Goal: Transaction & Acquisition: Download file/media

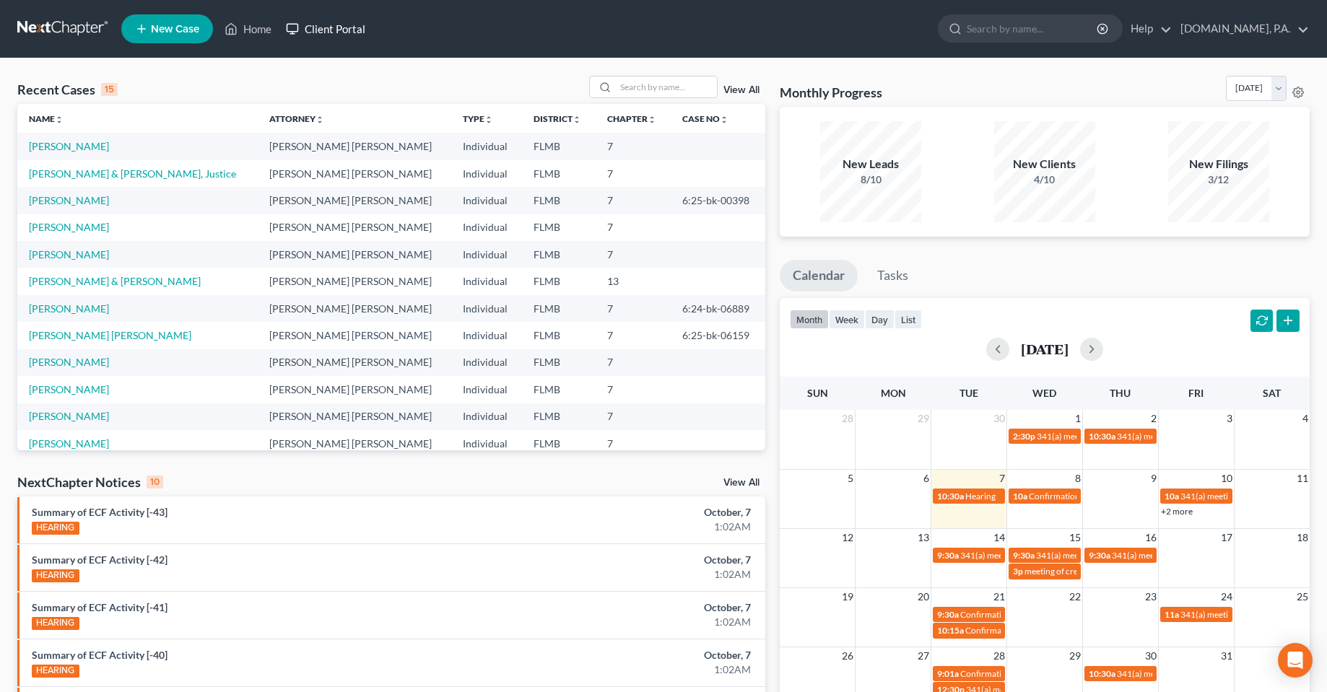
click at [330, 35] on link "Client Portal" at bounding box center [326, 29] width 94 height 26
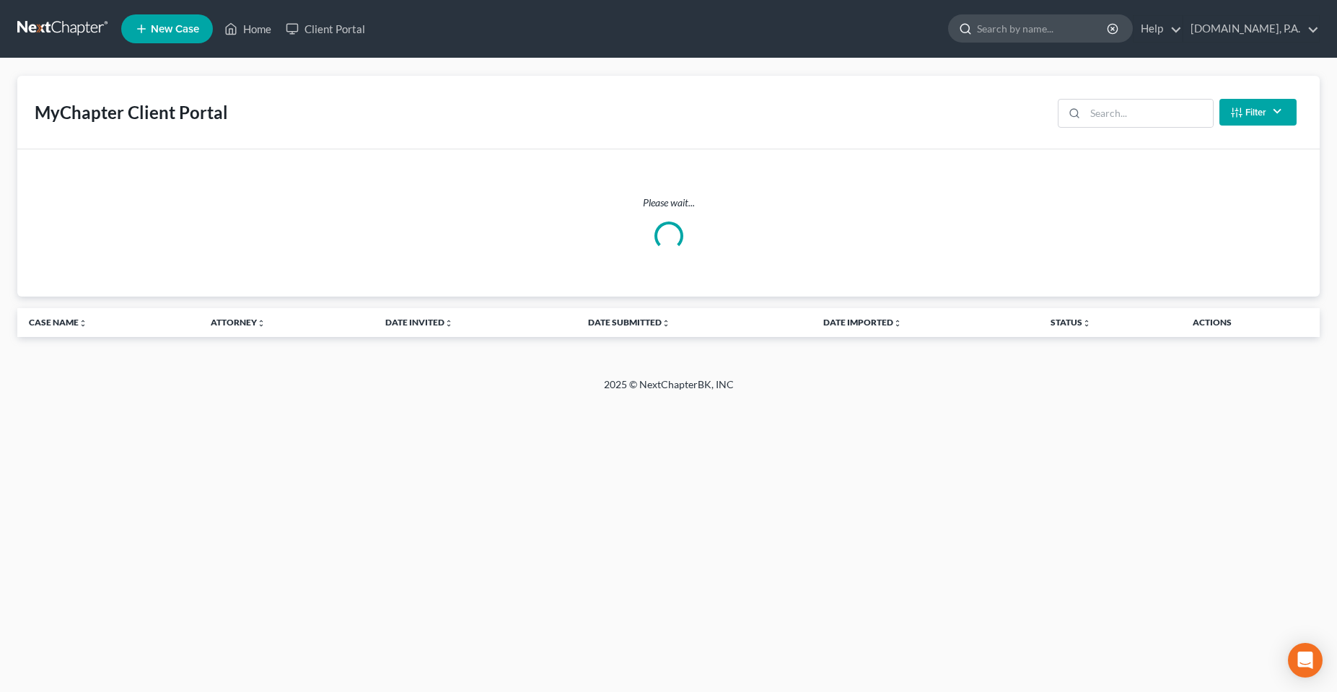
click at [1048, 38] on input "search" at bounding box center [1043, 28] width 132 height 27
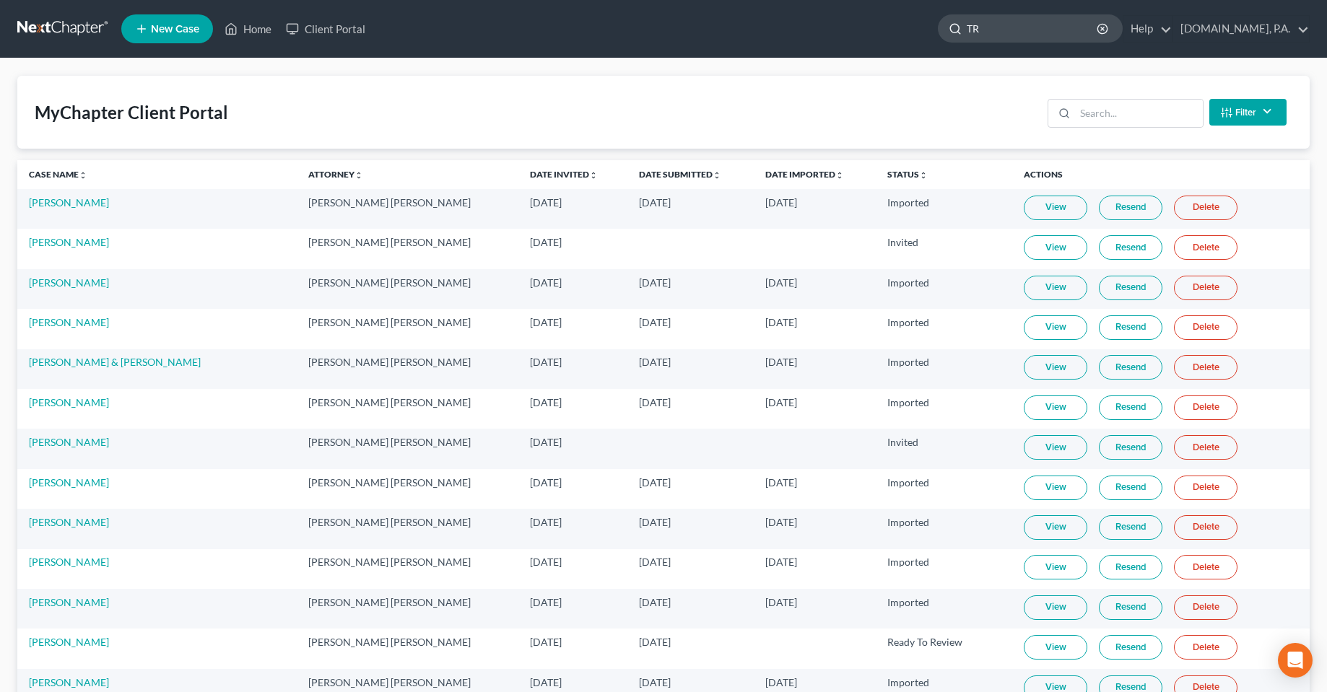
type input "T"
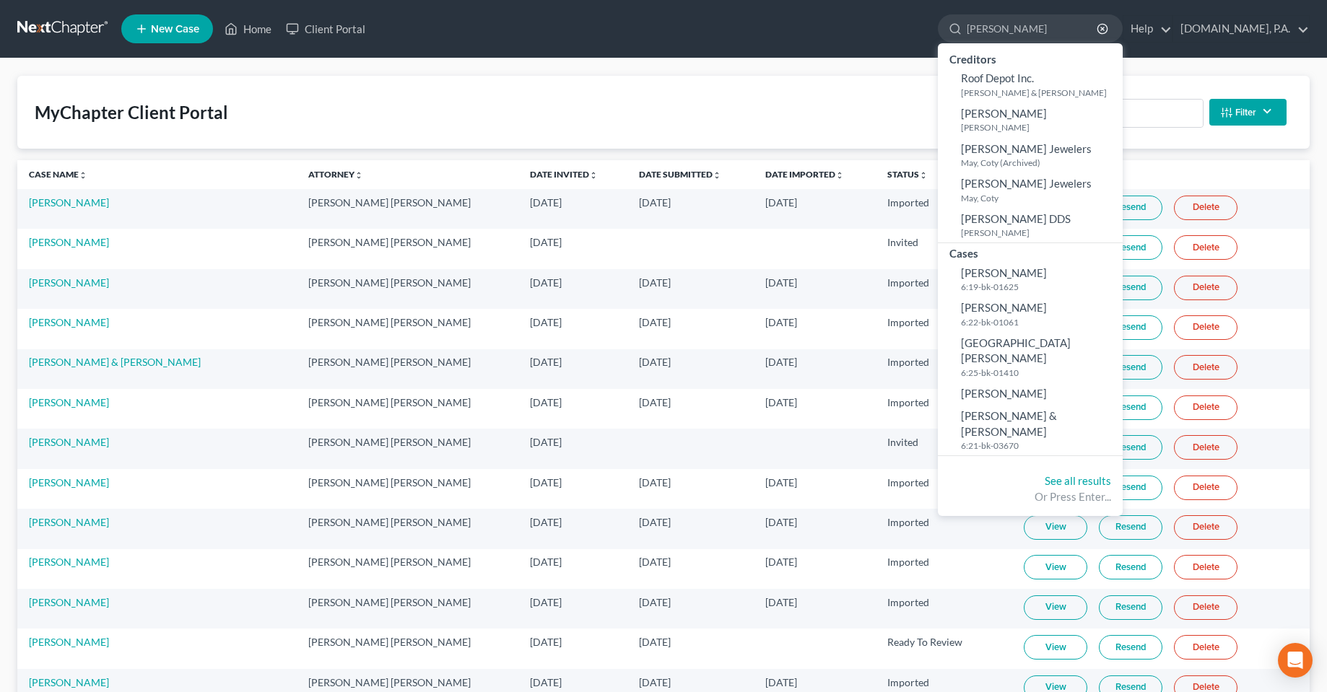
type input "[PERSON_NAME]"
click at [919, 117] on div "MyChapter Client Portal Filter Status Filter... Invited In Progress Ready To Re…" at bounding box center [663, 112] width 1292 height 73
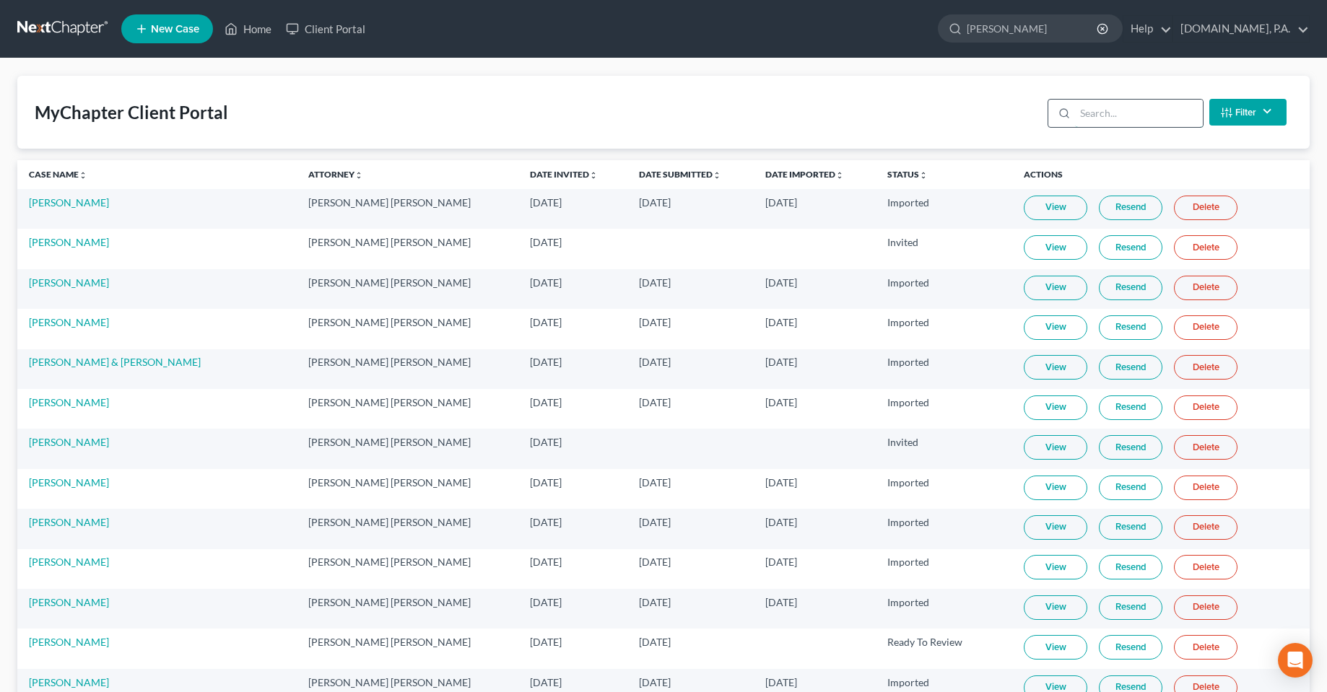
click at [1172, 101] on input "search" at bounding box center [1139, 113] width 128 height 27
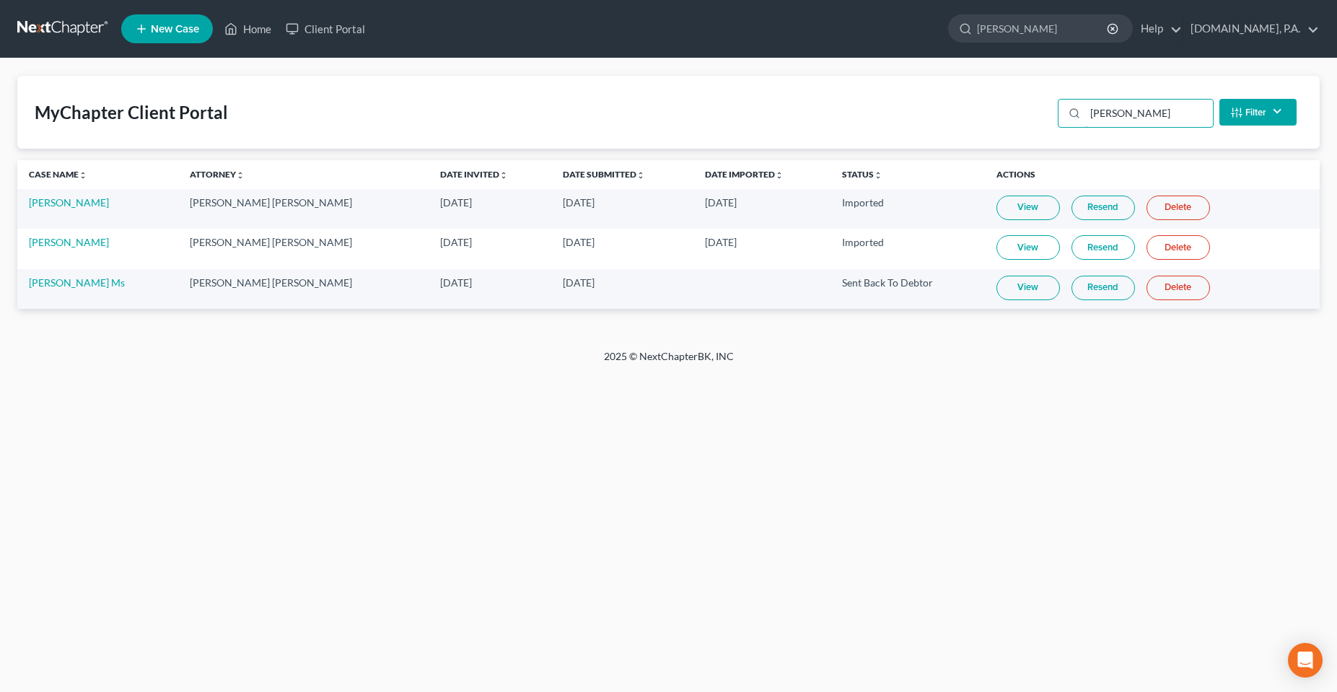
type input "[PERSON_NAME]"
click at [1006, 293] on link "View" at bounding box center [1029, 288] width 64 height 25
drag, startPoint x: 595, startPoint y: 450, endPoint x: 586, endPoint y: 449, distance: 8.8
click at [594, 452] on div "Home New Case Client Portal [DOMAIN_NAME], P.A. [PERSON_NAME][EMAIL_ADDRESS][DO…" at bounding box center [668, 346] width 1337 height 692
click at [244, 32] on link "Home" at bounding box center [247, 29] width 61 height 26
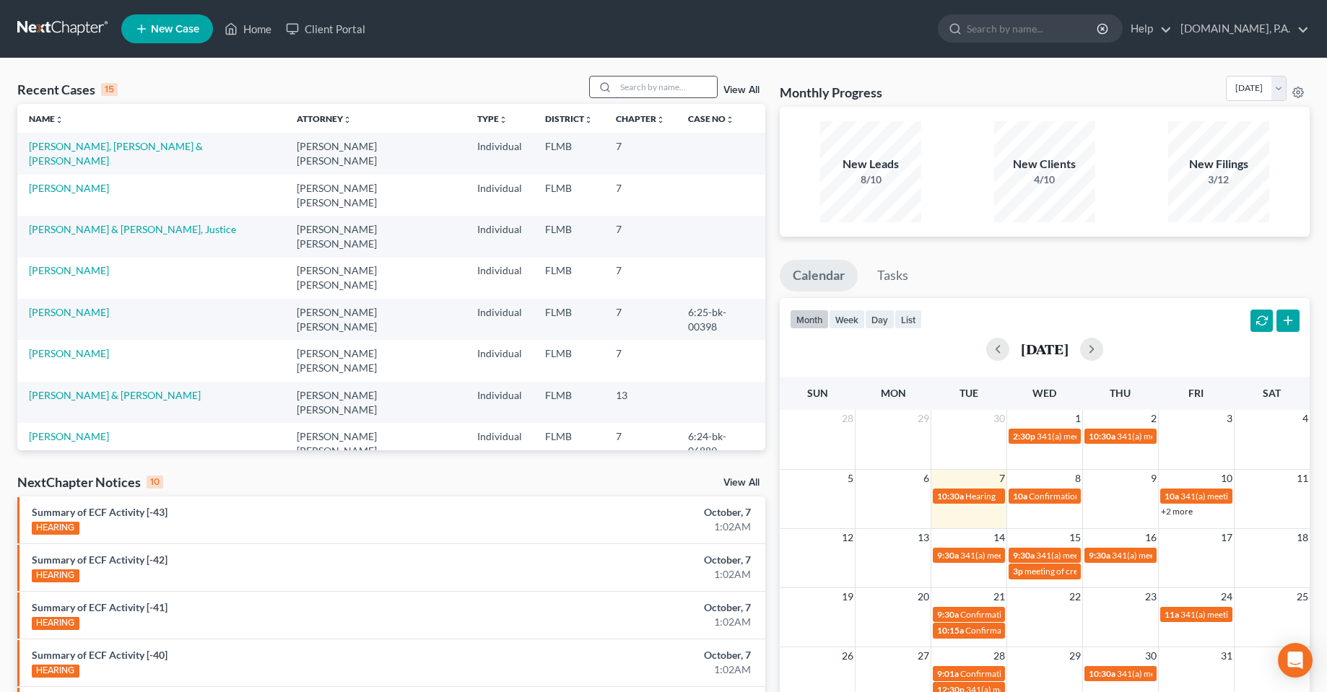
click at [651, 90] on input "search" at bounding box center [666, 87] width 101 height 21
type input "mar"
click at [345, 22] on link "Client Portal" at bounding box center [326, 29] width 94 height 26
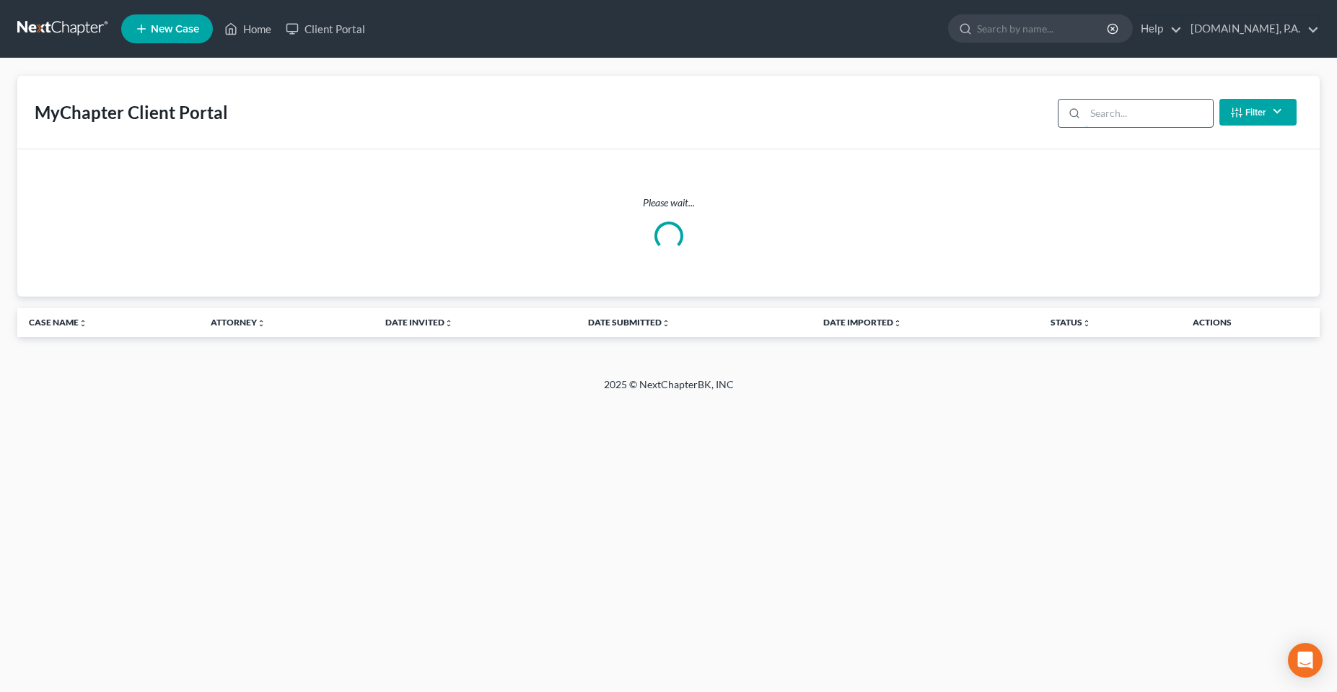
click at [1132, 117] on input "search" at bounding box center [1150, 113] width 128 height 27
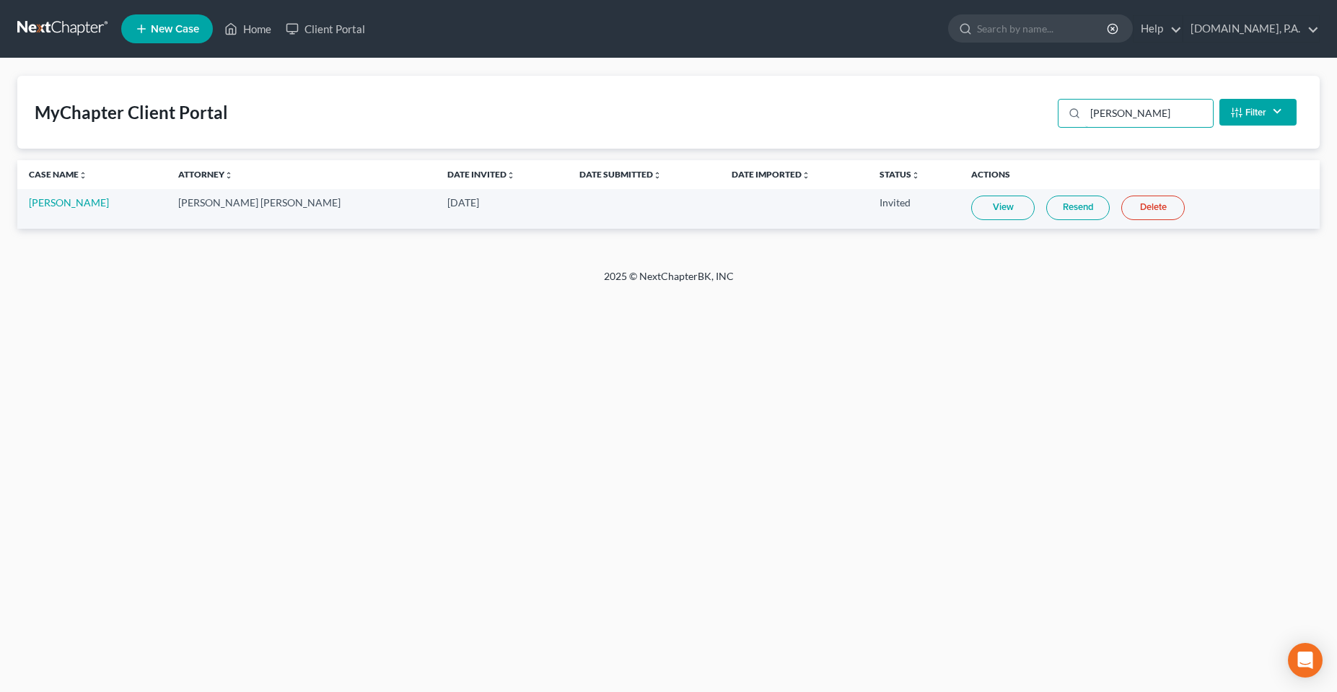
type input "[PERSON_NAME]"
click at [1047, 214] on link "Resend" at bounding box center [1079, 208] width 64 height 25
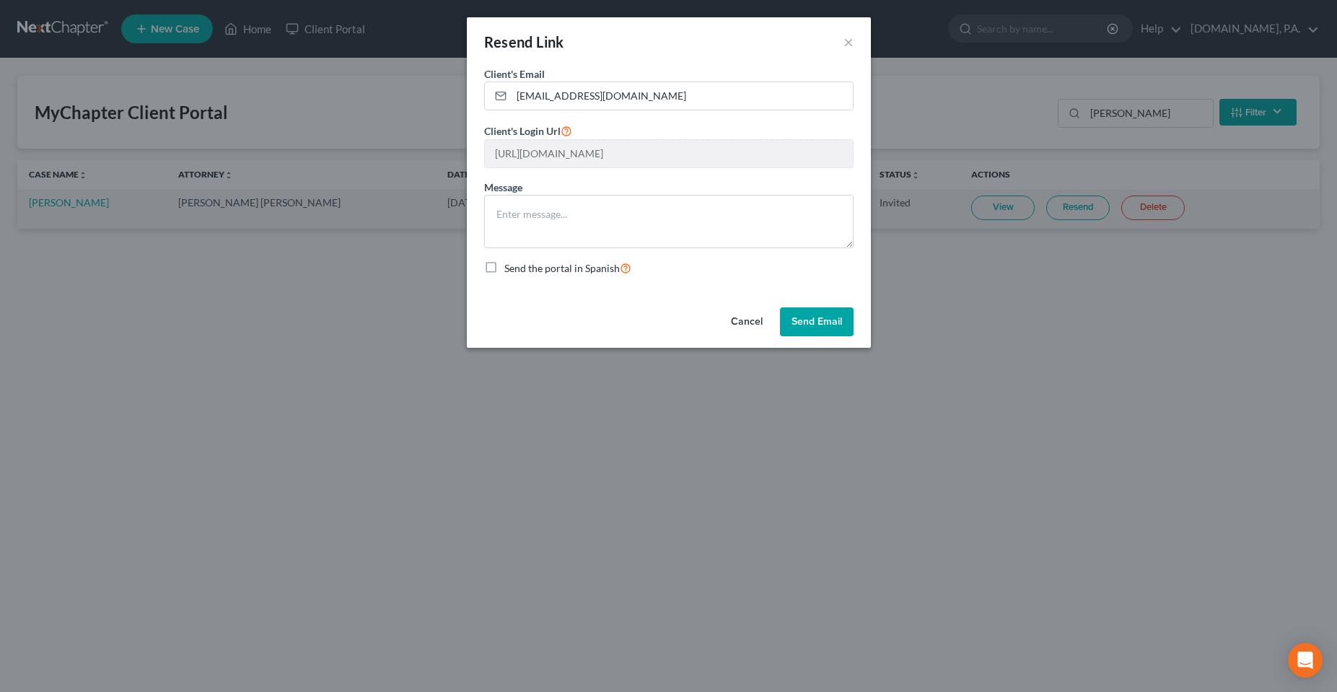
click at [739, 324] on button "Cancel" at bounding box center [747, 321] width 55 height 29
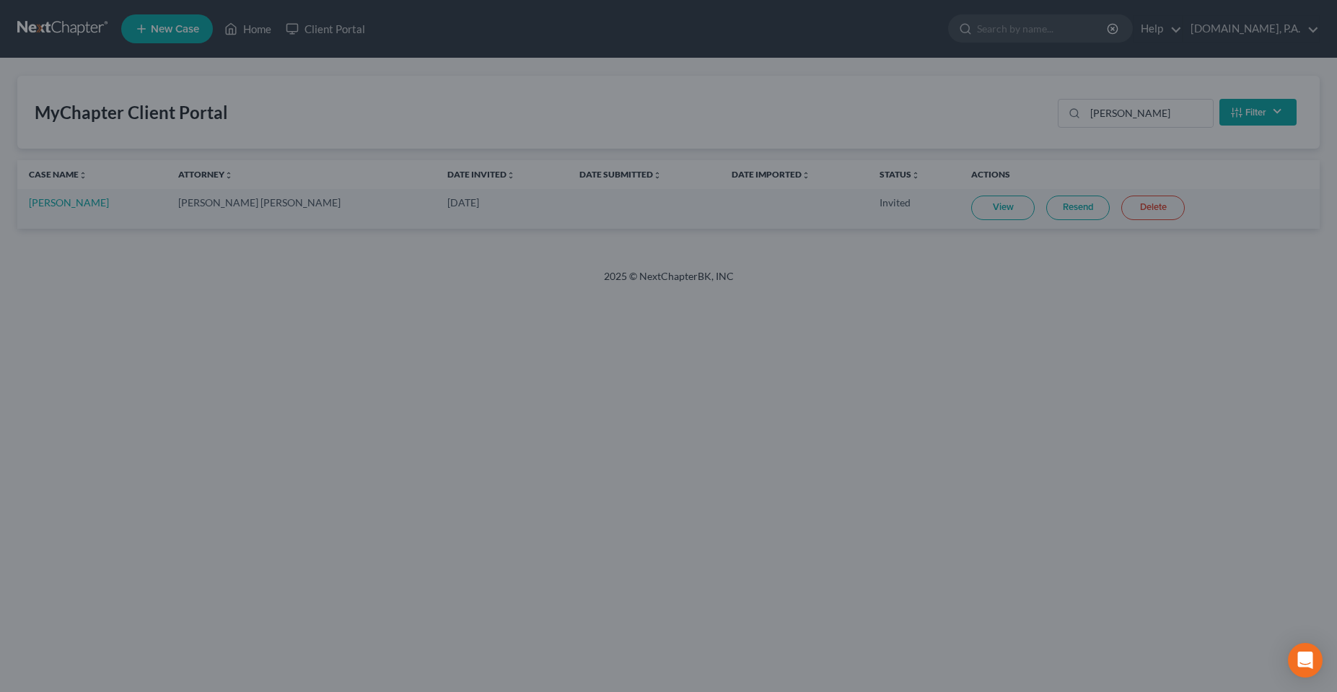
click at [488, 447] on div "Resend Link × Client's Email * [EMAIL_ADDRESS][DOMAIN_NAME] Client's Login Url …" at bounding box center [668, 346] width 1337 height 692
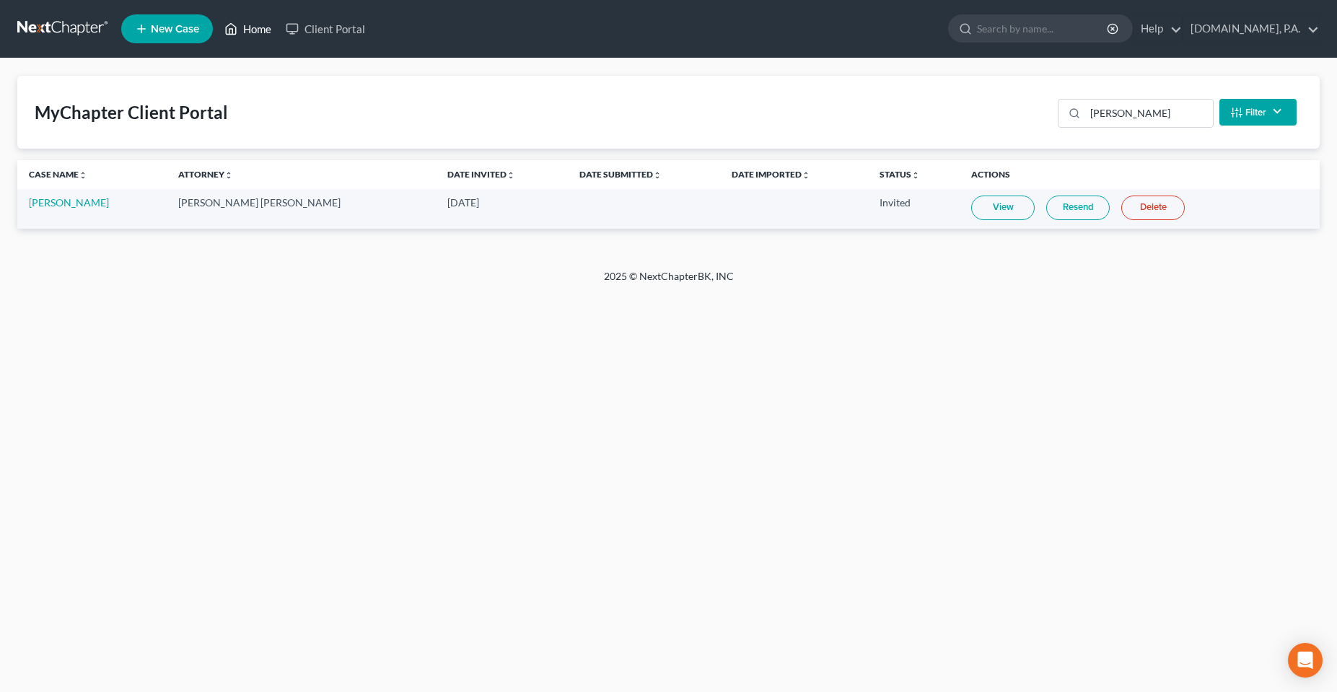
drag, startPoint x: 253, startPoint y: 30, endPoint x: 276, endPoint y: 43, distance: 27.5
click at [253, 30] on link "Home" at bounding box center [247, 29] width 61 height 26
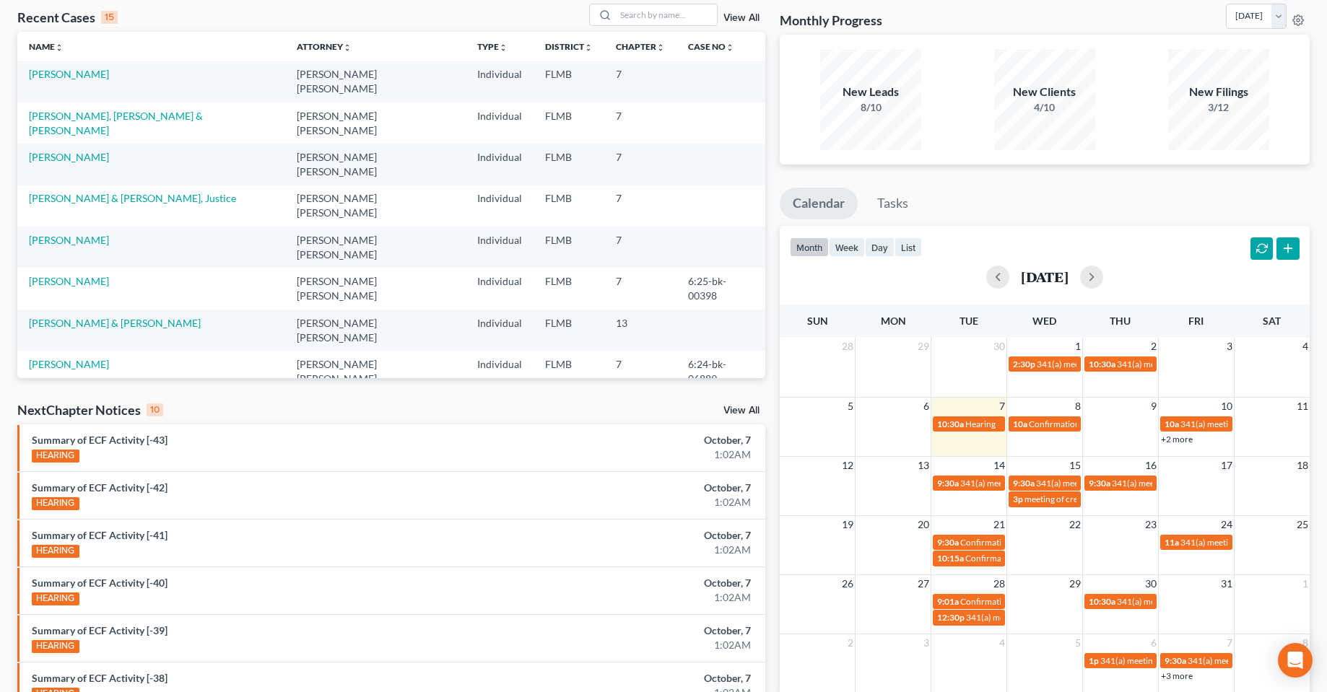
click at [665, 30] on div "Recent Cases 15 View All" at bounding box center [391, 18] width 748 height 28
click at [665, 17] on input "search" at bounding box center [666, 14] width 101 height 21
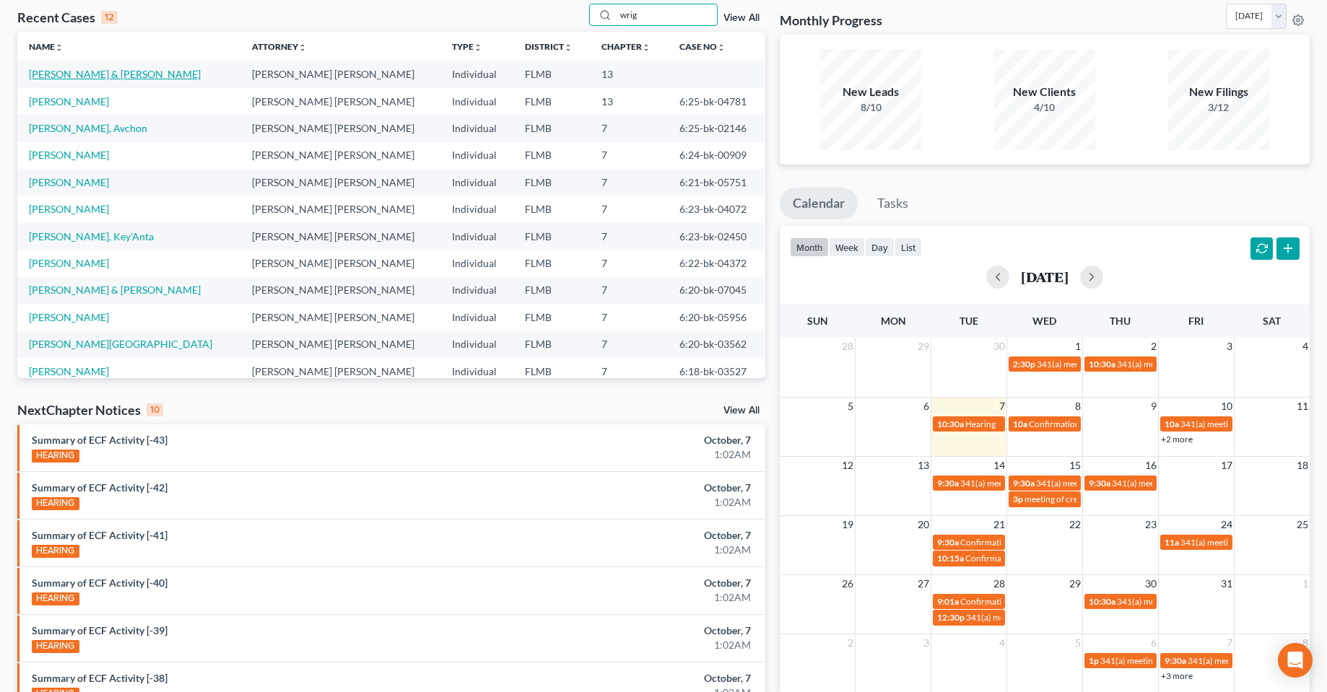
type input "wrig"
click at [87, 77] on link "[PERSON_NAME] & [PERSON_NAME]" at bounding box center [115, 74] width 172 height 12
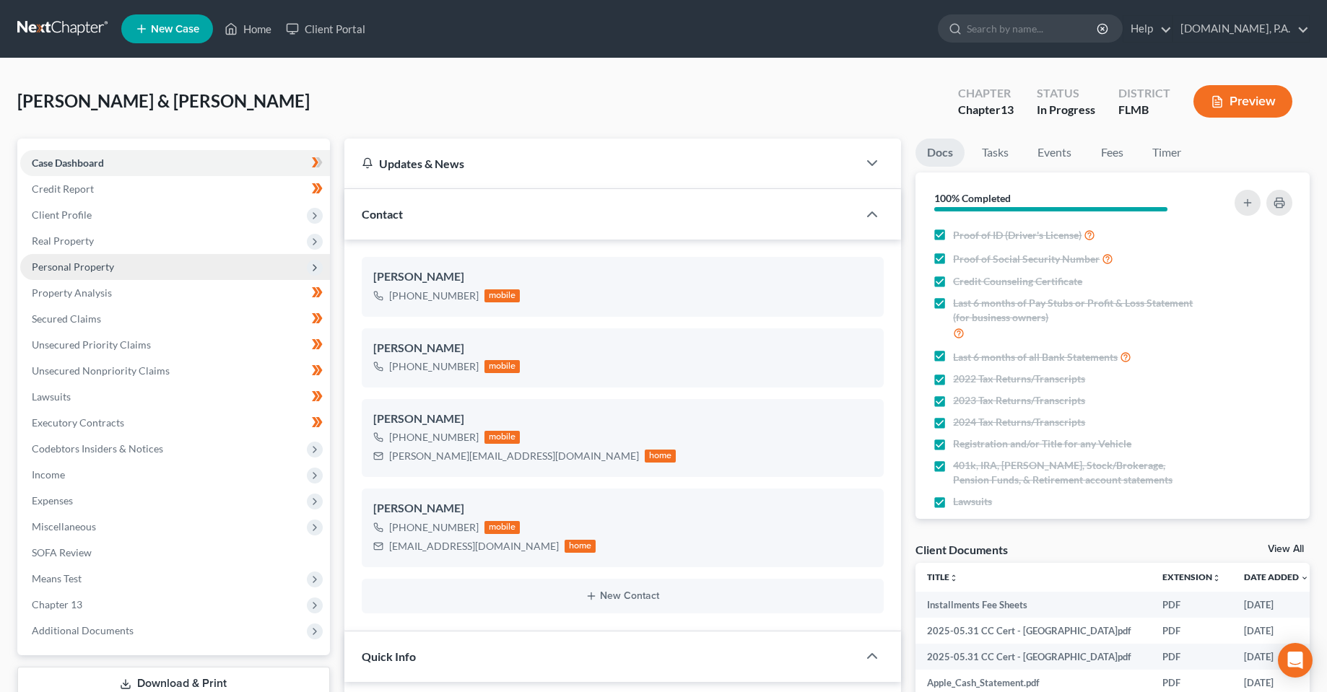
click at [69, 261] on span "Personal Property" at bounding box center [73, 267] width 82 height 12
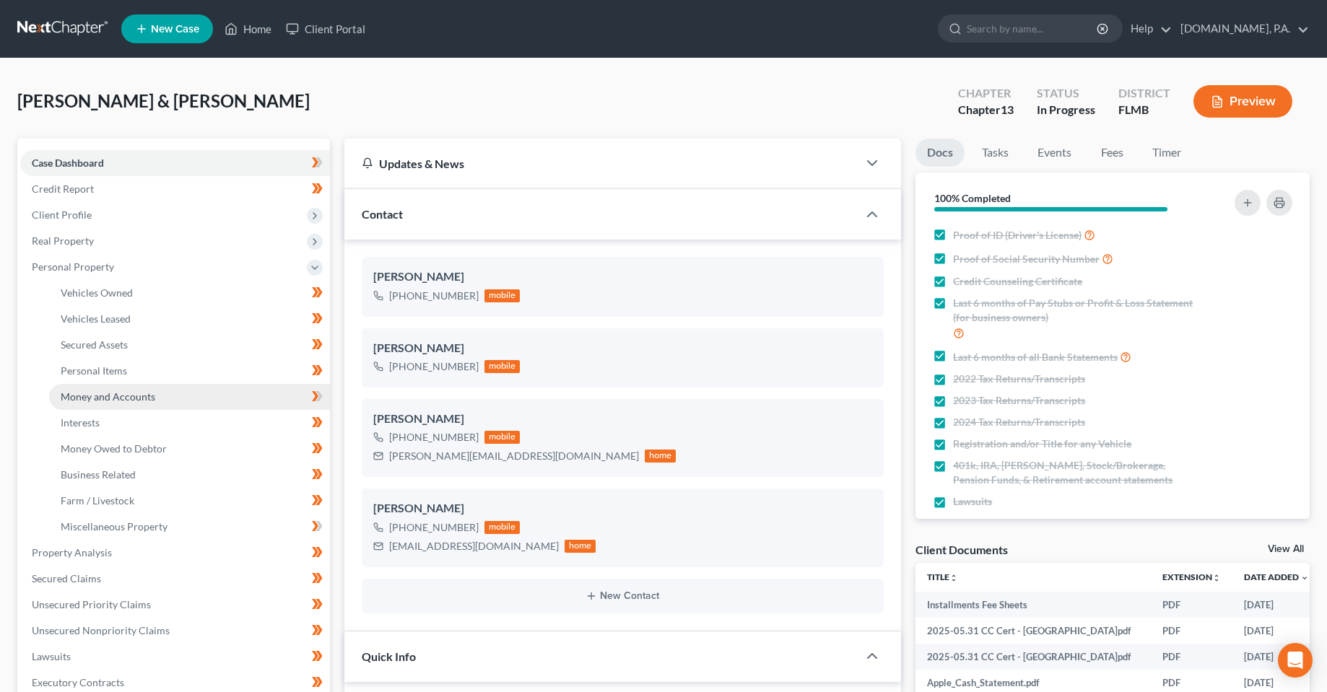
click at [107, 397] on span "Money and Accounts" at bounding box center [108, 396] width 95 height 12
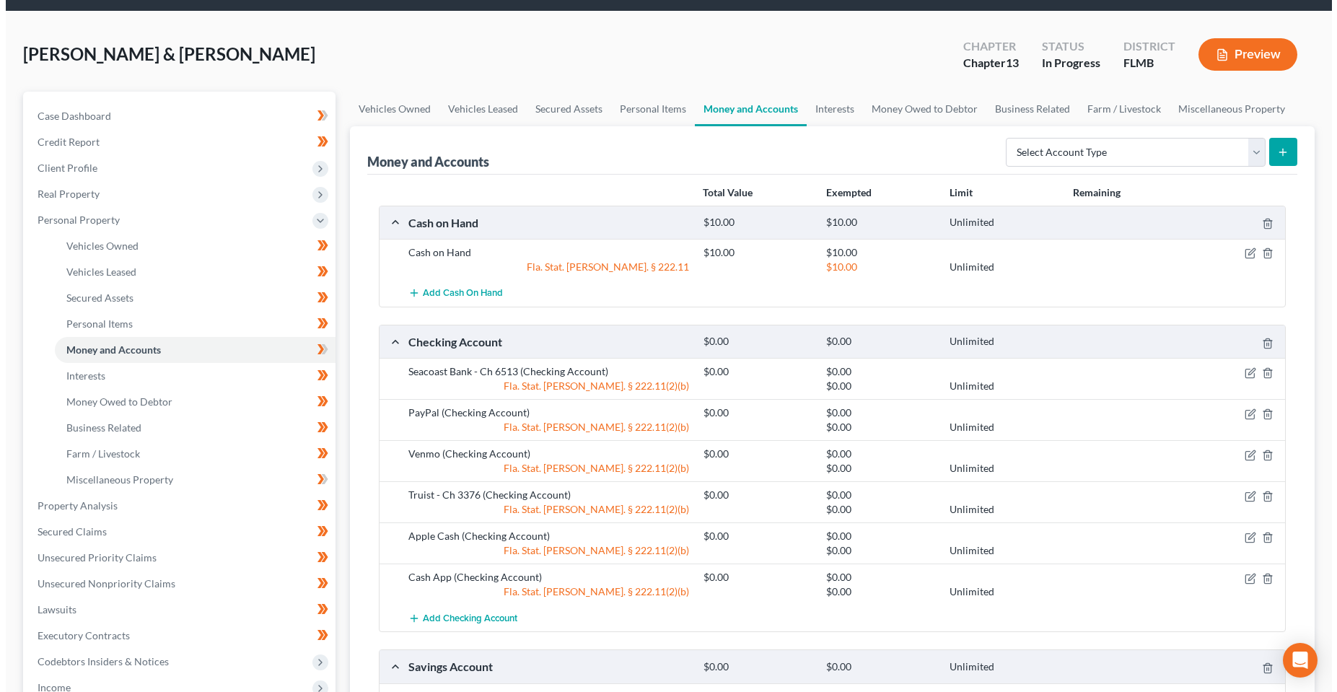
scroll to position [72, 0]
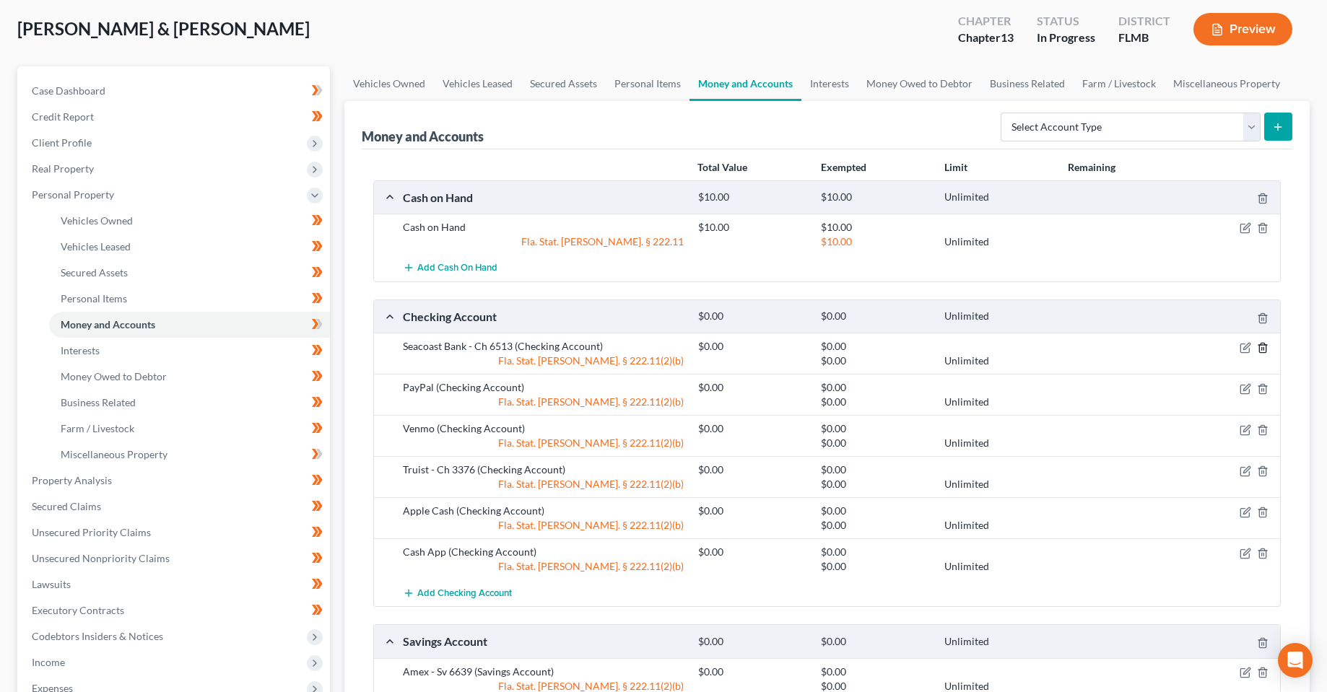
click at [1265, 346] on icon "button" at bounding box center [1263, 348] width 12 height 12
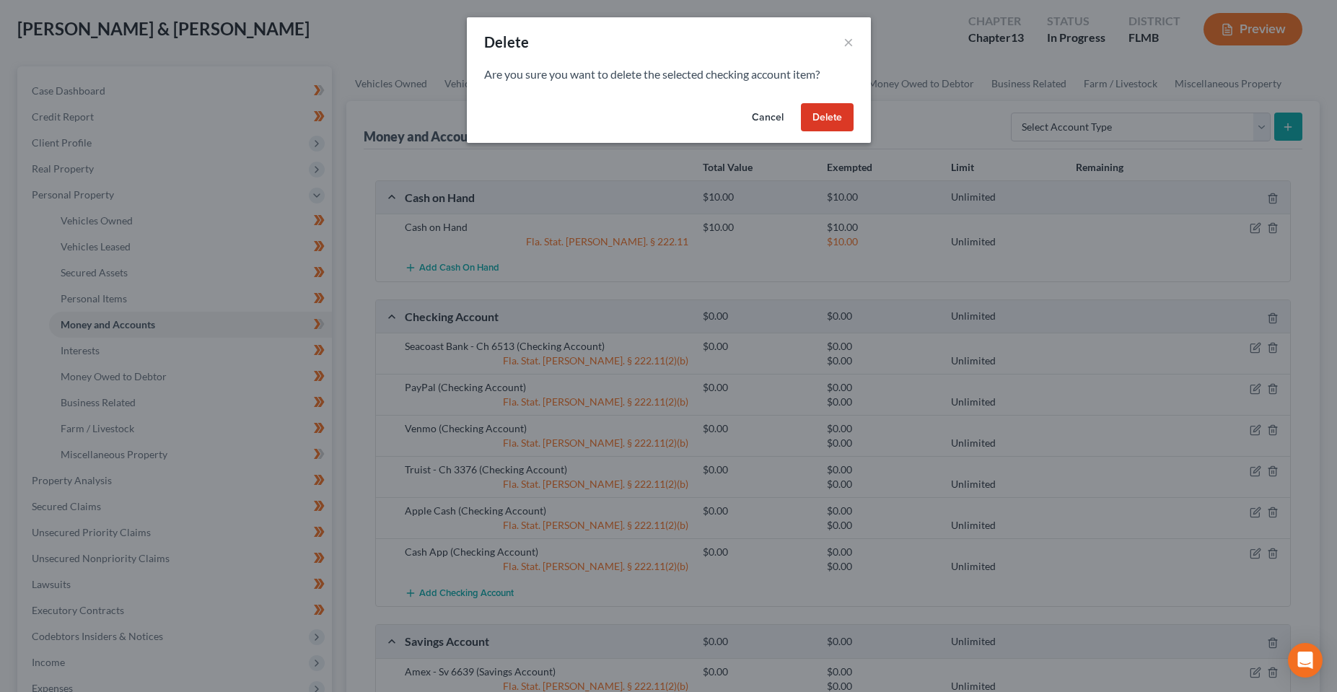
click at [748, 99] on div "Cancel Delete" at bounding box center [669, 120] width 404 height 46
click at [754, 111] on button "Cancel" at bounding box center [768, 117] width 55 height 29
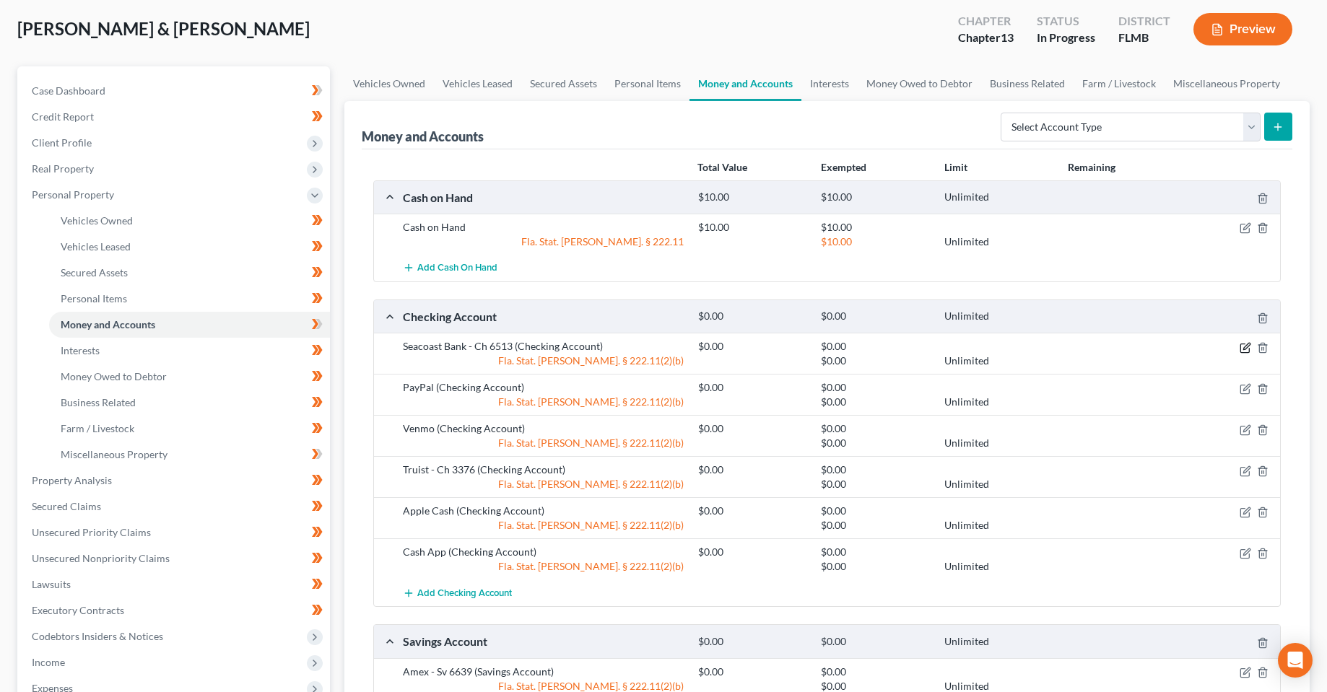
click at [1241, 346] on icon "button" at bounding box center [1245, 348] width 12 height 12
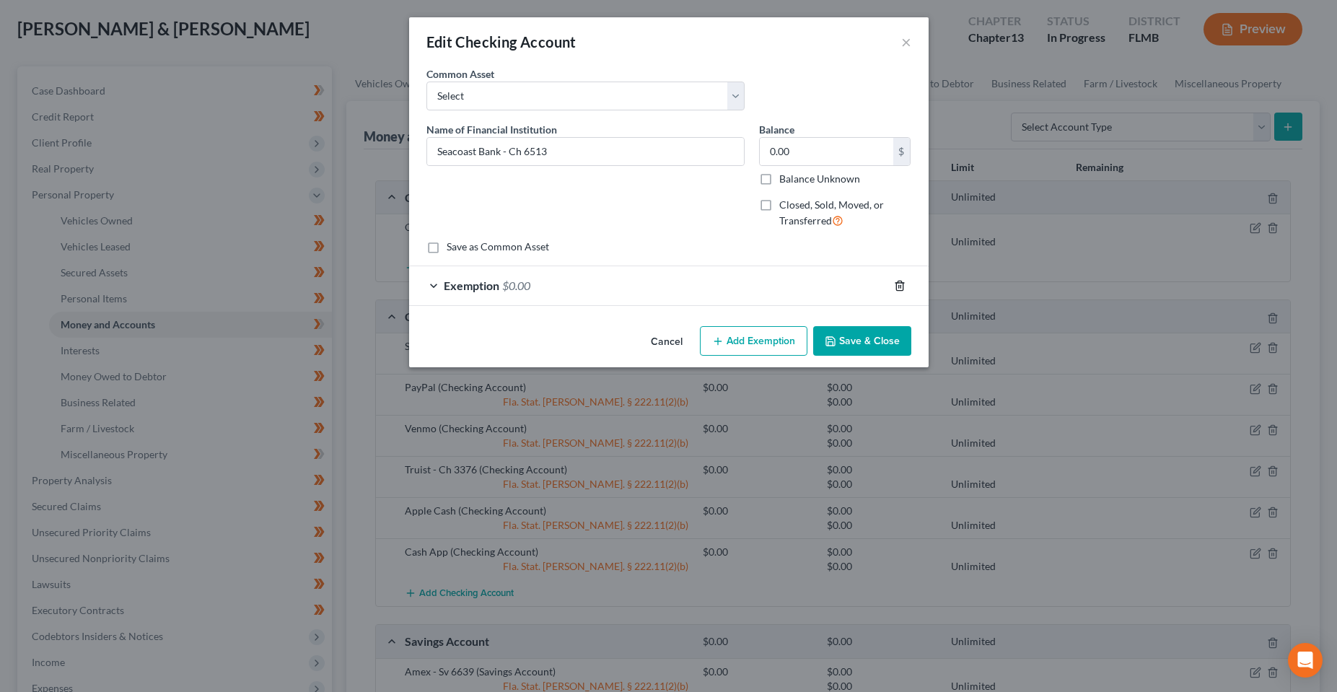
click at [900, 290] on icon "button" at bounding box center [899, 285] width 6 height 9
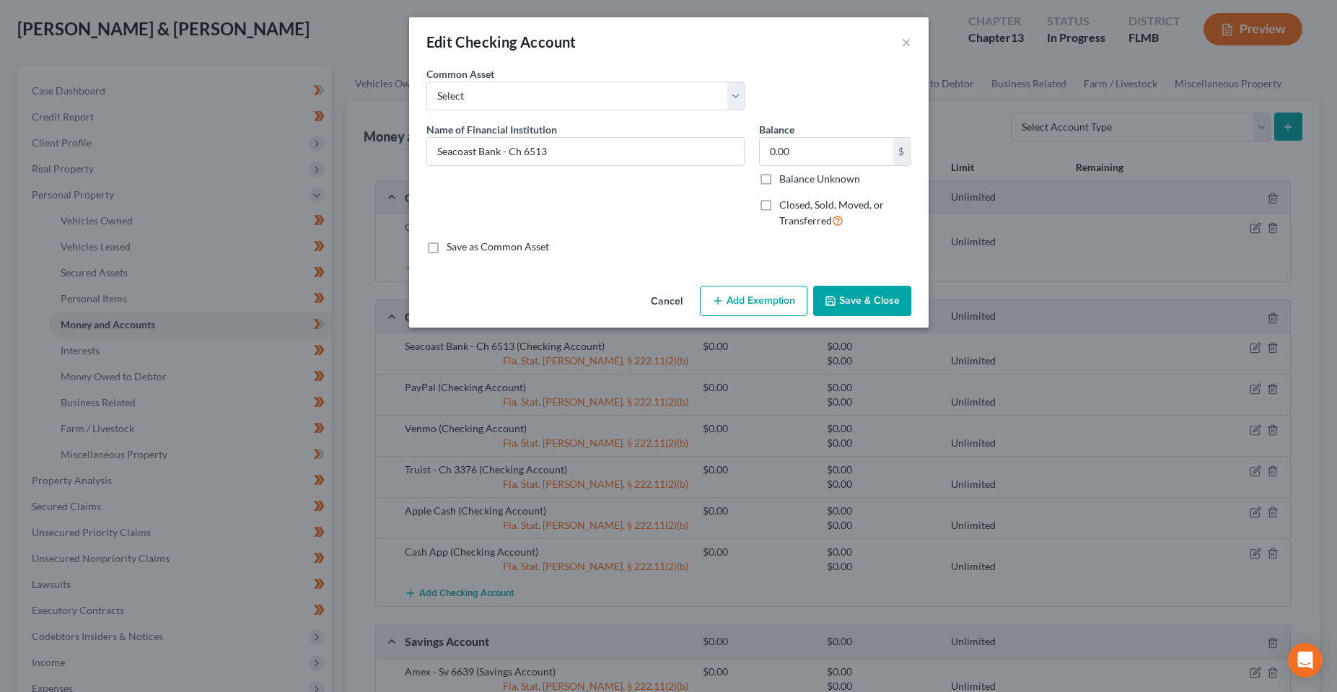
click at [857, 310] on button "Save & Close" at bounding box center [862, 301] width 98 height 30
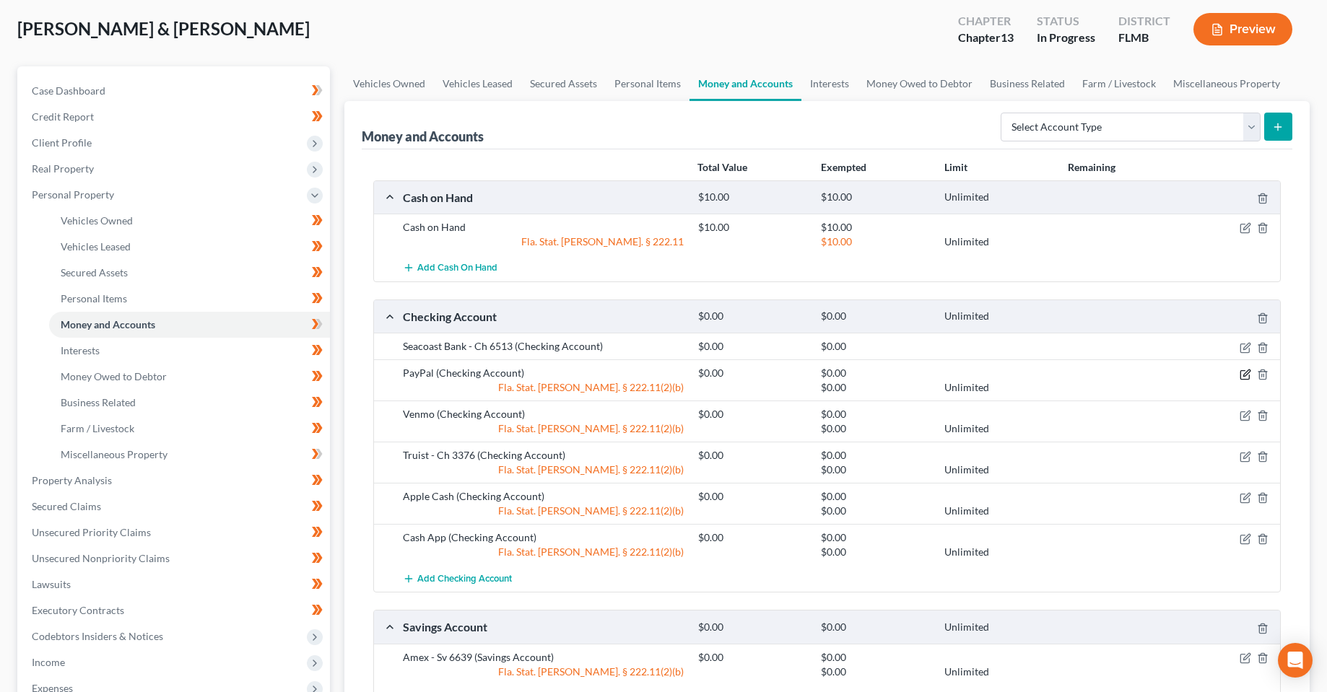
click at [1244, 372] on icon "button" at bounding box center [1245, 375] width 12 height 12
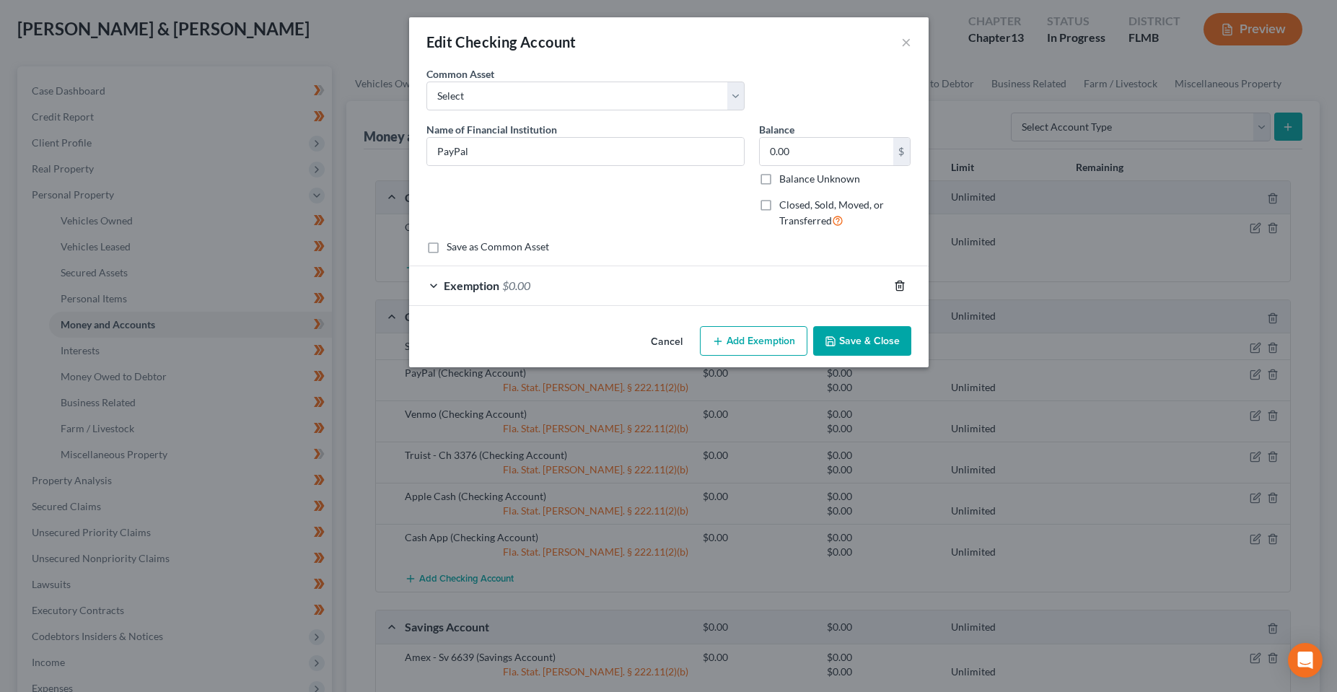
click at [901, 284] on icon "button" at bounding box center [900, 286] width 12 height 12
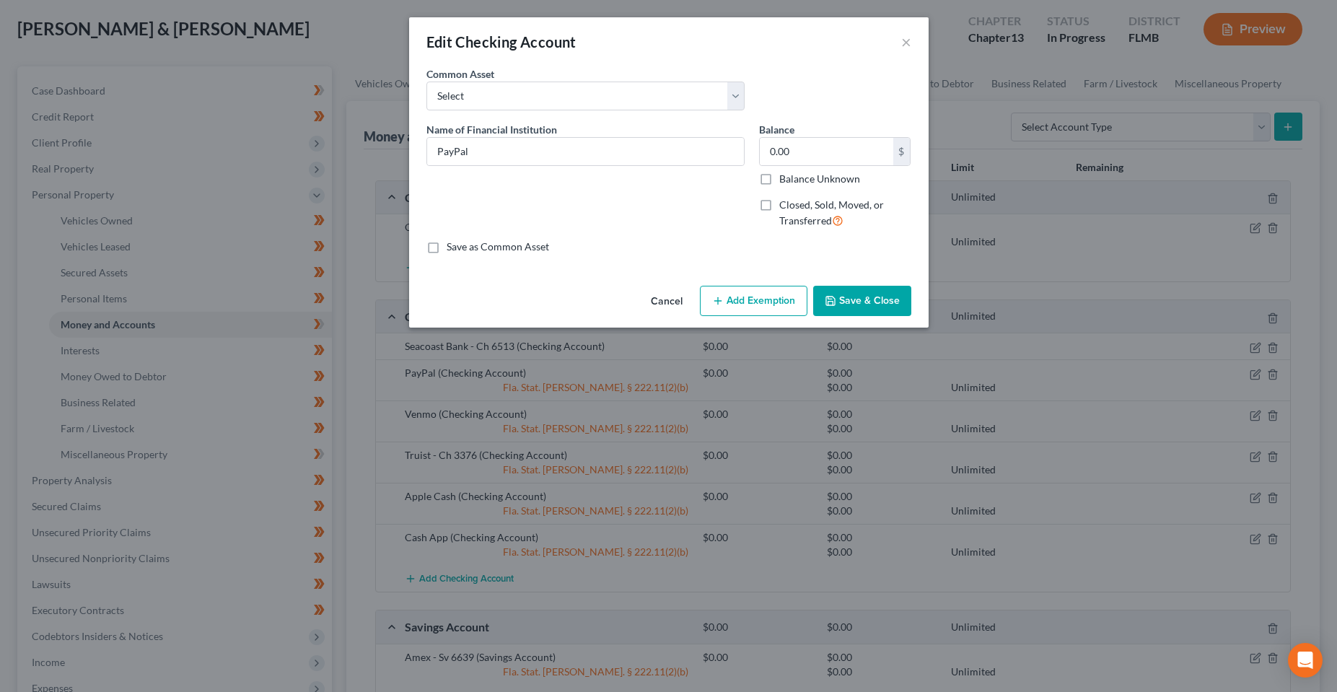
click at [858, 305] on button "Save & Close" at bounding box center [862, 301] width 98 height 30
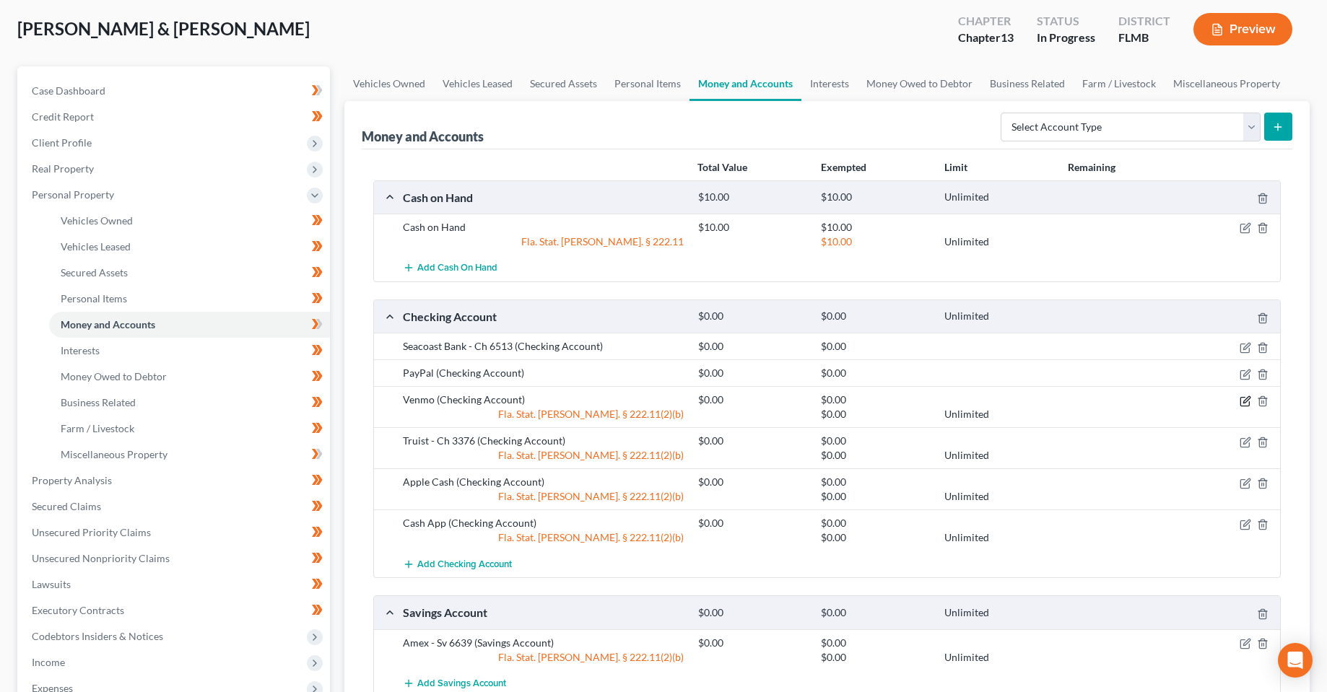
click at [1250, 398] on icon "button" at bounding box center [1245, 402] width 12 height 12
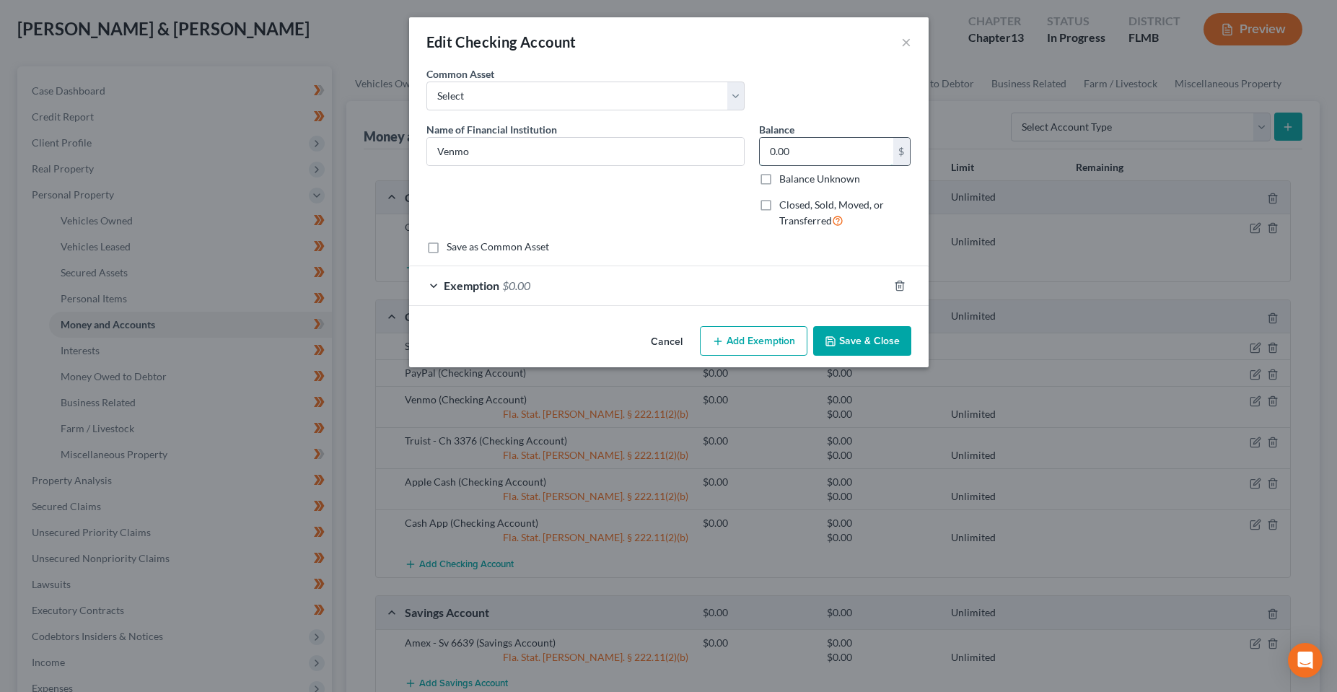
click at [816, 150] on input "0.00" at bounding box center [827, 151] width 134 height 27
type input "20"
click at [769, 281] on div "Exemption $0.00" at bounding box center [648, 285] width 479 height 38
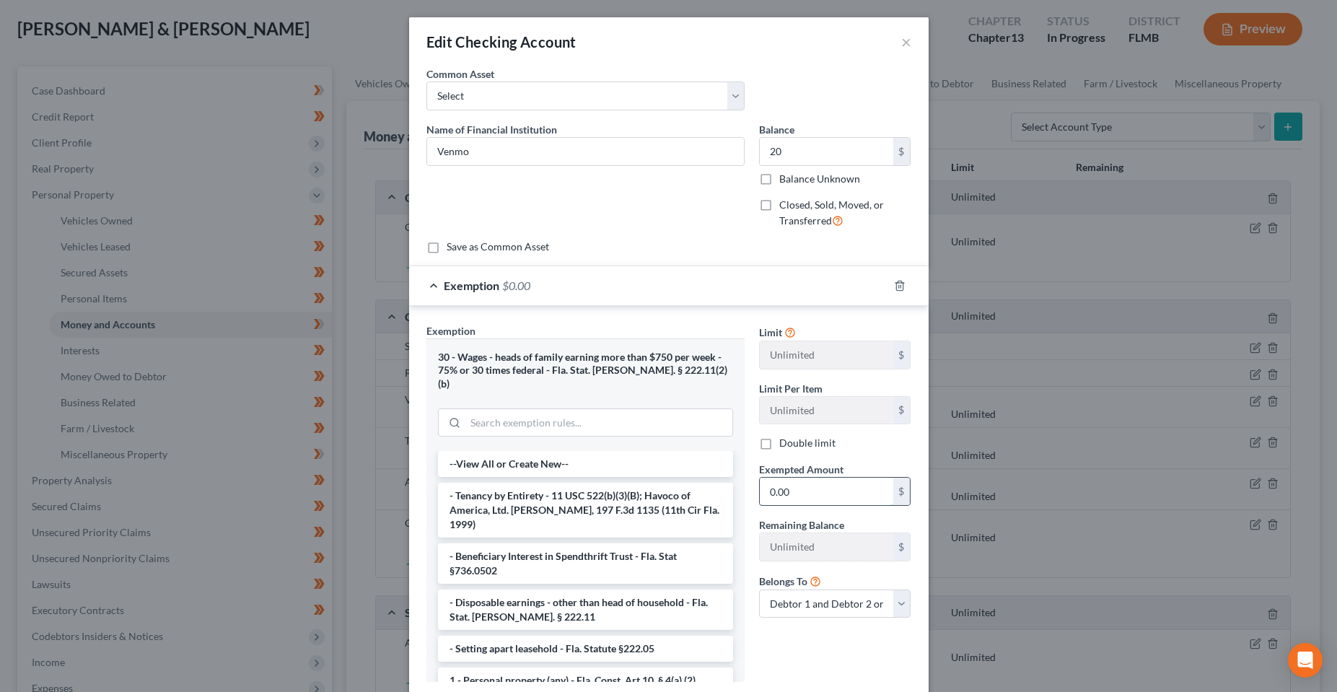
click at [785, 486] on input "0.00" at bounding box center [827, 491] width 134 height 27
type input "20"
drag, startPoint x: 649, startPoint y: 317, endPoint x: 697, endPoint y: 375, distance: 75.9
click at [649, 317] on div "Exemption Set must be selected for CA. Exemption * 30 - Wages - heads of family…" at bounding box center [669, 506] width 520 height 401
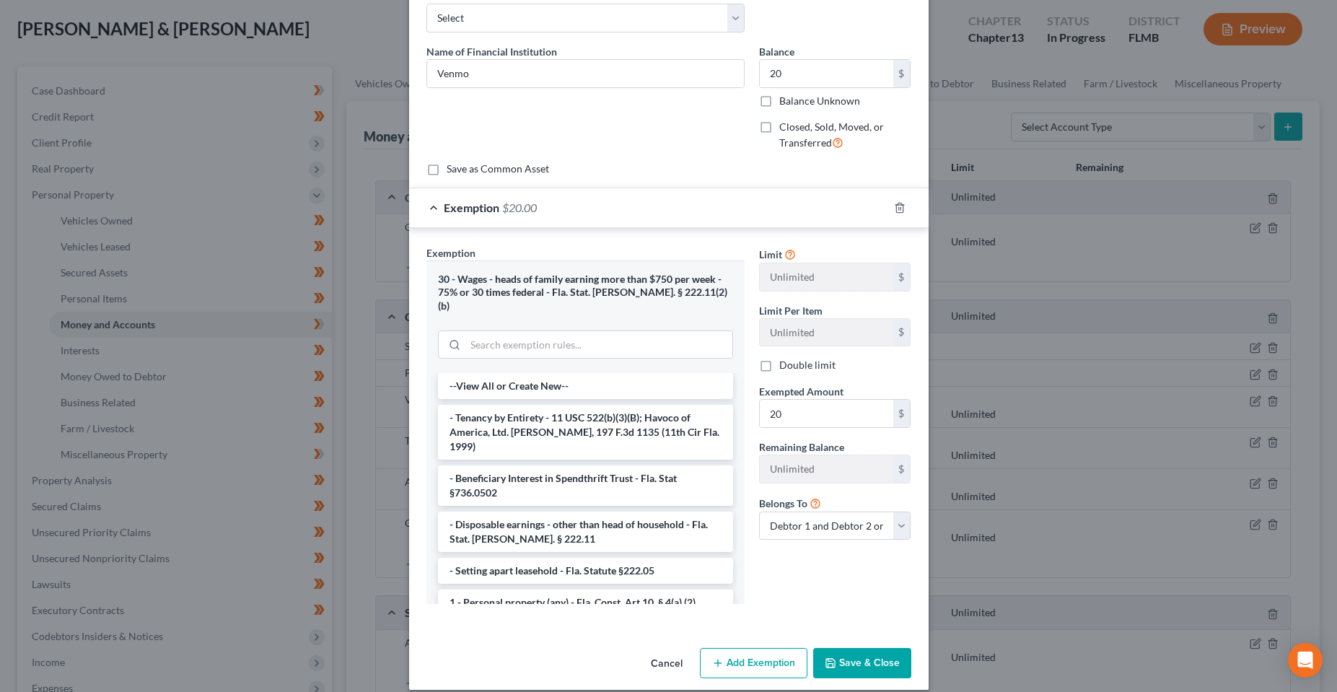
scroll to position [79, 0]
click at [864, 648] on button "Save & Close" at bounding box center [862, 662] width 98 height 30
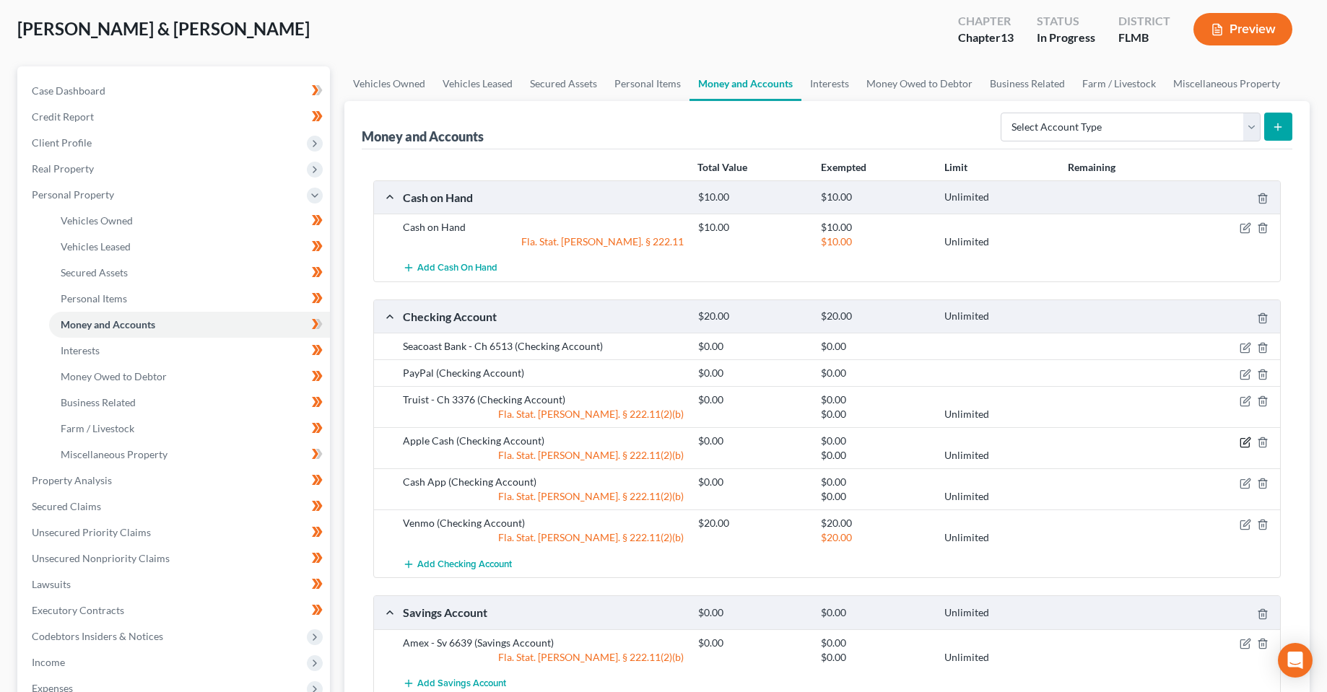
click at [1246, 442] on icon "button" at bounding box center [1245, 443] width 12 height 12
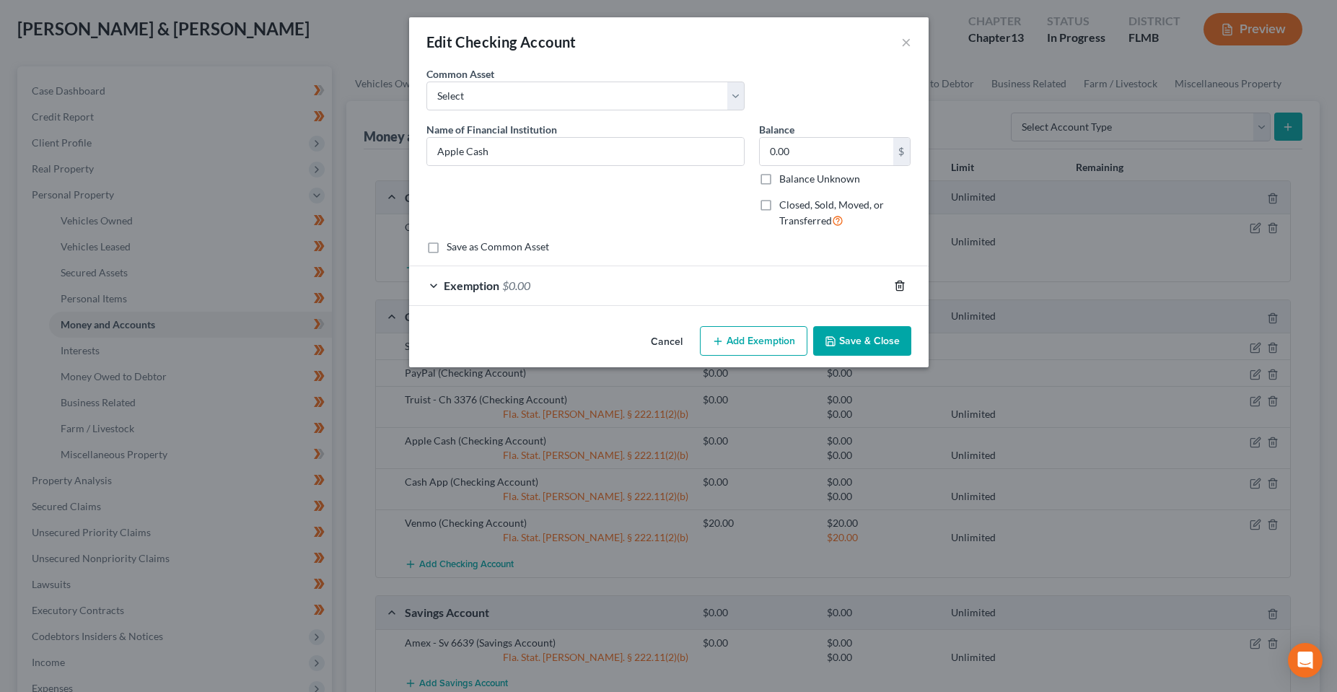
click at [903, 285] on icon "button" at bounding box center [899, 285] width 6 height 9
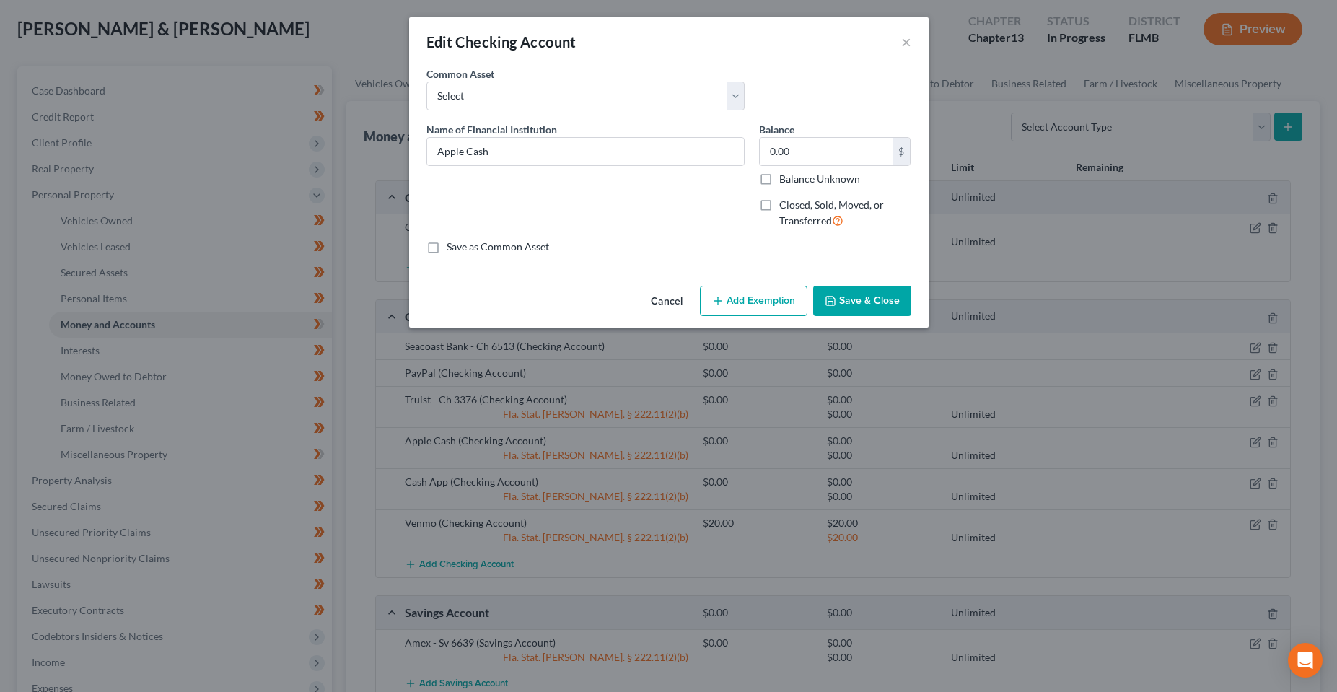
click at [872, 316] on div "Cancel Add Exemption Save & Close" at bounding box center [669, 304] width 520 height 48
click at [871, 309] on button "Save & Close" at bounding box center [862, 301] width 98 height 30
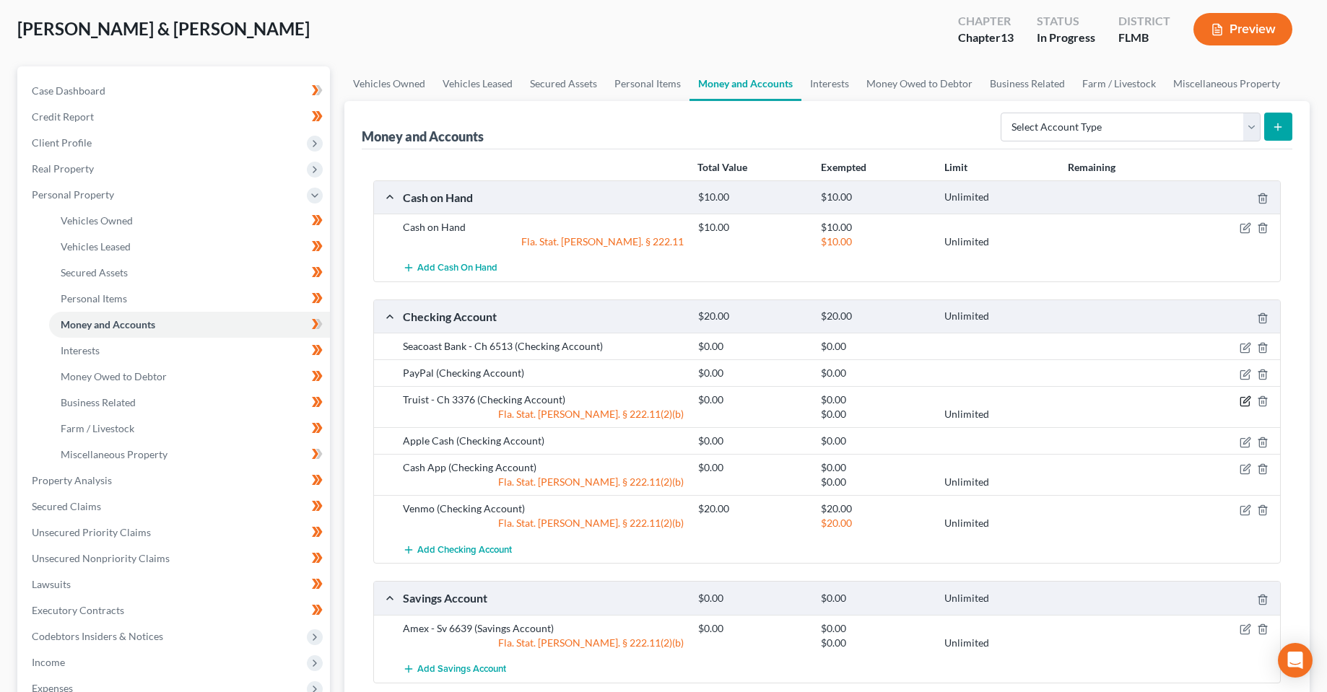
click at [1243, 403] on icon "button" at bounding box center [1246, 399] width 6 height 6
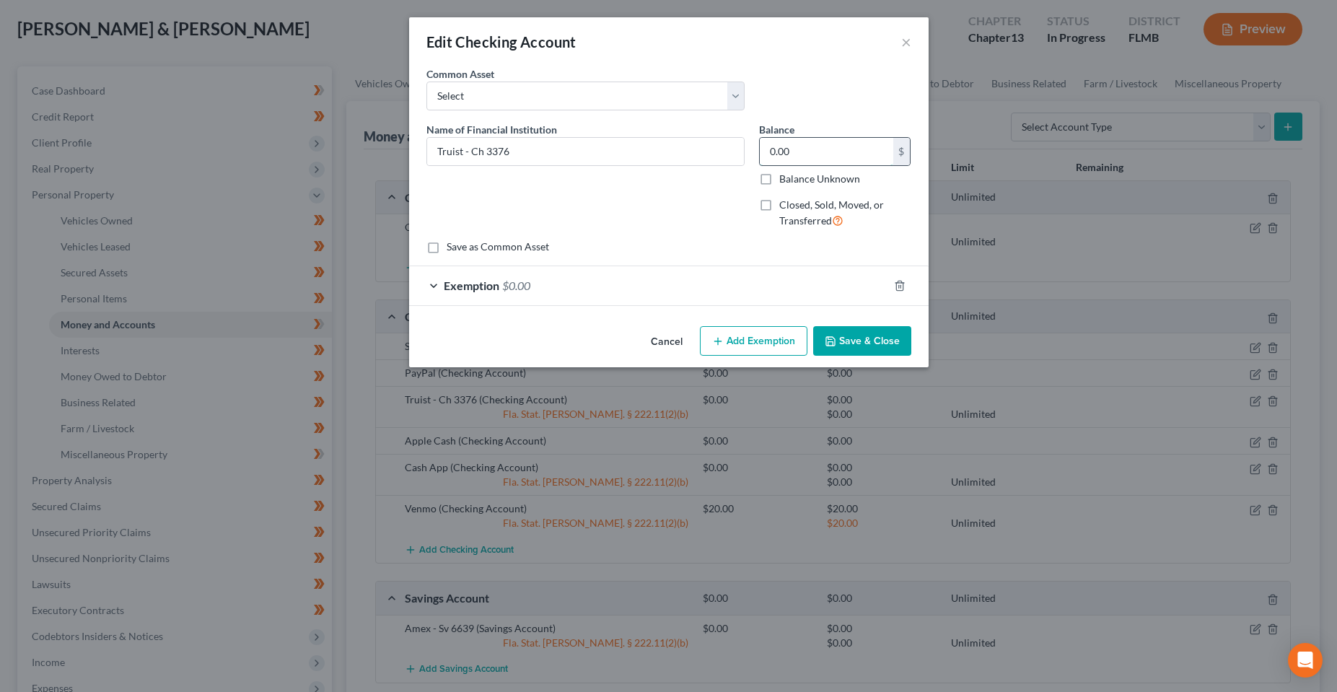
click at [821, 152] on input "0.00" at bounding box center [827, 151] width 134 height 27
type input "0.93"
click at [824, 295] on div "Exemption $0.00" at bounding box center [648, 285] width 479 height 38
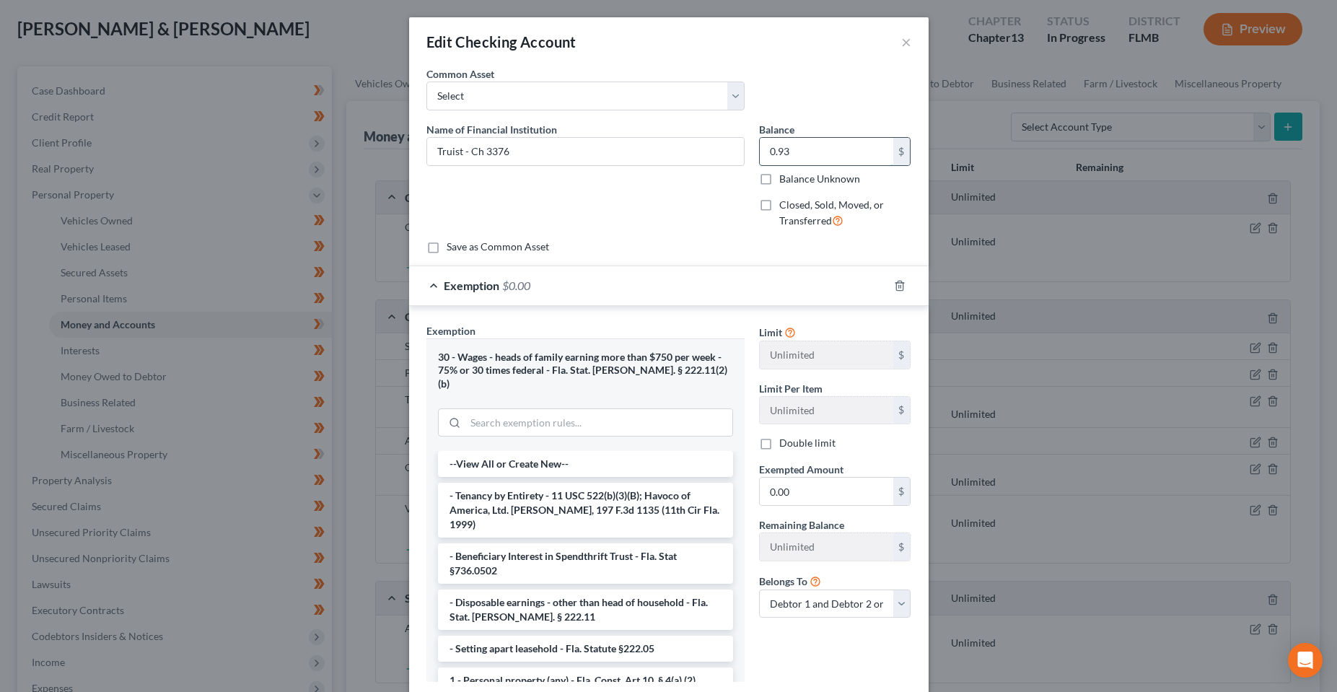
click at [803, 149] on input "0.93" at bounding box center [827, 151] width 134 height 27
click at [810, 479] on input "0.00" at bounding box center [827, 491] width 134 height 27
paste input "93"
type input "0.93"
drag, startPoint x: 804, startPoint y: 634, endPoint x: 808, endPoint y: 624, distance: 10.7
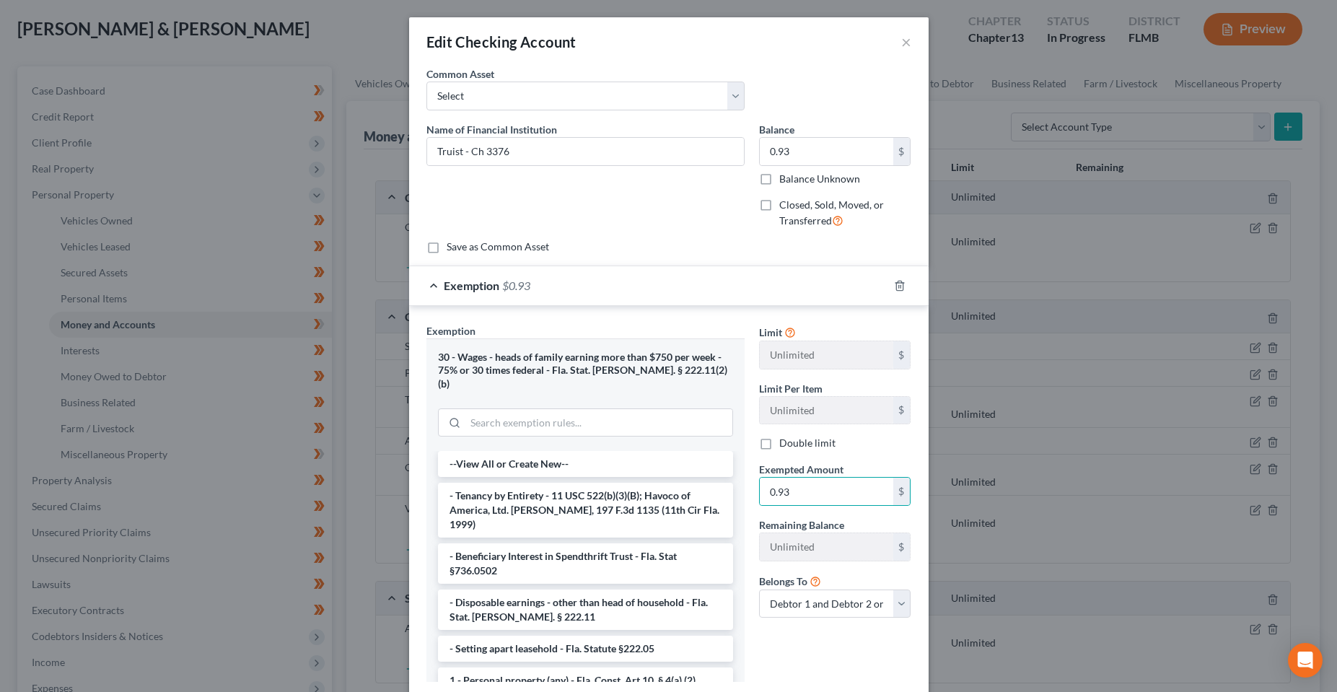
click at [804, 633] on div "Limit Unlimited $ Limit Per Item Unlimited $ Double limit Exempted Amount * 0.9…" at bounding box center [835, 508] width 167 height 371
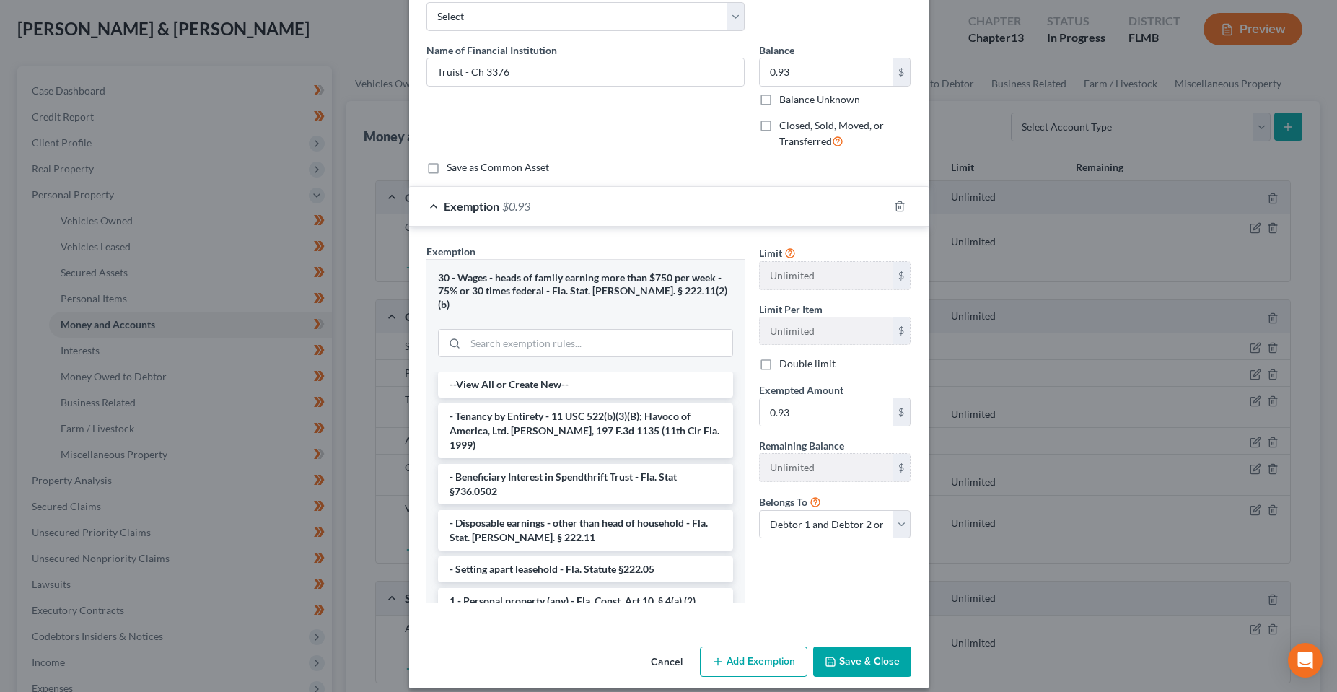
click at [925, 633] on div "Edit Checking Account × An exemption set must first be selected from the Filing…" at bounding box center [668, 346] width 1337 height 692
click at [885, 647] on button "Save & Close" at bounding box center [862, 662] width 98 height 30
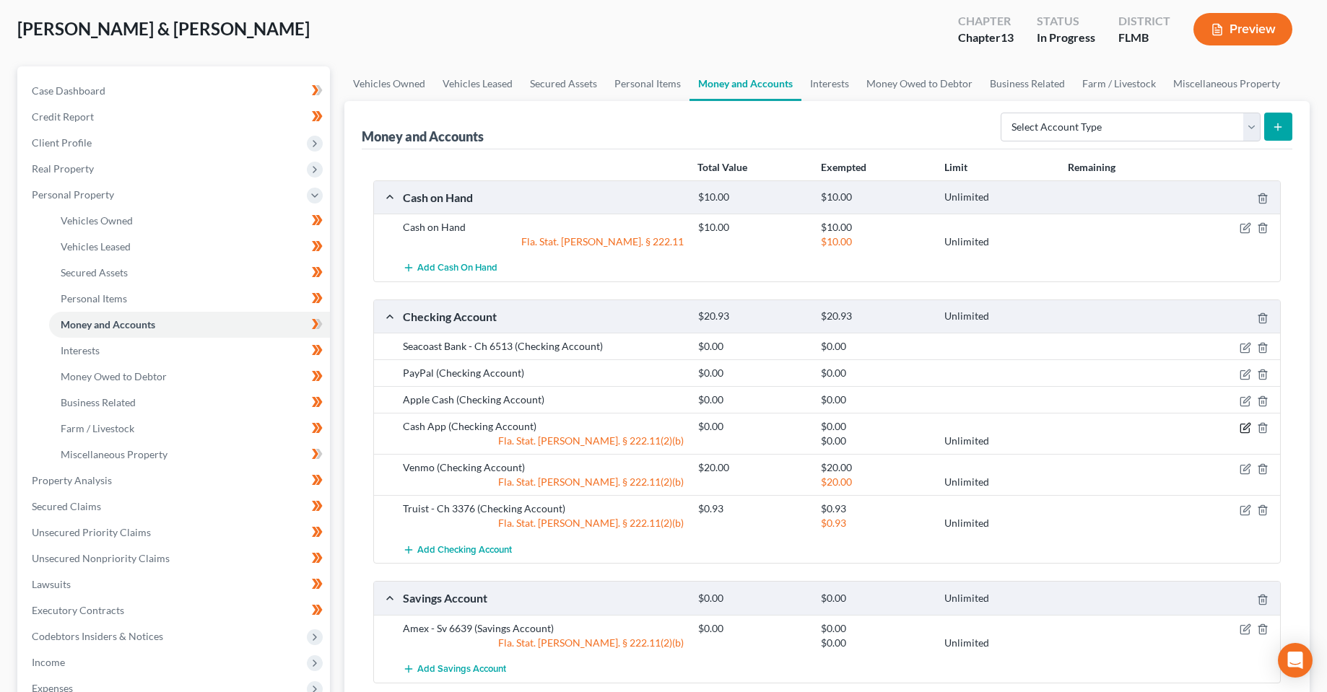
click at [1244, 424] on icon "button" at bounding box center [1244, 428] width 9 height 9
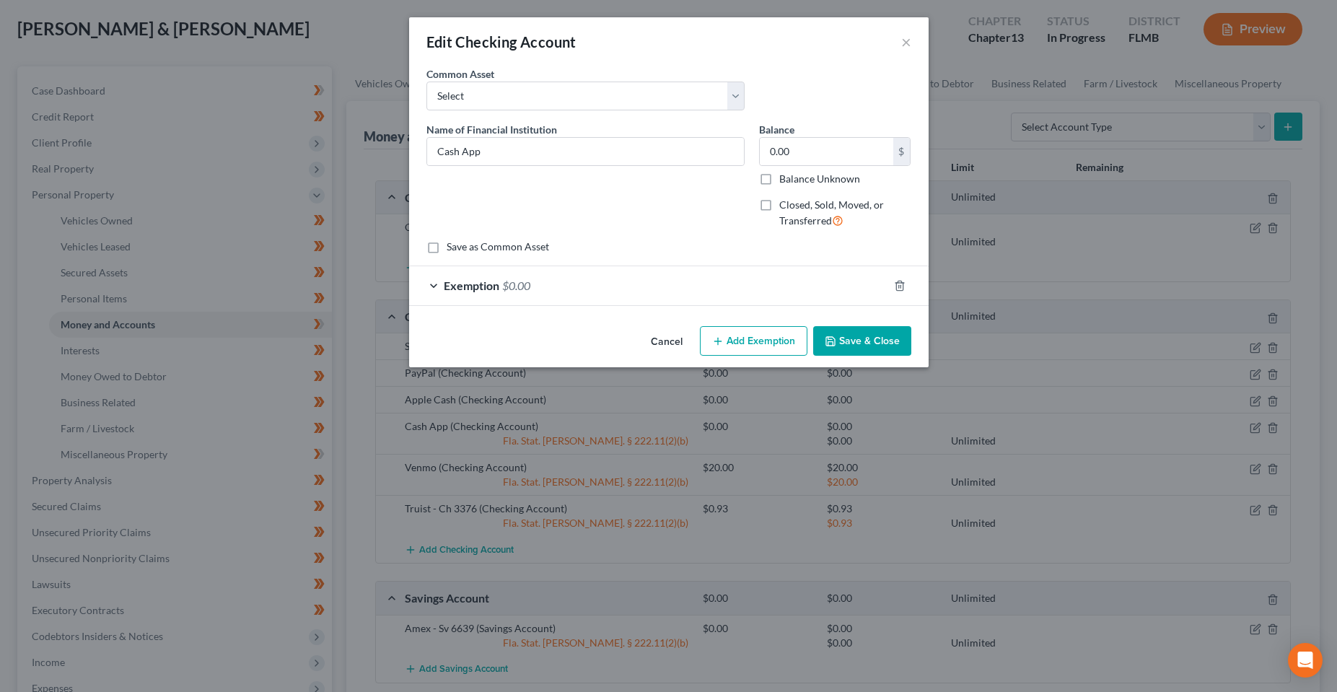
click at [907, 284] on div at bounding box center [909, 285] width 40 height 23
click at [899, 287] on icon "button" at bounding box center [900, 286] width 12 height 12
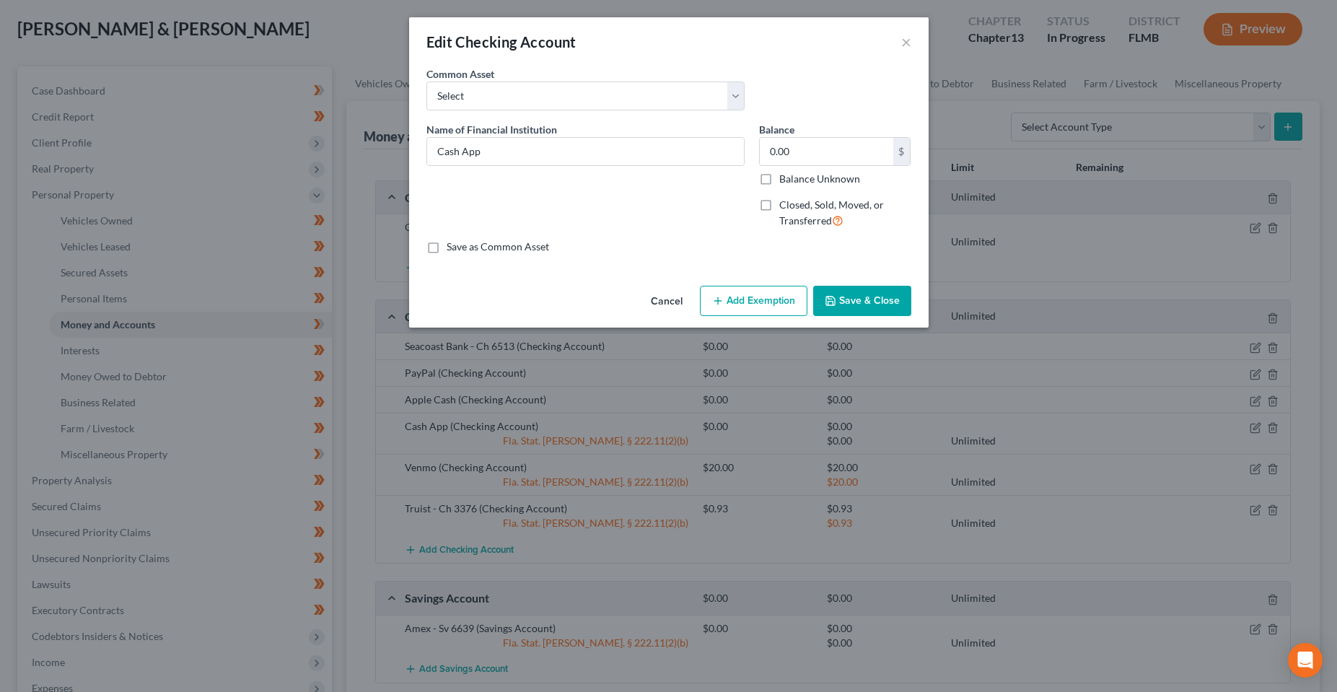
drag, startPoint x: 845, startPoint y: 305, endPoint x: 851, endPoint y: 313, distance: 9.8
click at [845, 304] on button "Save & Close" at bounding box center [862, 301] width 98 height 30
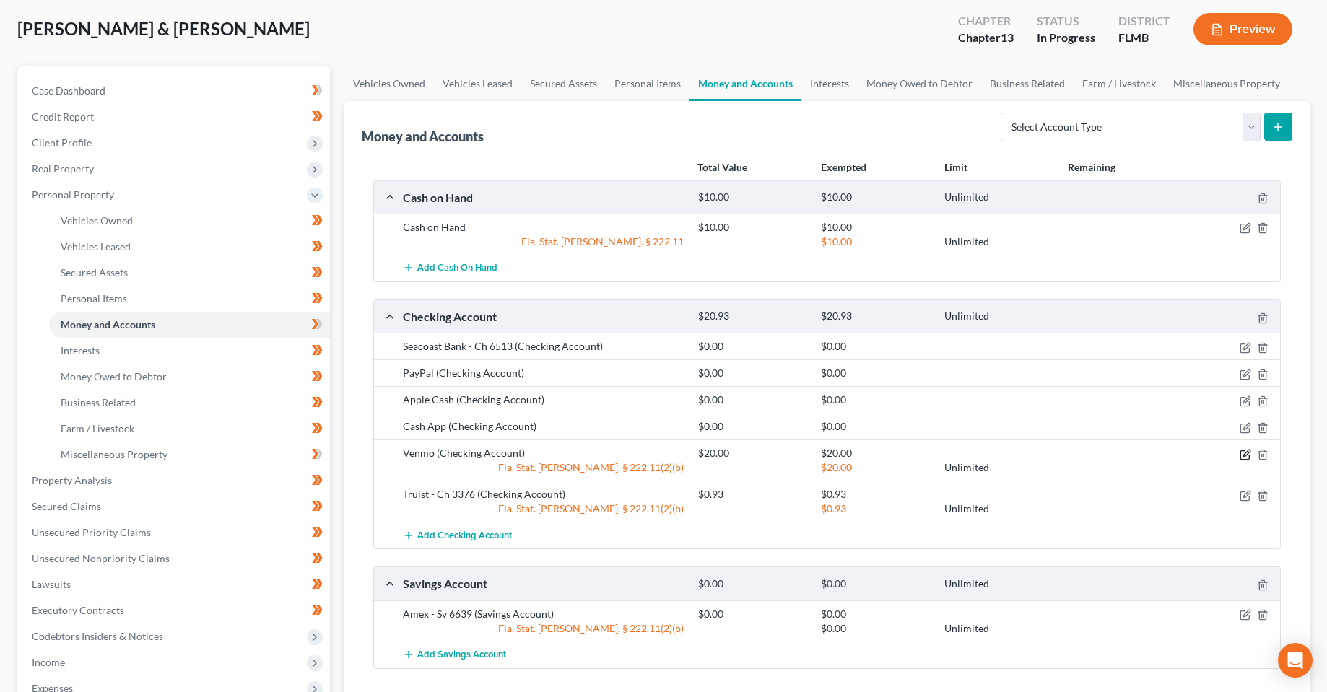
drag, startPoint x: 1246, startPoint y: 457, endPoint x: 1052, endPoint y: 507, distance: 199.9
click at [1052, 507] on div "Seacoast Bank - Ch 6513 (Checking Account) $0.00 $0.00 PayPal (Checking Account…" at bounding box center [827, 441] width 907 height 216
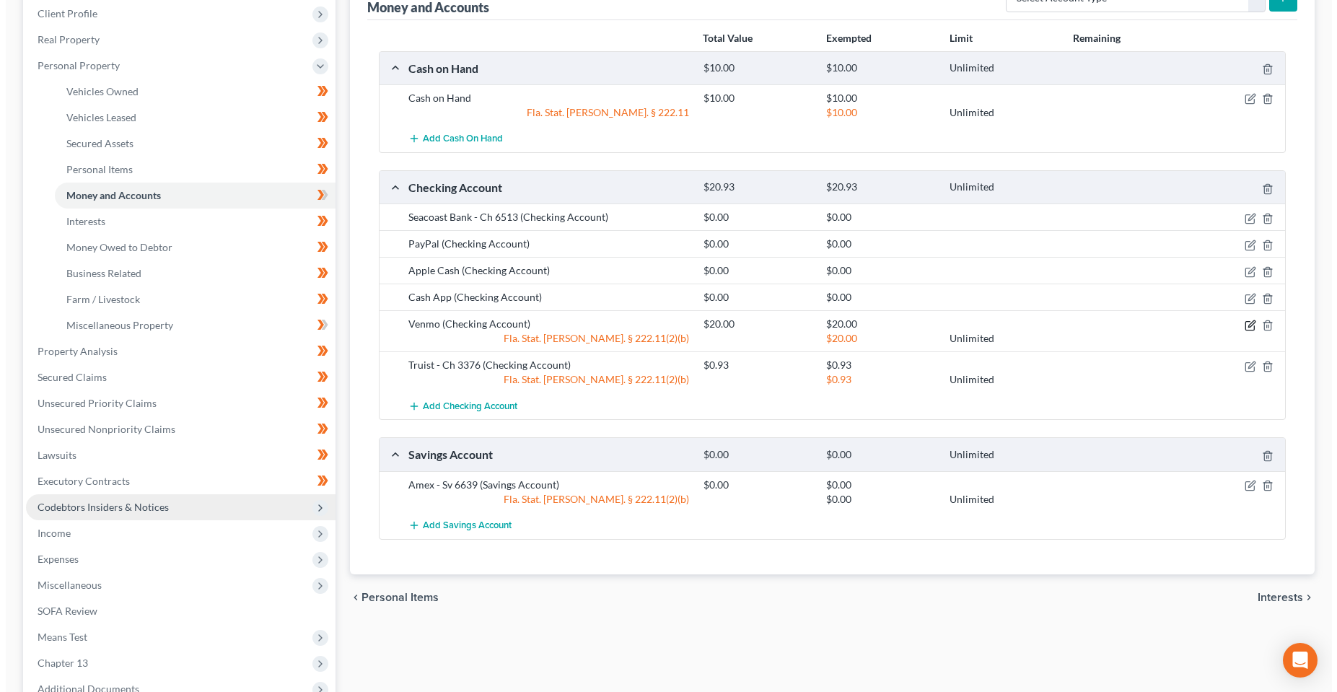
scroll to position [217, 0]
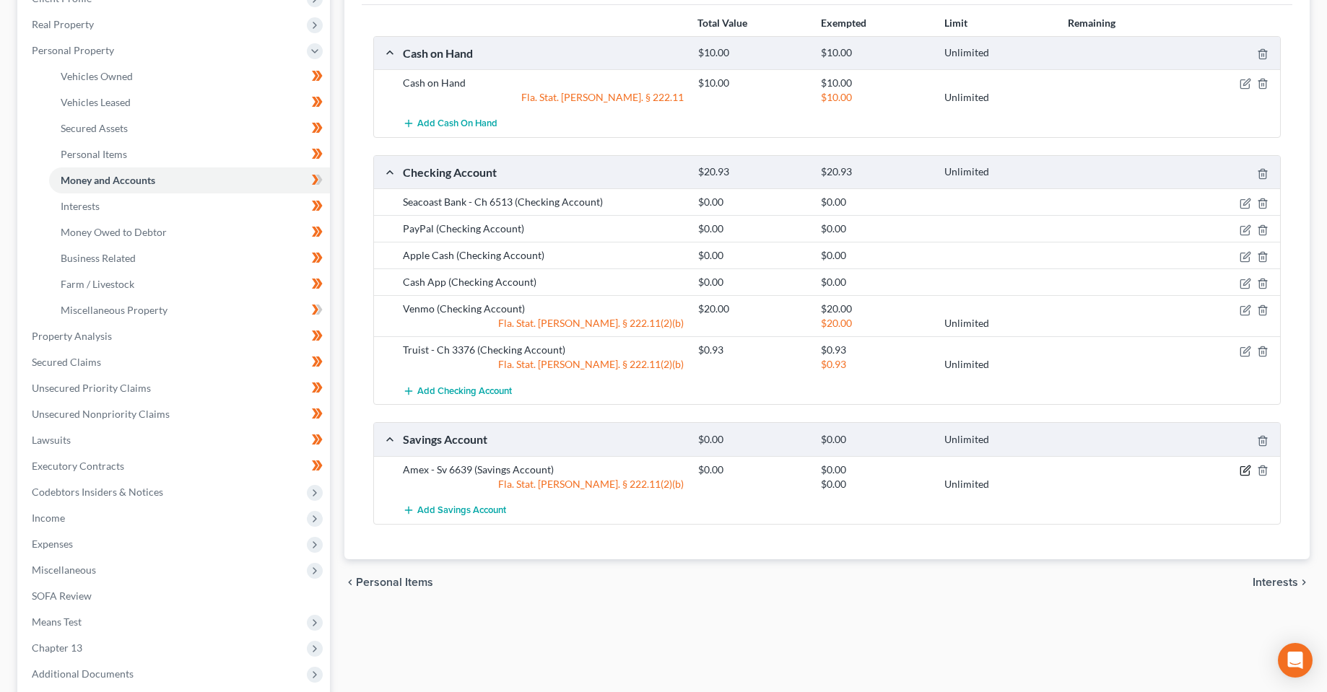
click at [1240, 471] on icon "button" at bounding box center [1244, 471] width 9 height 9
select select "2"
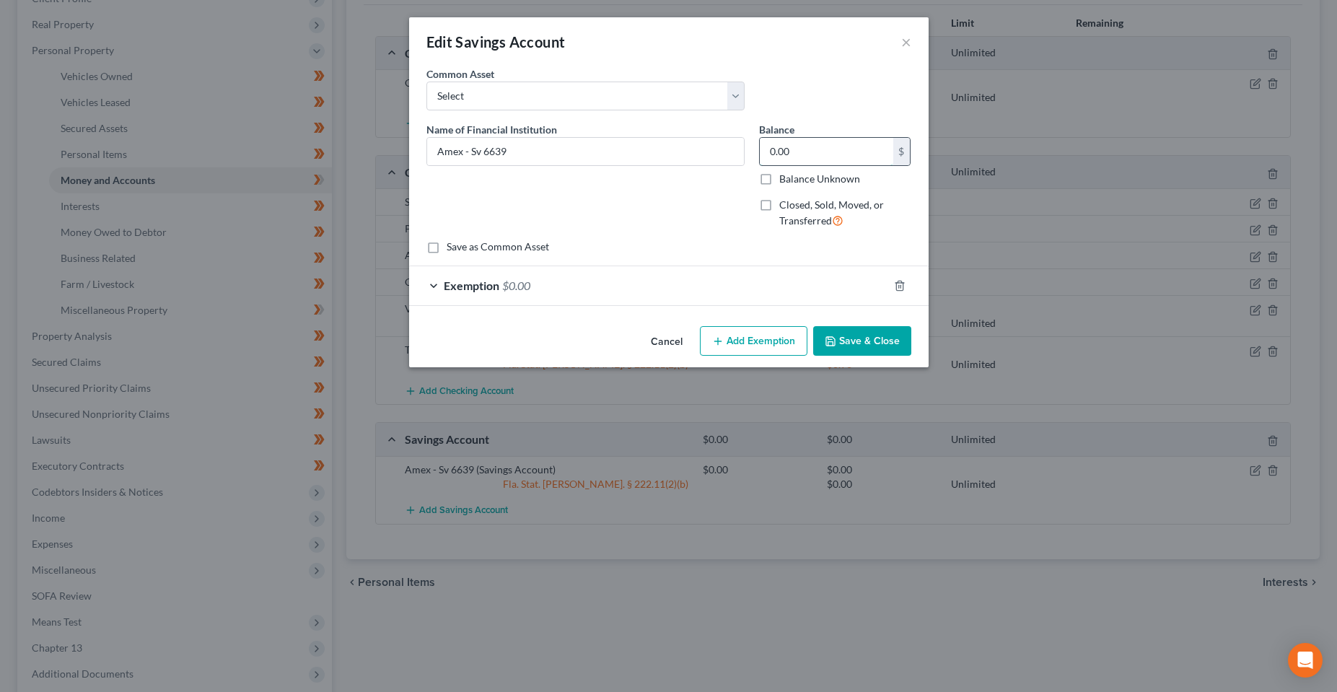
click at [817, 154] on input "0.00" at bounding box center [827, 151] width 134 height 27
type input "0.91"
click at [799, 302] on div "Exemption $0.00" at bounding box center [648, 285] width 479 height 38
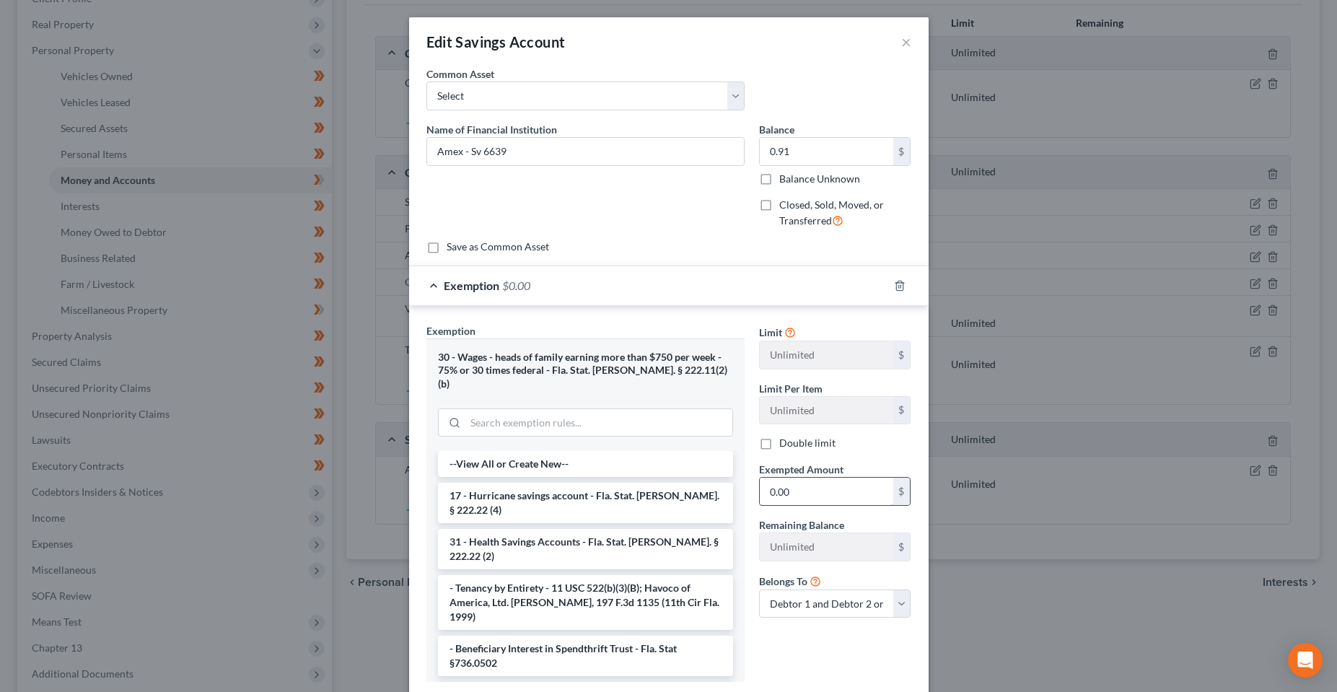
click at [845, 479] on input "0.00" at bounding box center [827, 491] width 134 height 27
type input "0.91"
click at [826, 645] on div "Limit Unlimited $ Limit Per Item Unlimited $ Double limit Exempted Amount * 0.9…" at bounding box center [835, 508] width 167 height 371
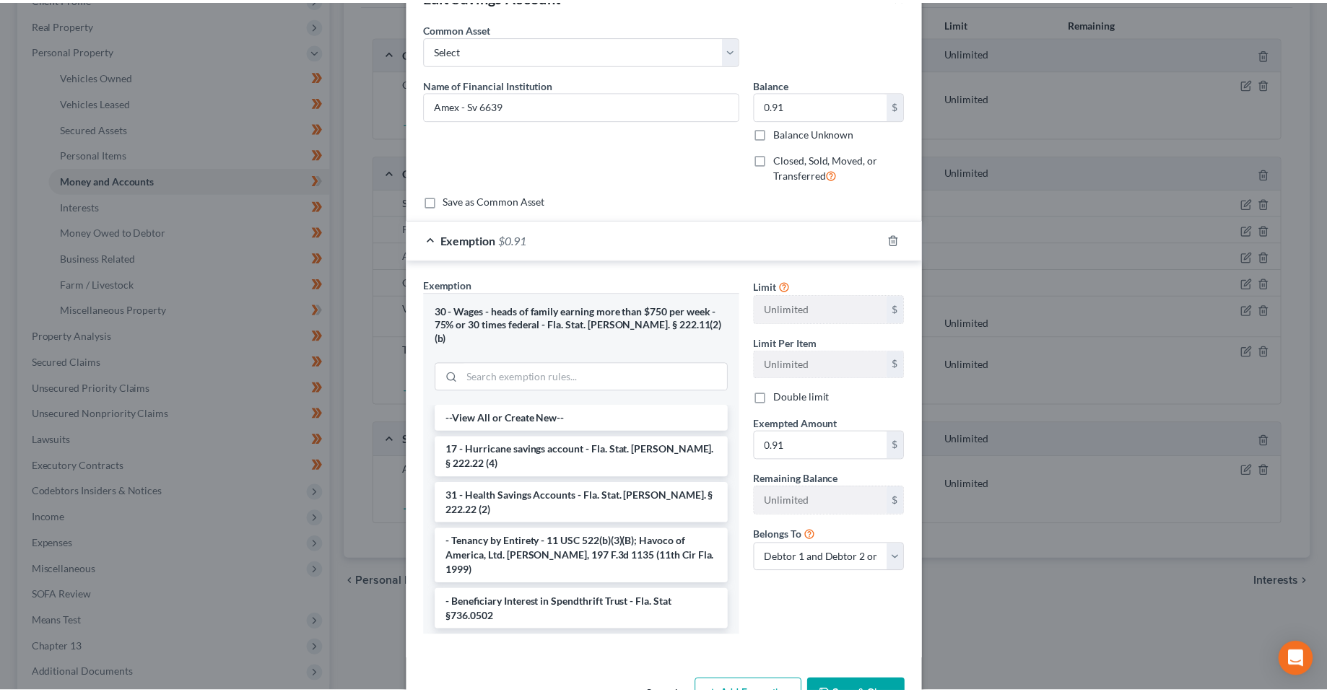
scroll to position [72, 0]
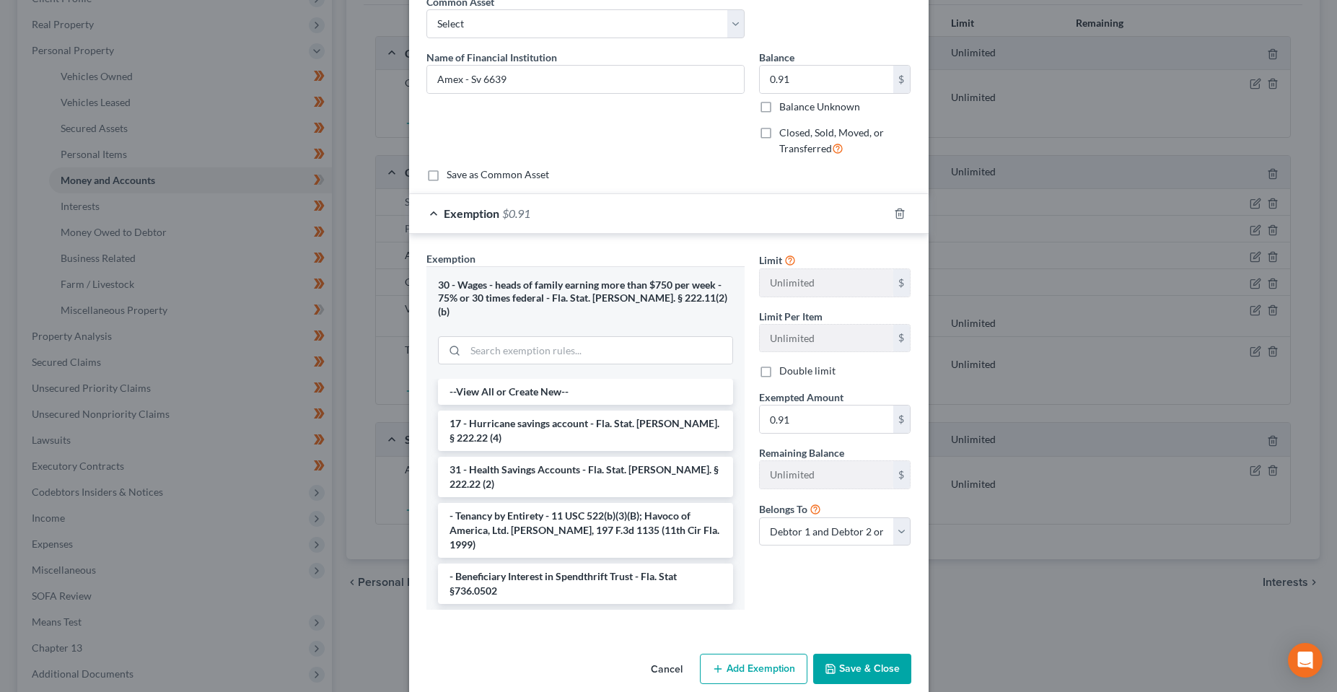
click at [876, 655] on button "Save & Close" at bounding box center [862, 669] width 98 height 30
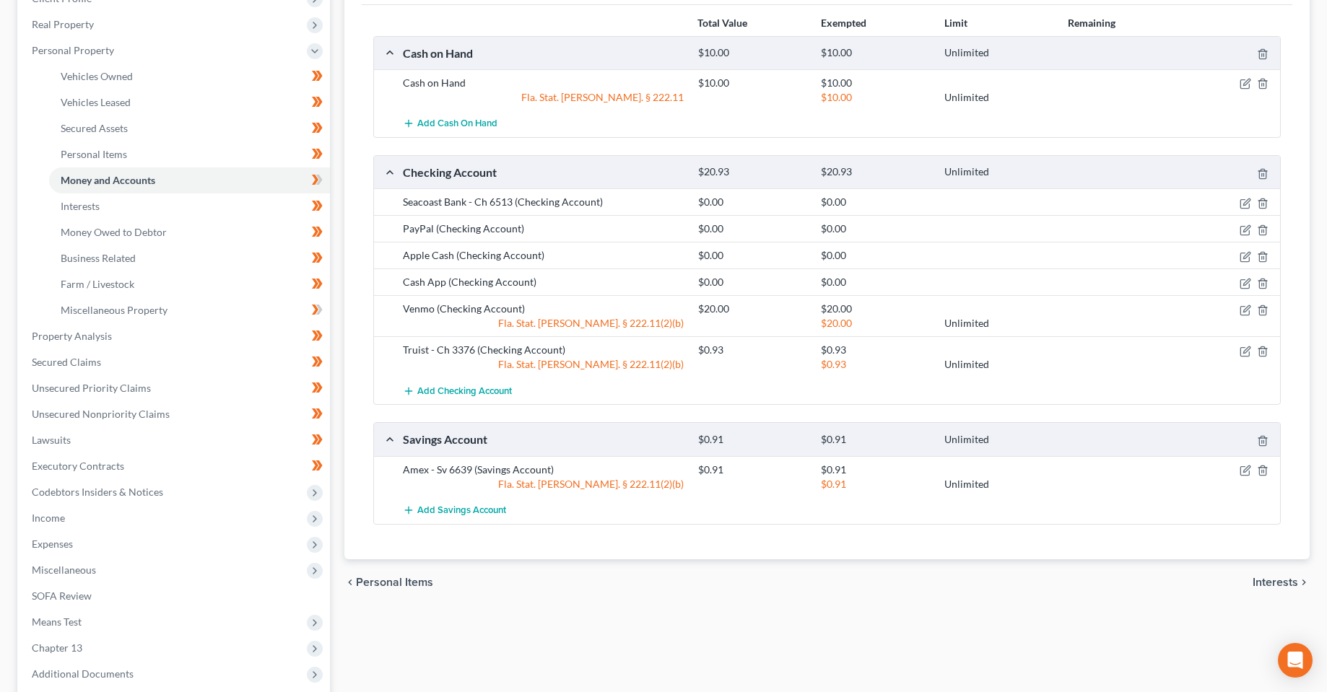
click at [601, 611] on div "Vehicles Owned Vehicles Leased Secured Assets Personal Items Money and Accounts…" at bounding box center [827, 352] width 980 height 860
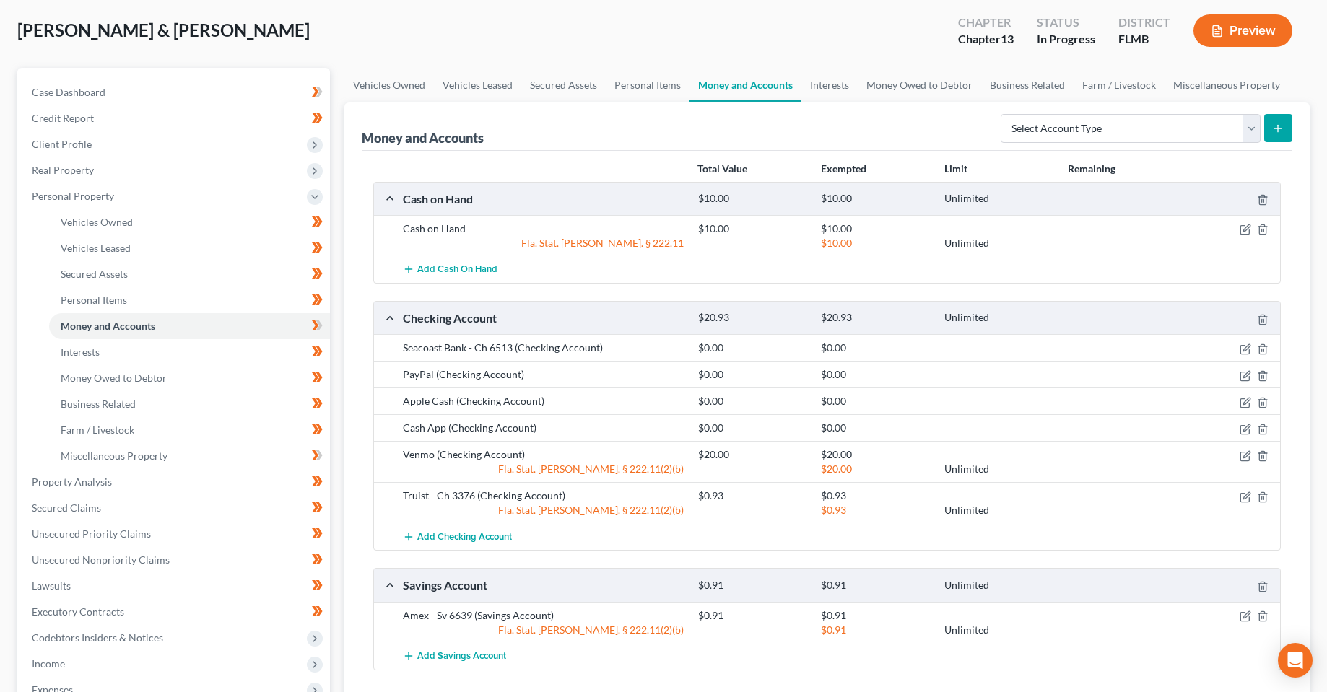
scroll to position [0, 0]
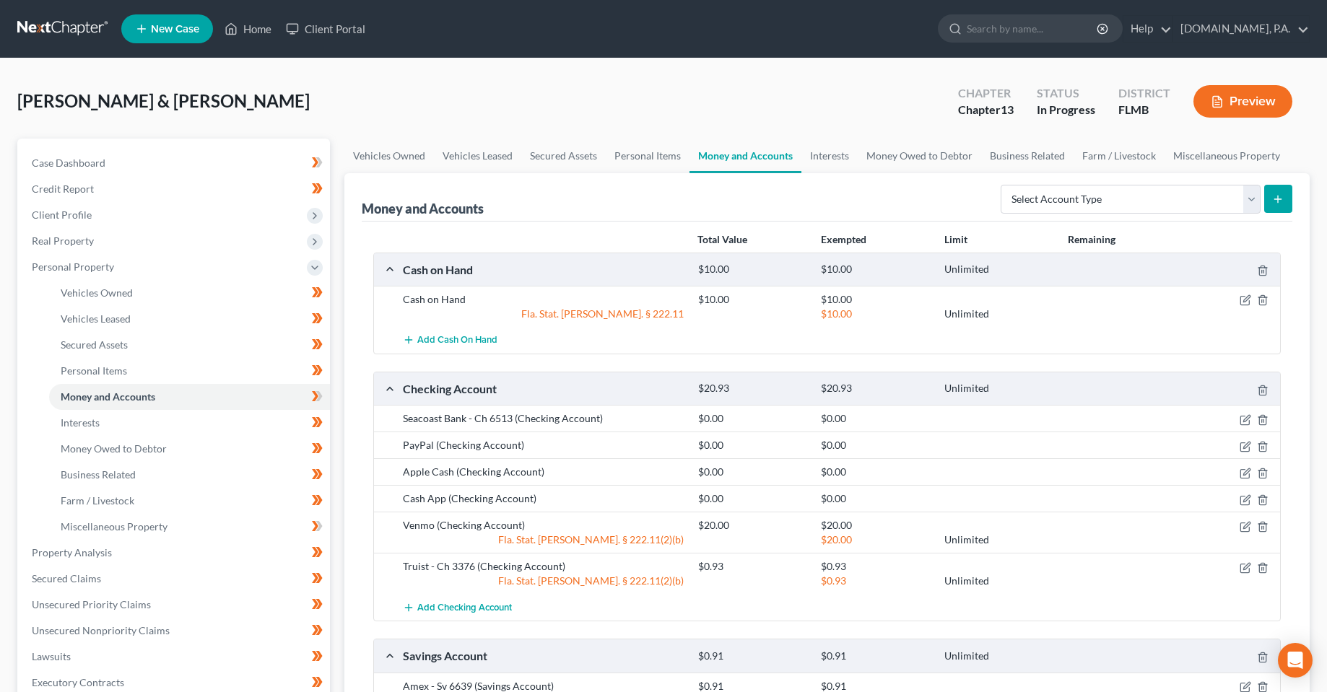
click at [1252, 414] on div at bounding box center [1232, 418] width 98 height 14
click at [1246, 421] on icon "button" at bounding box center [1246, 418] width 6 height 6
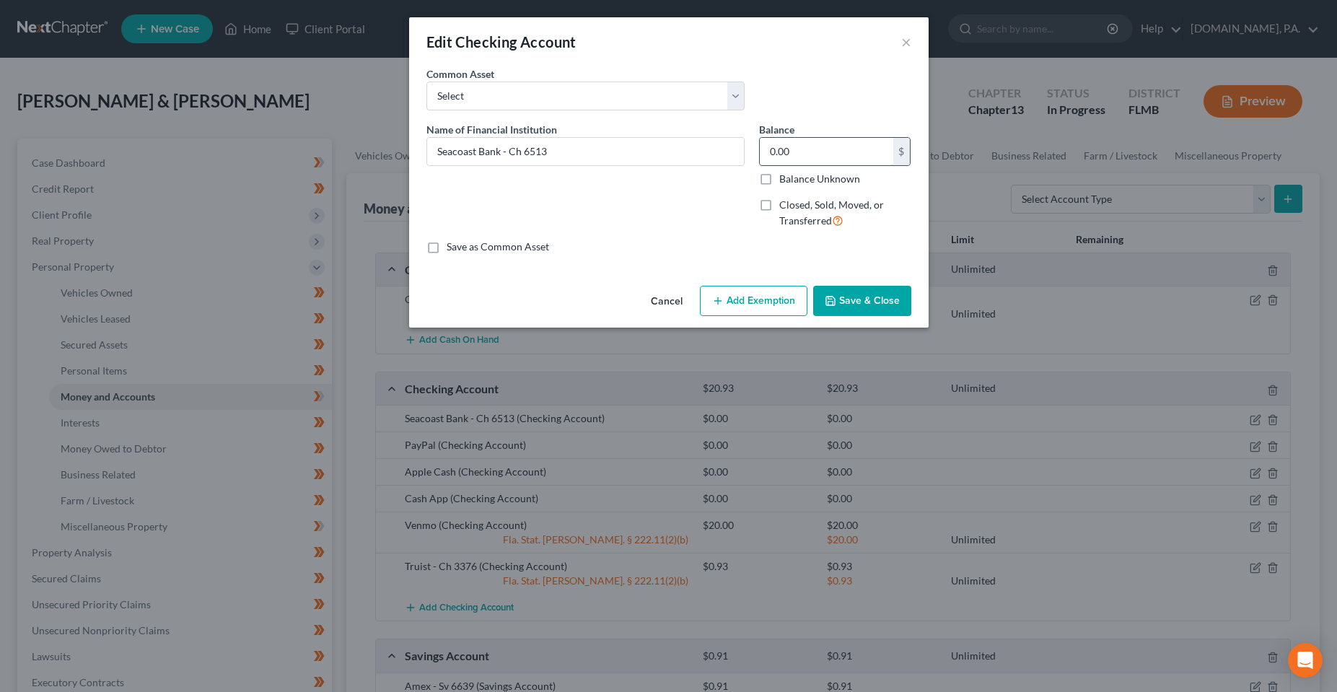
click at [796, 153] on input "0.00" at bounding box center [827, 151] width 134 height 27
type input "80"
click at [661, 203] on div "Name of Financial Institution * Seacoast Bank - Ch 6513" at bounding box center [585, 181] width 333 height 118
click at [761, 291] on button "Add Exemption" at bounding box center [754, 301] width 108 height 30
select select "2"
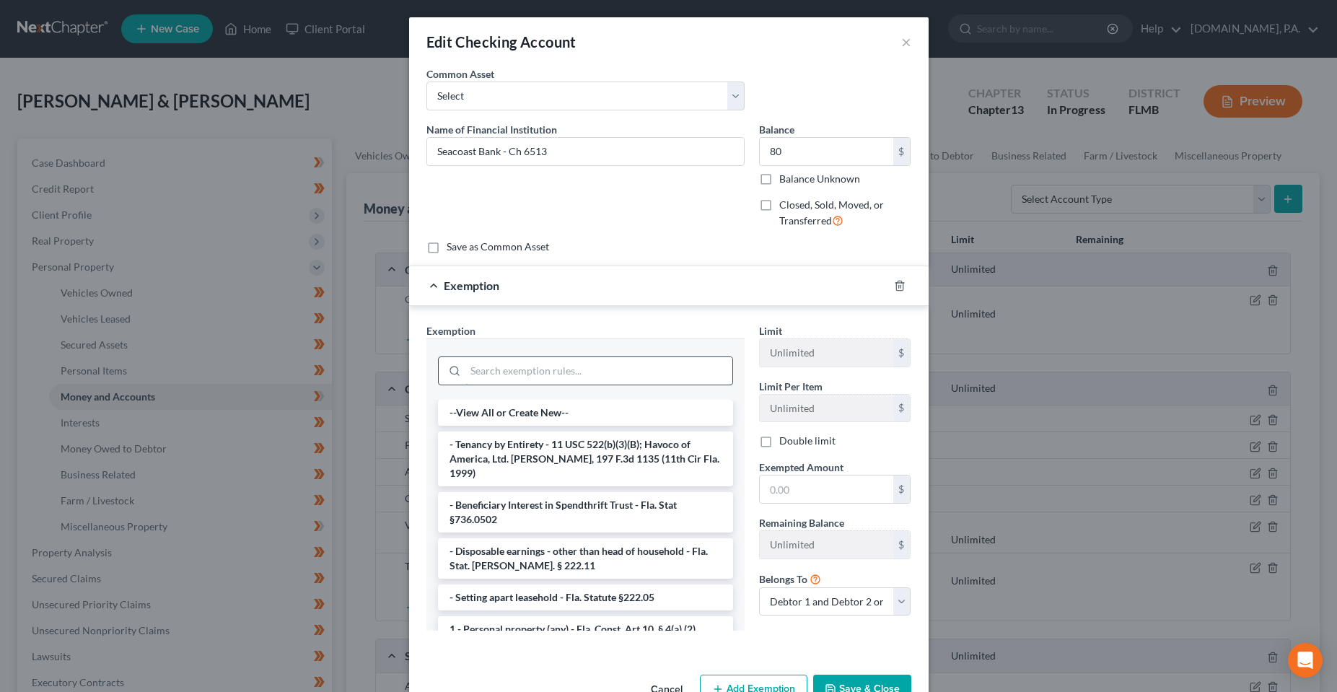
click at [533, 377] on input "search" at bounding box center [599, 370] width 267 height 27
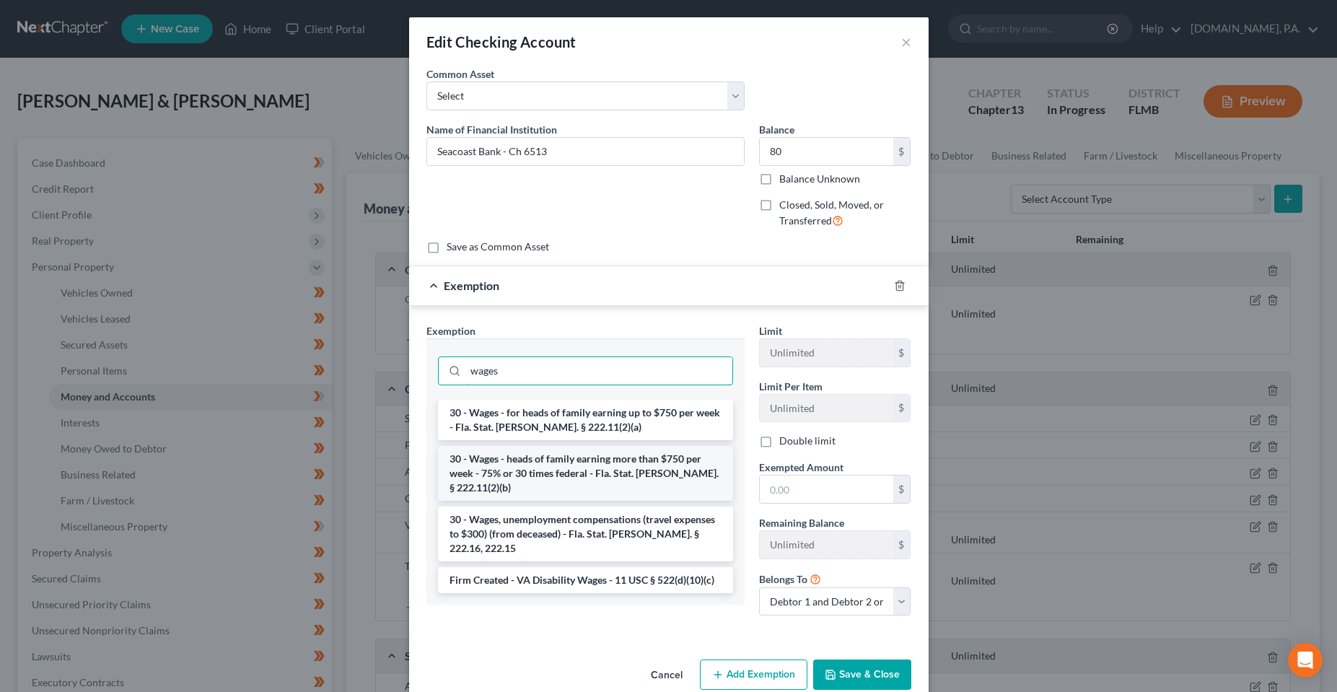
type input "wages"
click at [601, 468] on li "30 - Wages - heads of family earning more than $750 per week - 75% or 30 times …" at bounding box center [585, 473] width 295 height 55
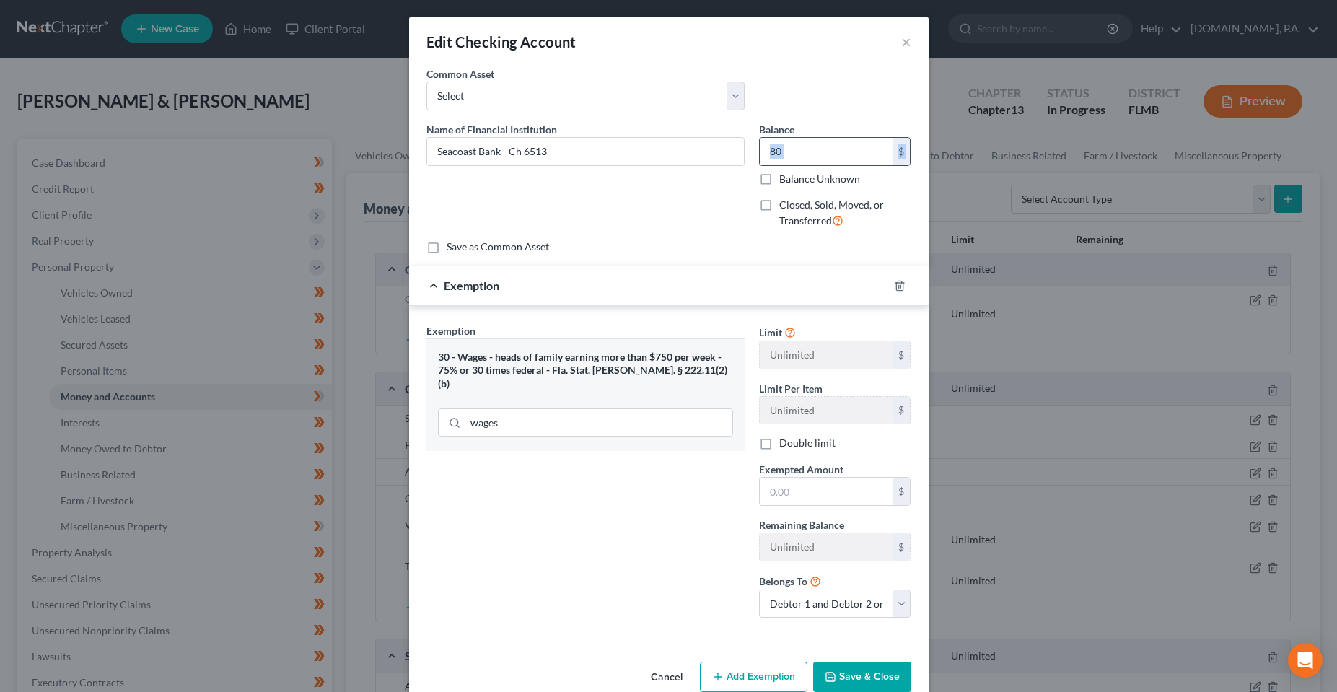
drag, startPoint x: 810, startPoint y: 170, endPoint x: 810, endPoint y: 157, distance: 13.0
click at [810, 157] on div "80 $ Balance Unknown" at bounding box center [835, 161] width 152 height 49
click at [810, 157] on input "80" at bounding box center [827, 151] width 134 height 27
click at [836, 486] on input "text" at bounding box center [827, 491] width 134 height 27
paste input "80"
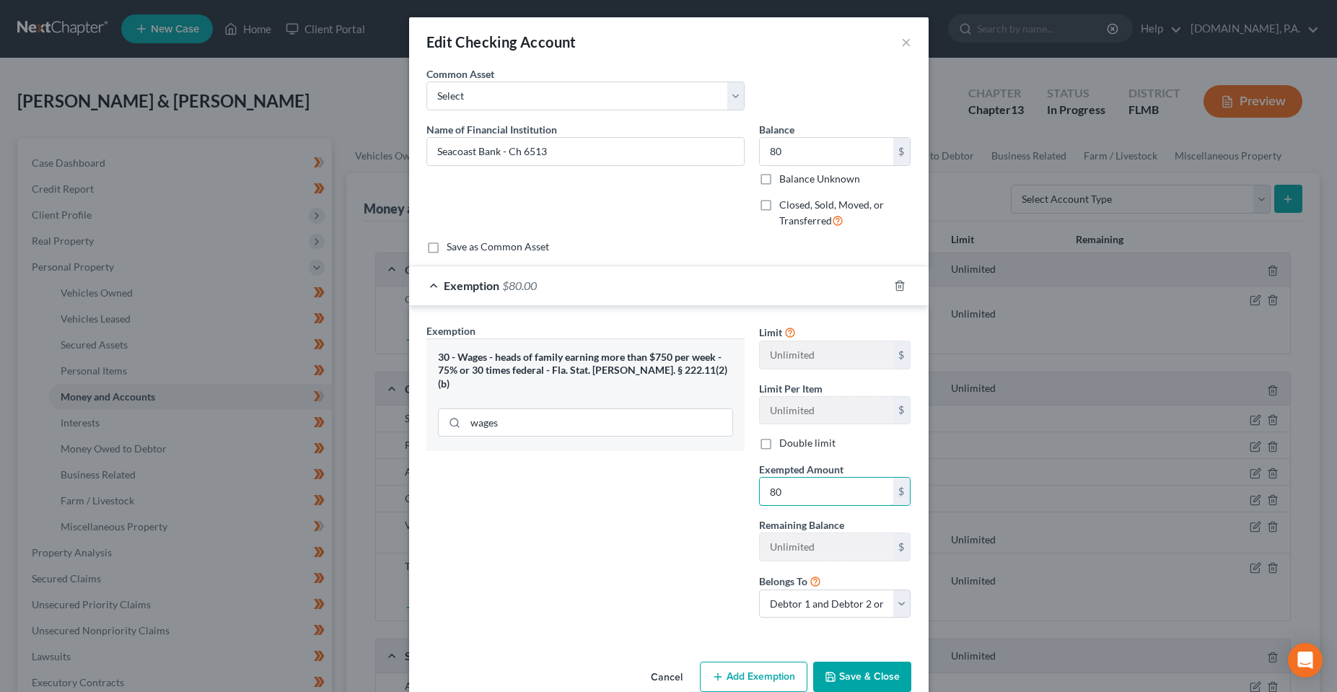
type input "80"
drag, startPoint x: 647, startPoint y: 536, endPoint x: 740, endPoint y: 625, distance: 129.2
click at [647, 536] on div "Exemption Set must be selected for CA. Exemption * 30 - Wages - heads of family…" at bounding box center [585, 476] width 333 height 307
click at [874, 663] on button "Save & Close" at bounding box center [862, 677] width 98 height 30
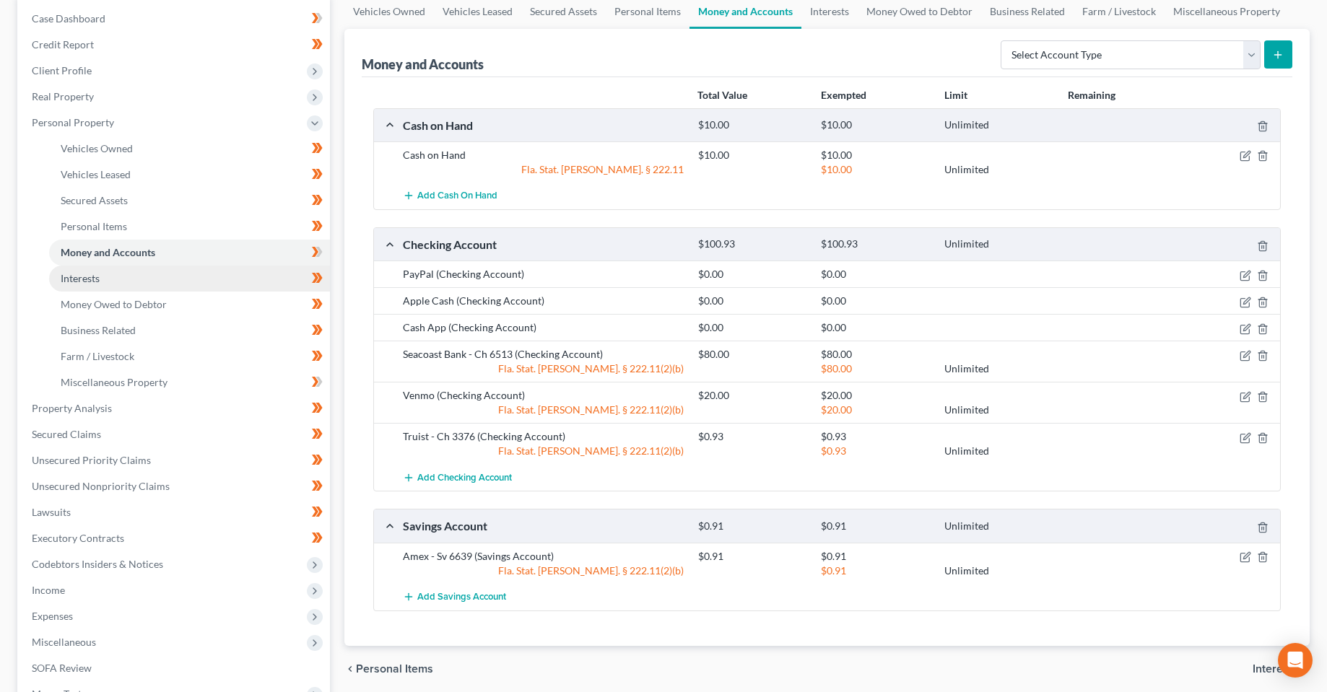
click at [78, 286] on link "Interests" at bounding box center [189, 279] width 281 height 26
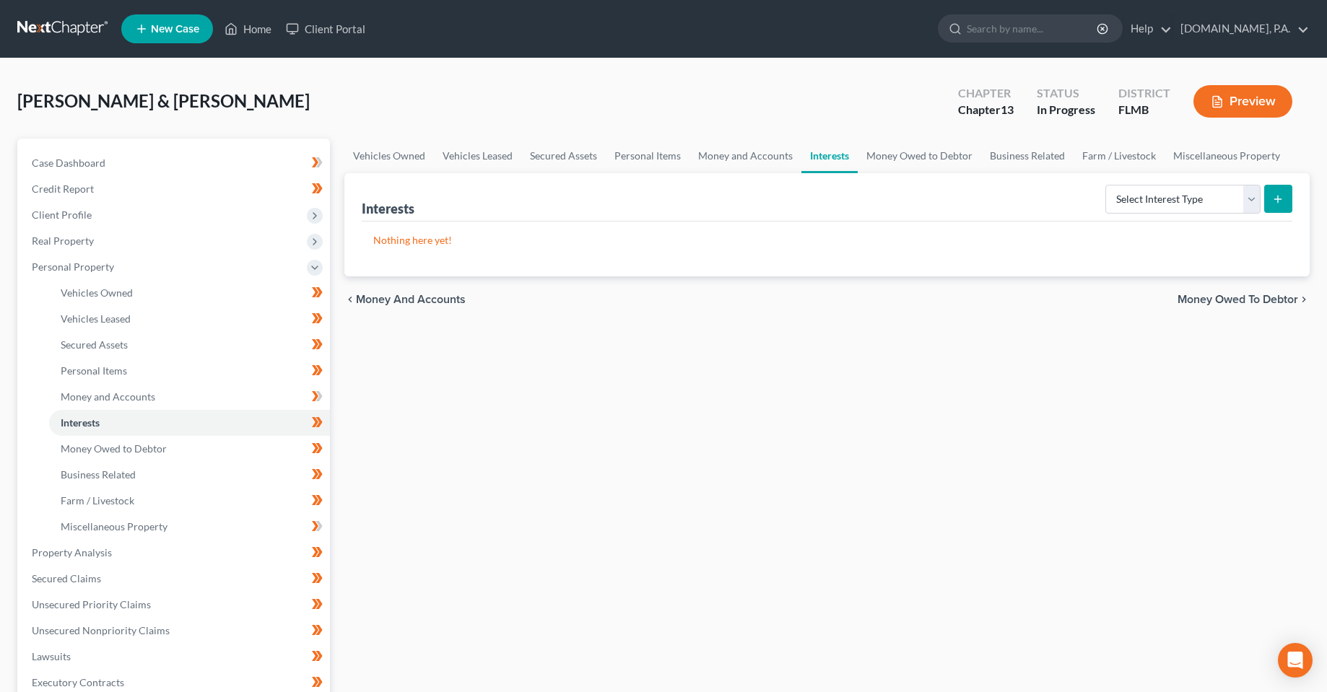
click at [517, 500] on div "Vehicles Owned Vehicles Leased Secured Assets Personal Items Money and Accounts…" at bounding box center [827, 569] width 980 height 860
click at [318, 398] on icon at bounding box center [318, 396] width 6 height 10
click at [538, 512] on div "Vehicles Owned Vehicles Leased Secured Assets Personal Items Money and Accounts…" at bounding box center [827, 569] width 980 height 860
click at [167, 532] on link "Miscellaneous Property" at bounding box center [189, 527] width 281 height 26
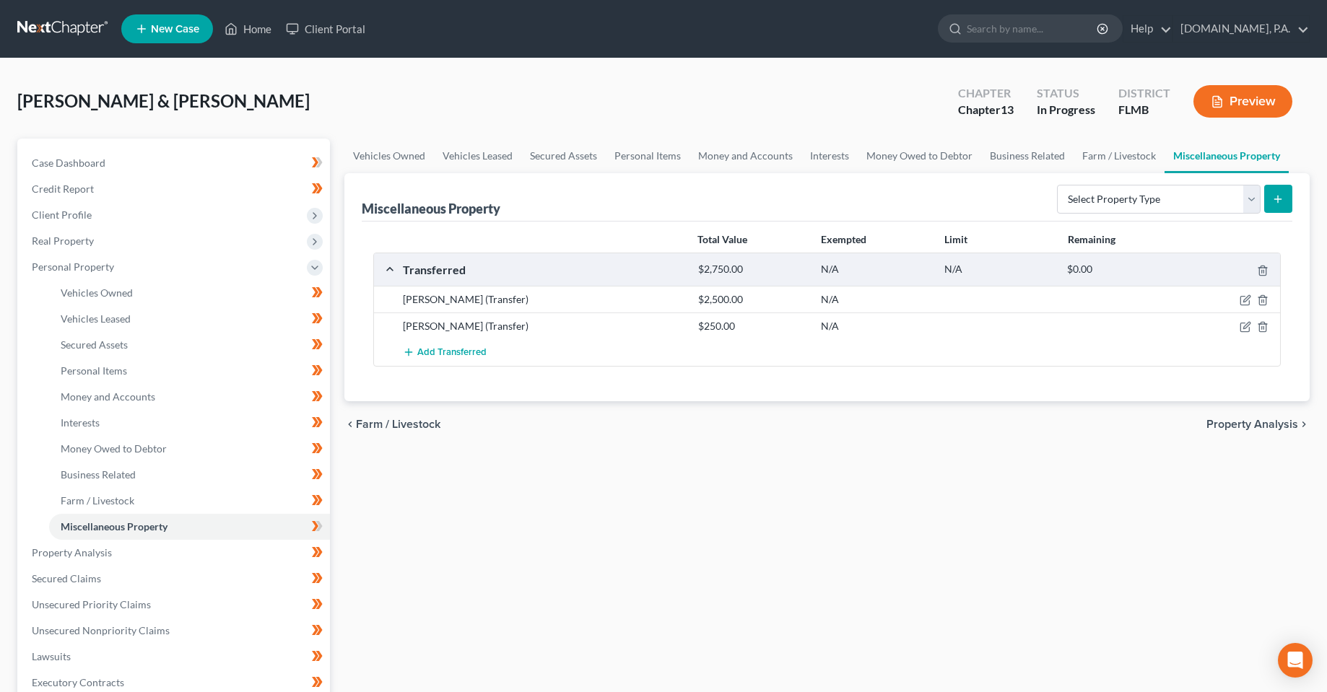
click at [1253, 297] on div at bounding box center [1232, 299] width 98 height 14
click at [1247, 299] on icon "button" at bounding box center [1245, 300] width 12 height 12
select select "Ordinary ([DATE])"
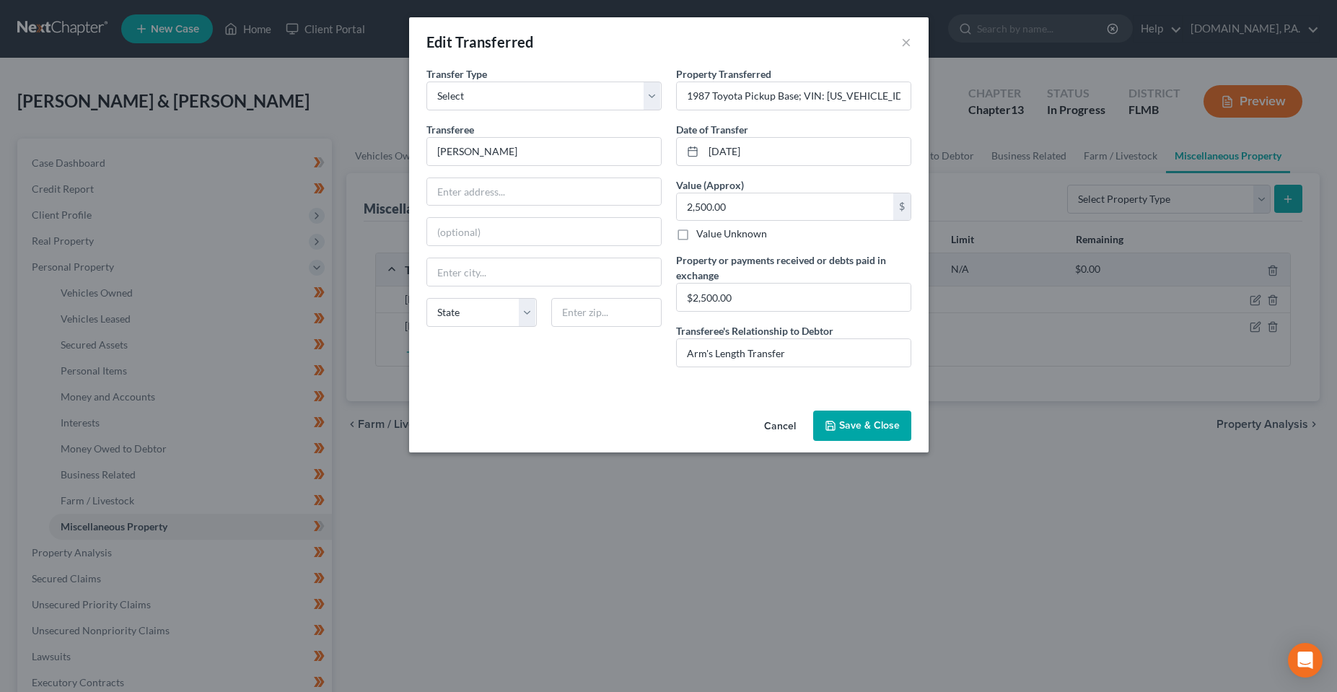
click at [774, 423] on button "Cancel" at bounding box center [780, 426] width 55 height 29
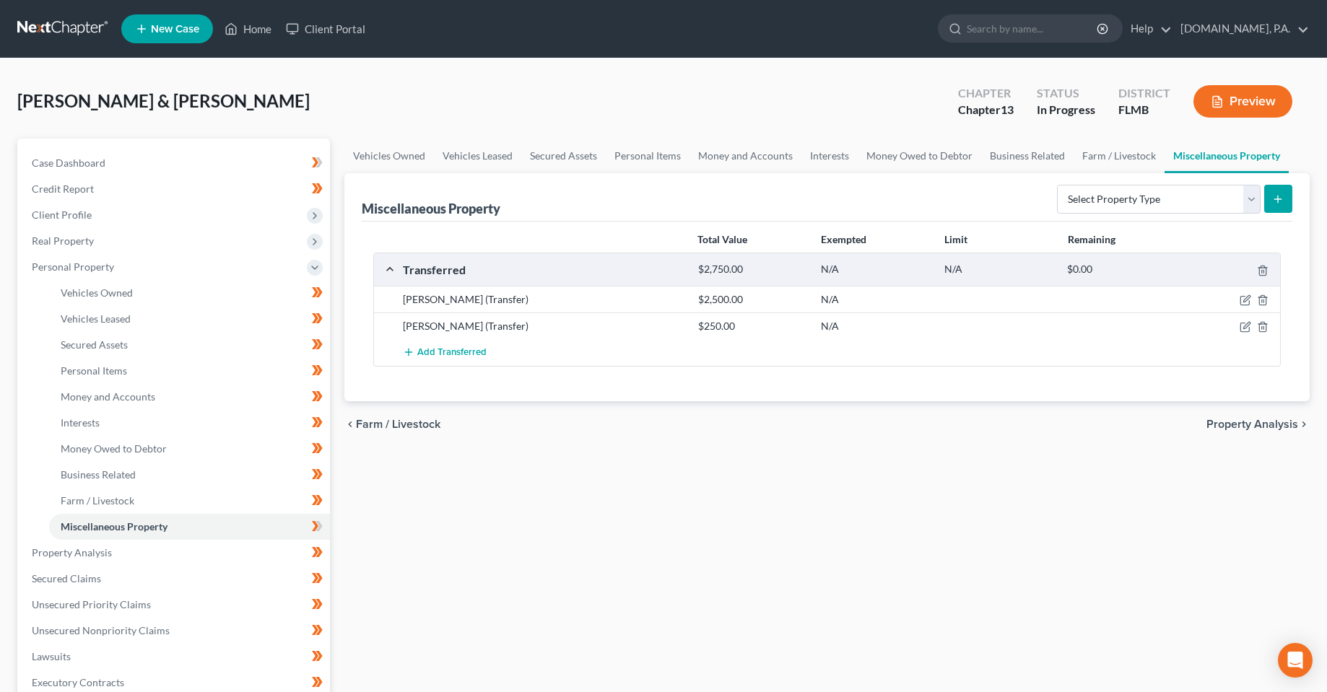
click at [801, 72] on div "[PERSON_NAME] & [PERSON_NAME] Upgraded Chapter Chapter 13 Status In [GEOGRAPHIC…" at bounding box center [663, 542] width 1327 height 969
click at [463, 569] on div "Vehicles Owned Vehicles Leased Secured Assets Personal Items Money and Accounts…" at bounding box center [827, 569] width 980 height 860
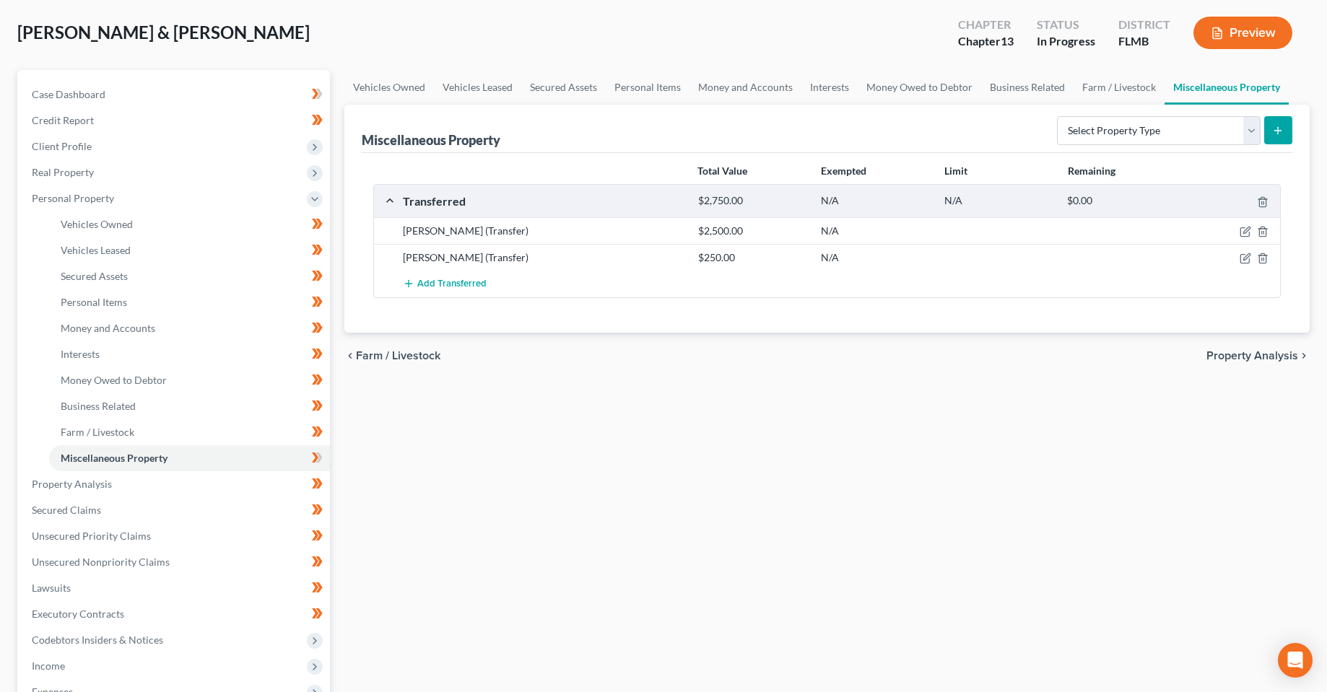
scroll to position [72, 0]
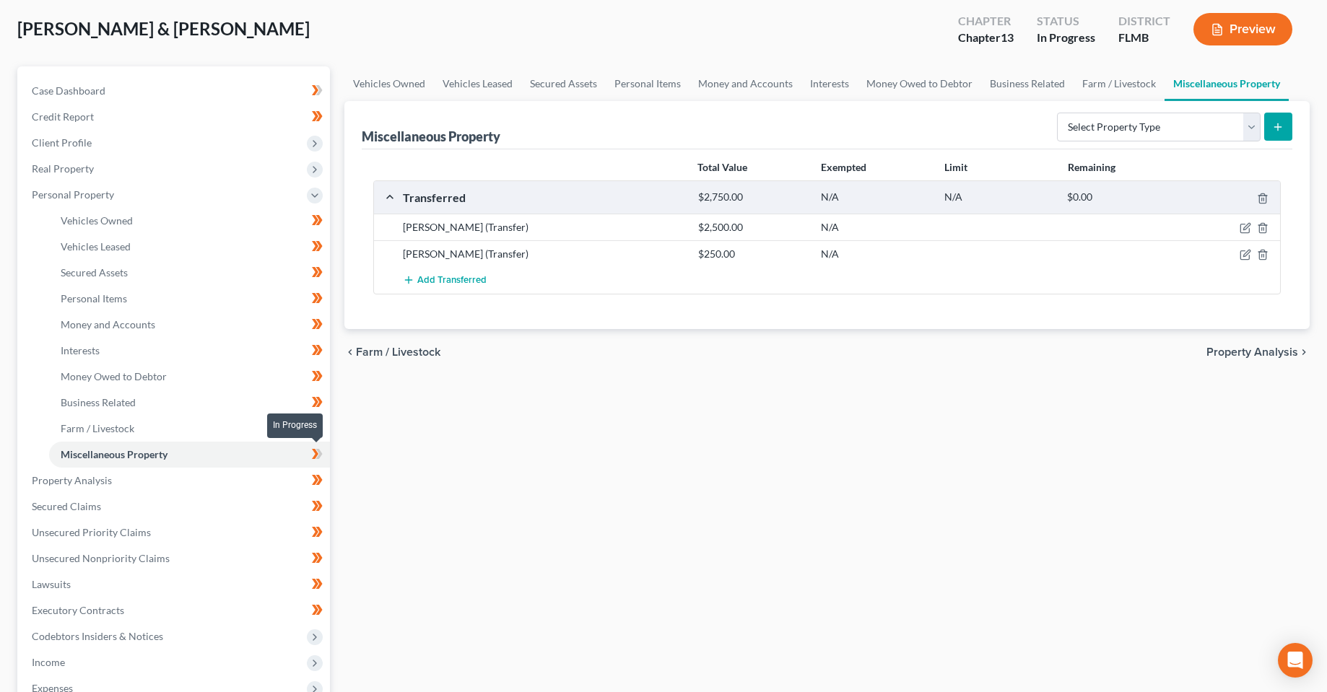
click at [321, 458] on icon at bounding box center [317, 454] width 11 height 18
click at [478, 498] on div "Vehicles Owned Vehicles Leased Secured Assets Personal Items Money and Accounts…" at bounding box center [827, 496] width 980 height 860
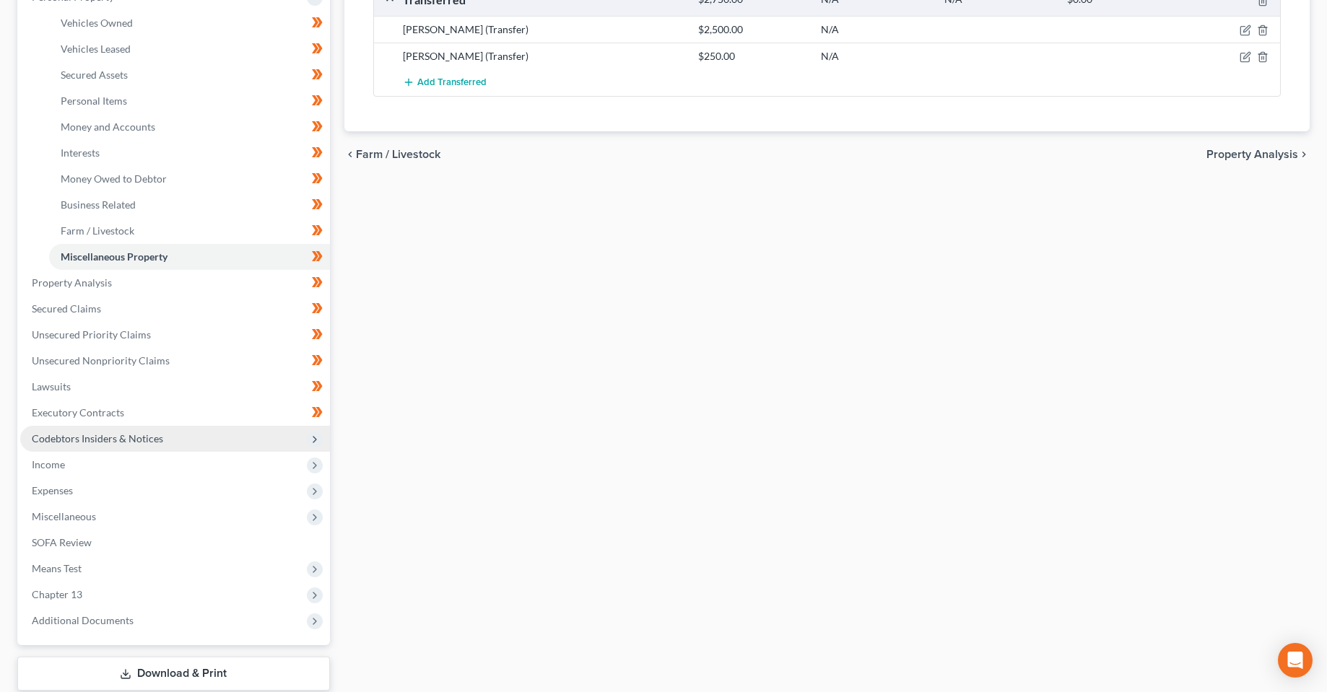
scroll to position [361, 0]
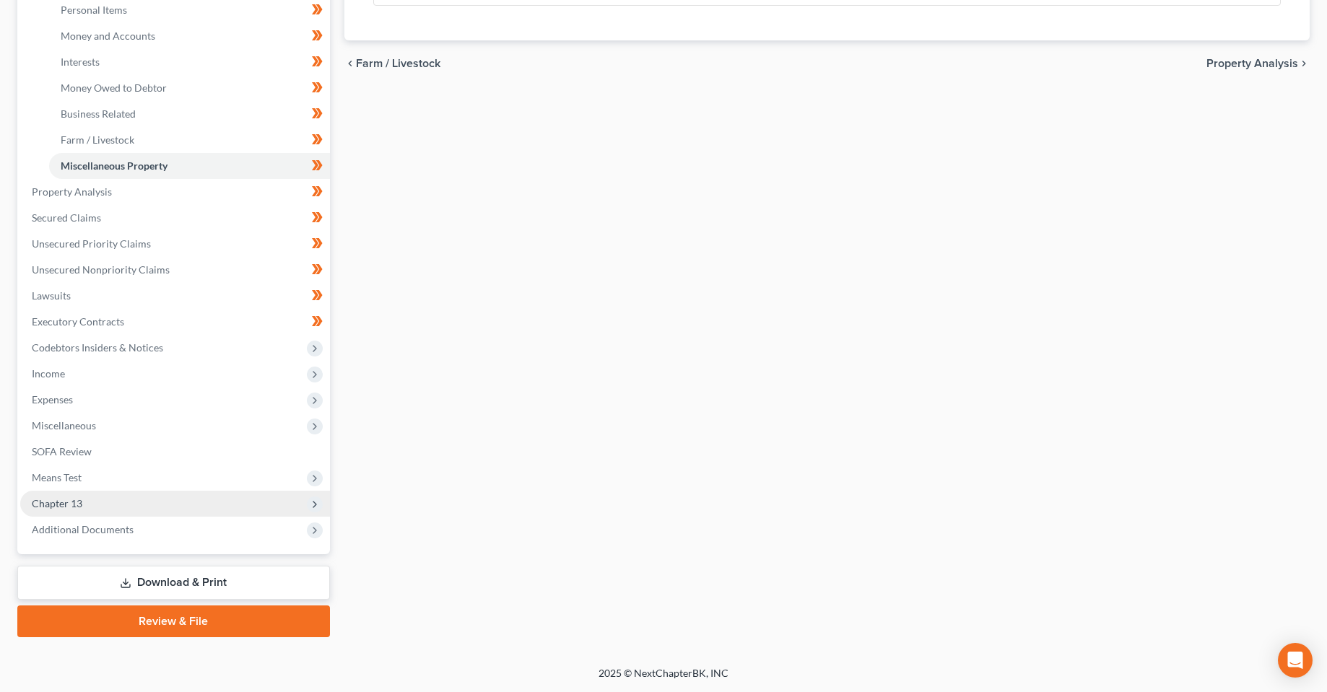
click at [126, 502] on span "Chapter 13" at bounding box center [175, 504] width 310 height 26
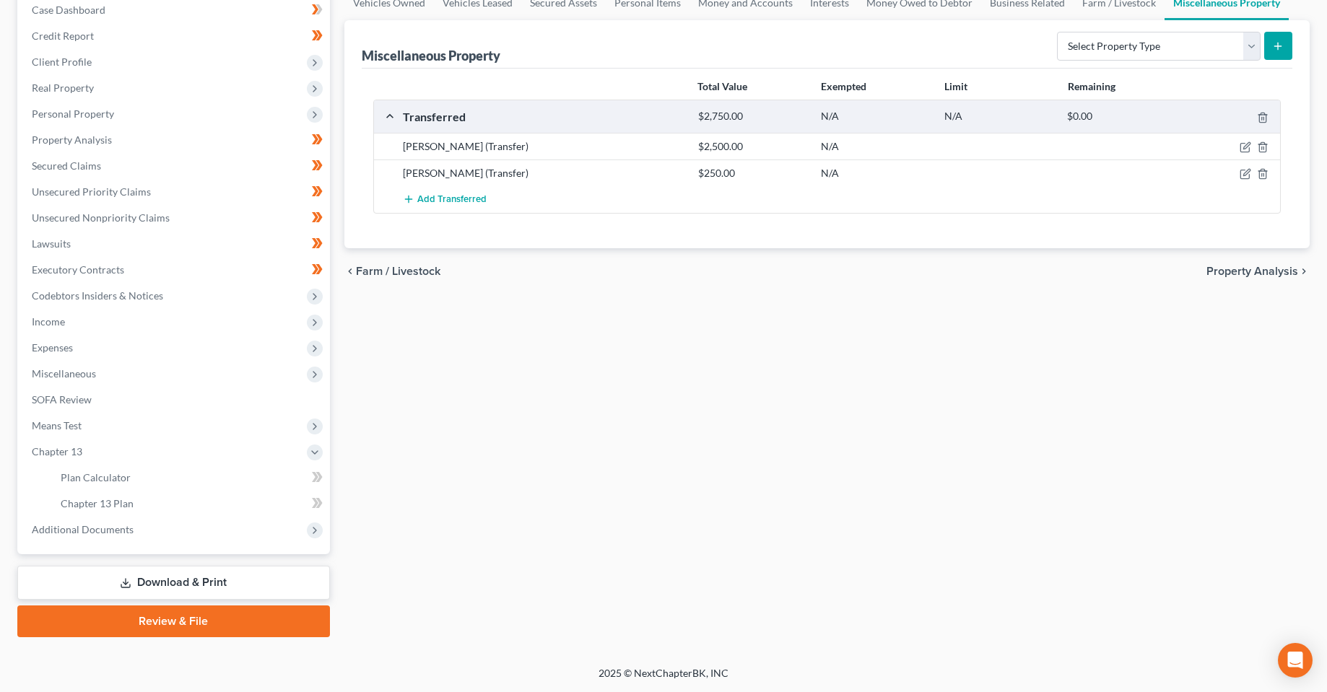
scroll to position [153, 0]
click at [619, 483] on div "Vehicles Owned Vehicles Leased Secured Assets Personal Items Money and Accounts…" at bounding box center [827, 312] width 980 height 652
click at [212, 494] on link "Chapter 13 Plan" at bounding box center [189, 504] width 281 height 26
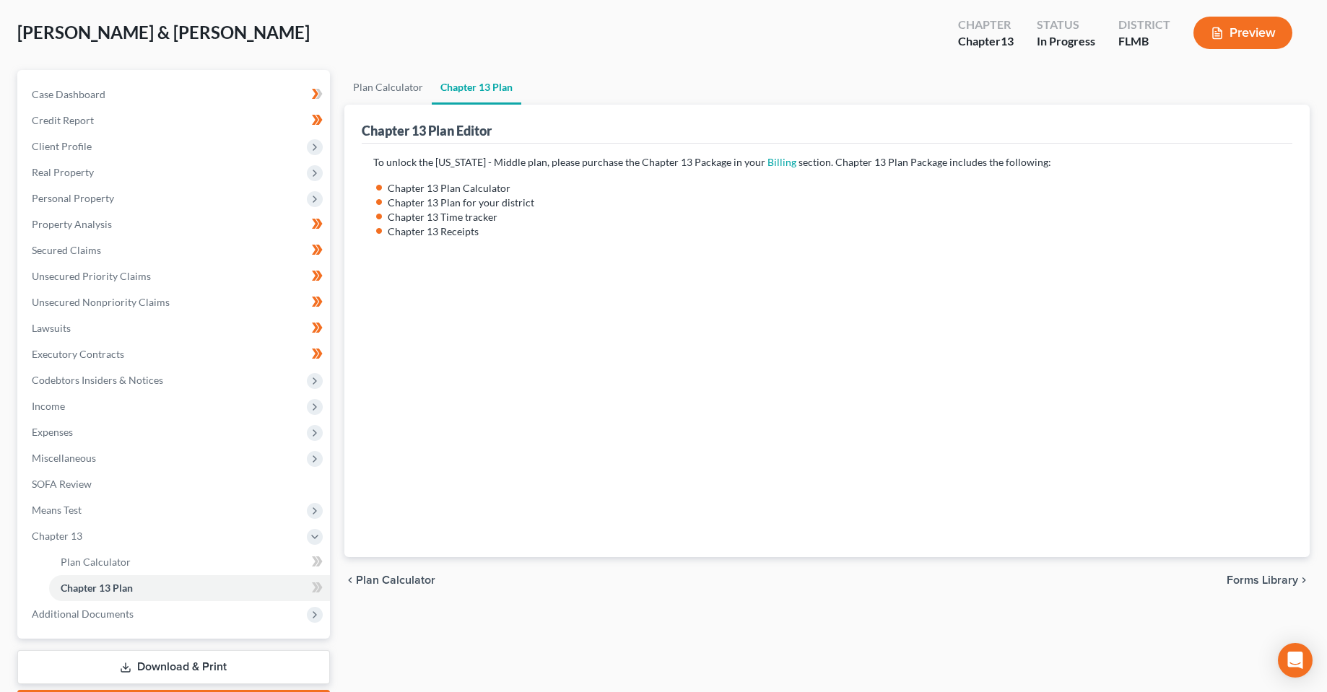
scroll to position [72, 0]
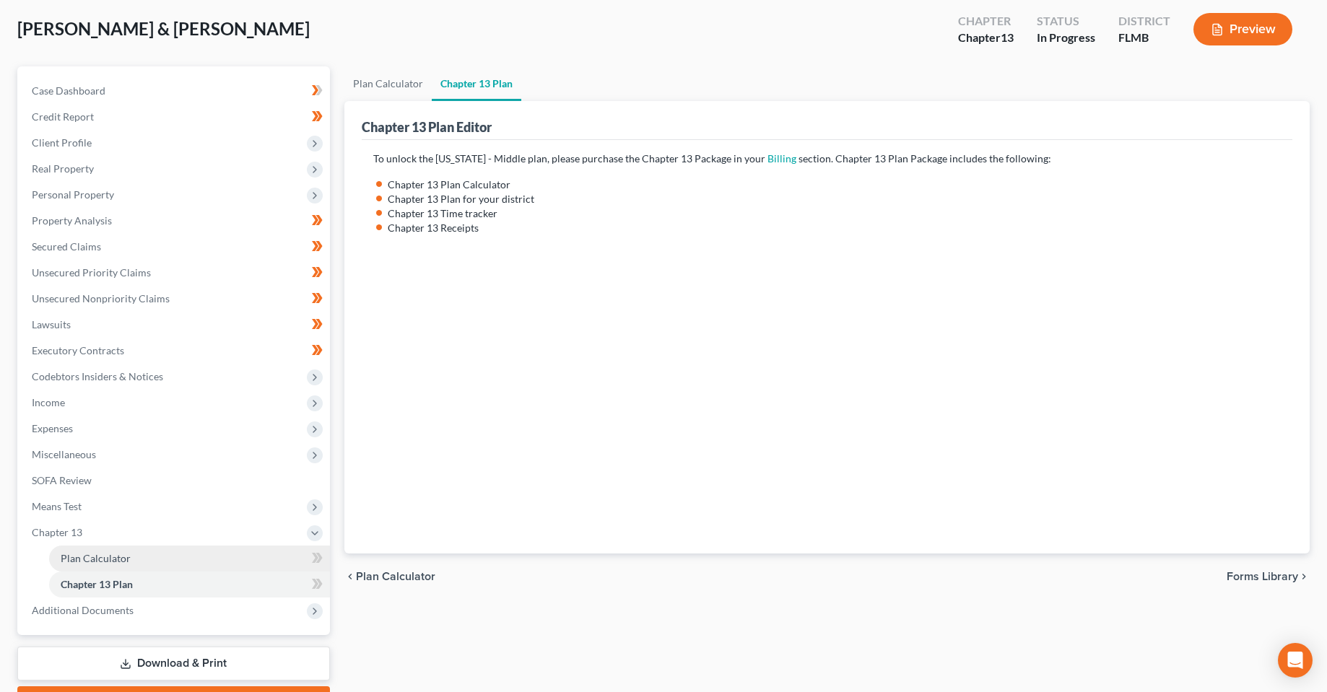
click at [115, 560] on span "Plan Calculator" at bounding box center [96, 558] width 70 height 12
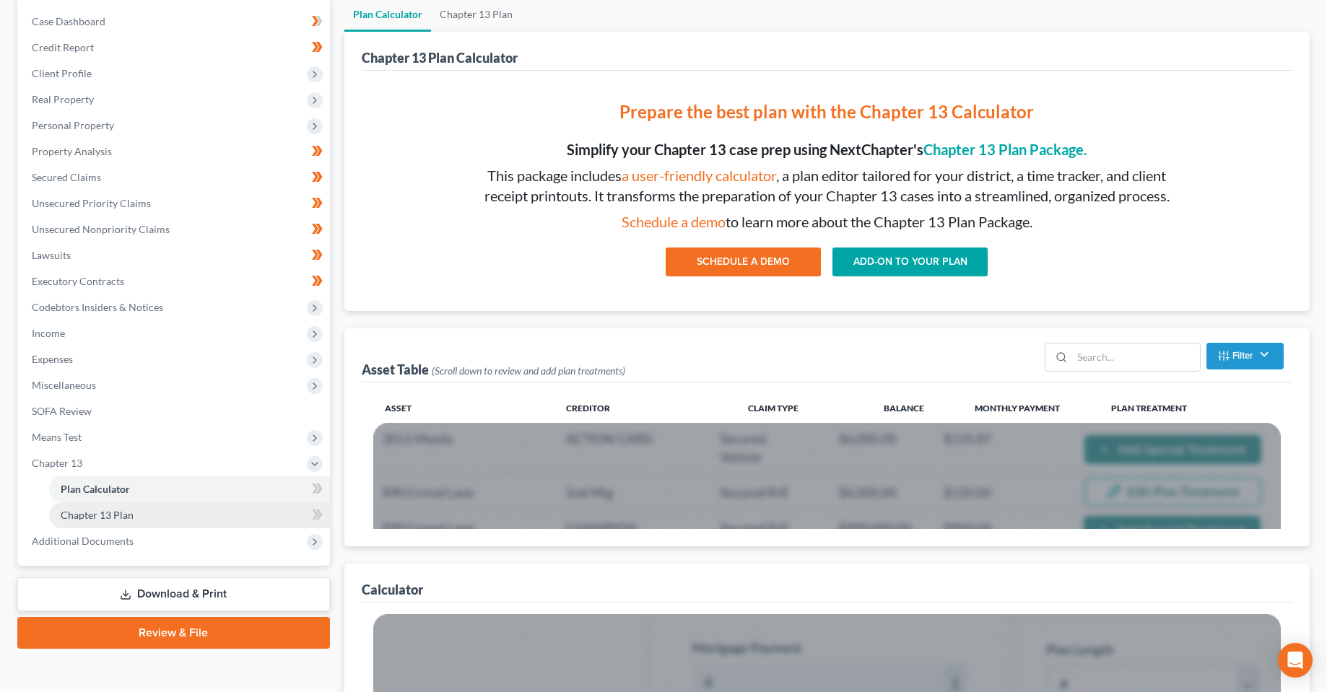
scroll to position [144, 0]
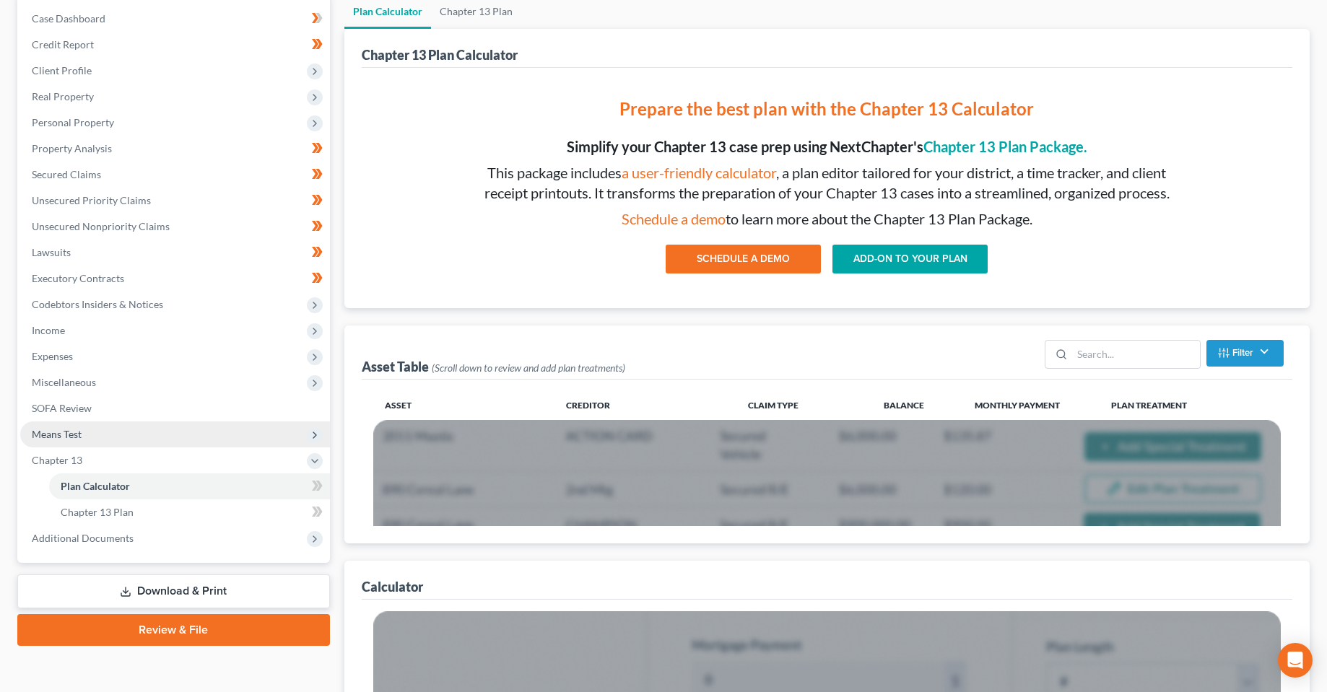
click at [82, 426] on span "Means Test" at bounding box center [175, 435] width 310 height 26
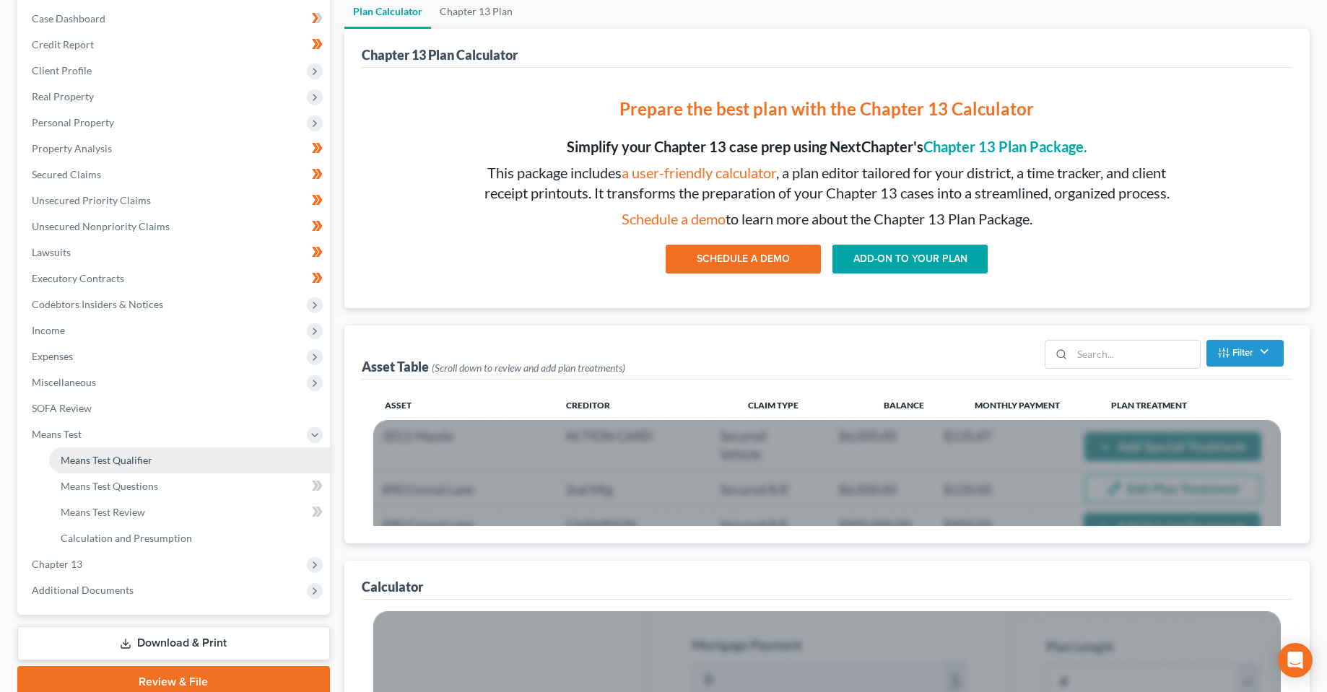
click at [99, 462] on span "Means Test Qualifier" at bounding box center [107, 460] width 92 height 12
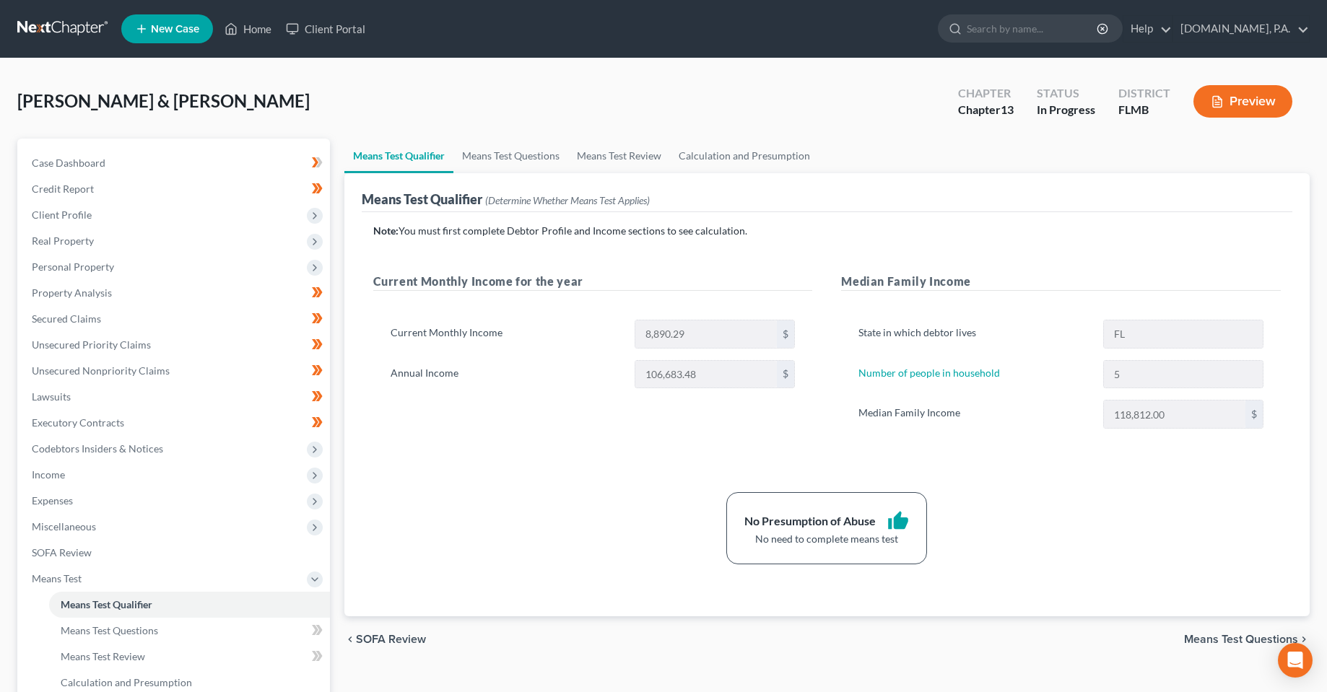
click at [1219, 643] on span "Means Test Questions" at bounding box center [1241, 640] width 114 height 12
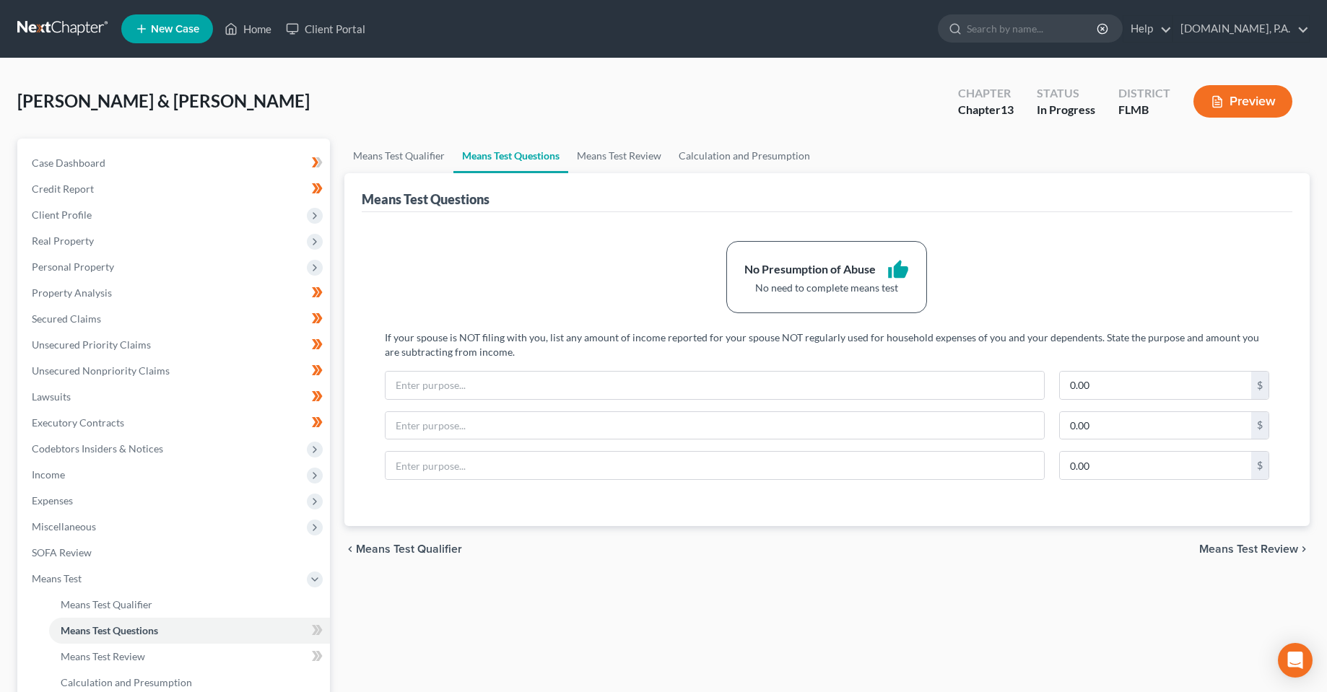
click at [1257, 558] on div "chevron_left Means Test Qualifier Means Test Review chevron_right" at bounding box center [827, 549] width 966 height 46
click at [1256, 551] on span "Means Test Review" at bounding box center [1248, 550] width 99 height 12
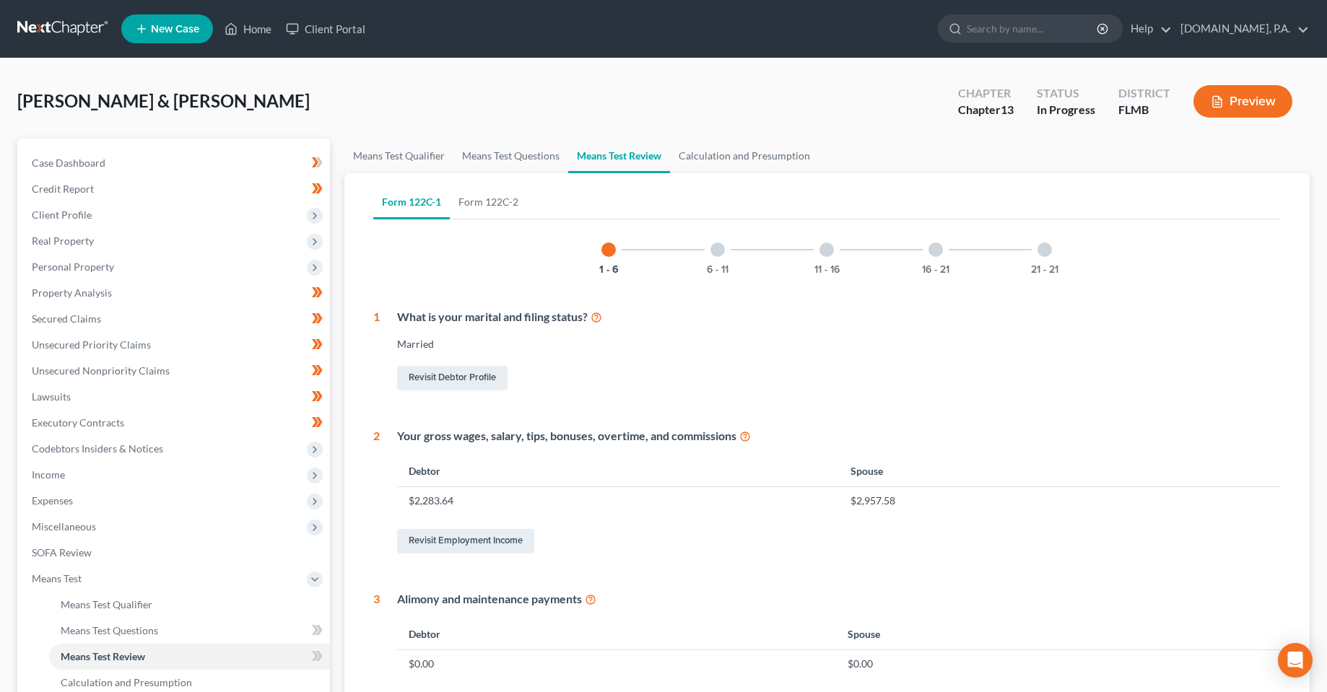
click at [713, 253] on div at bounding box center [717, 250] width 14 height 14
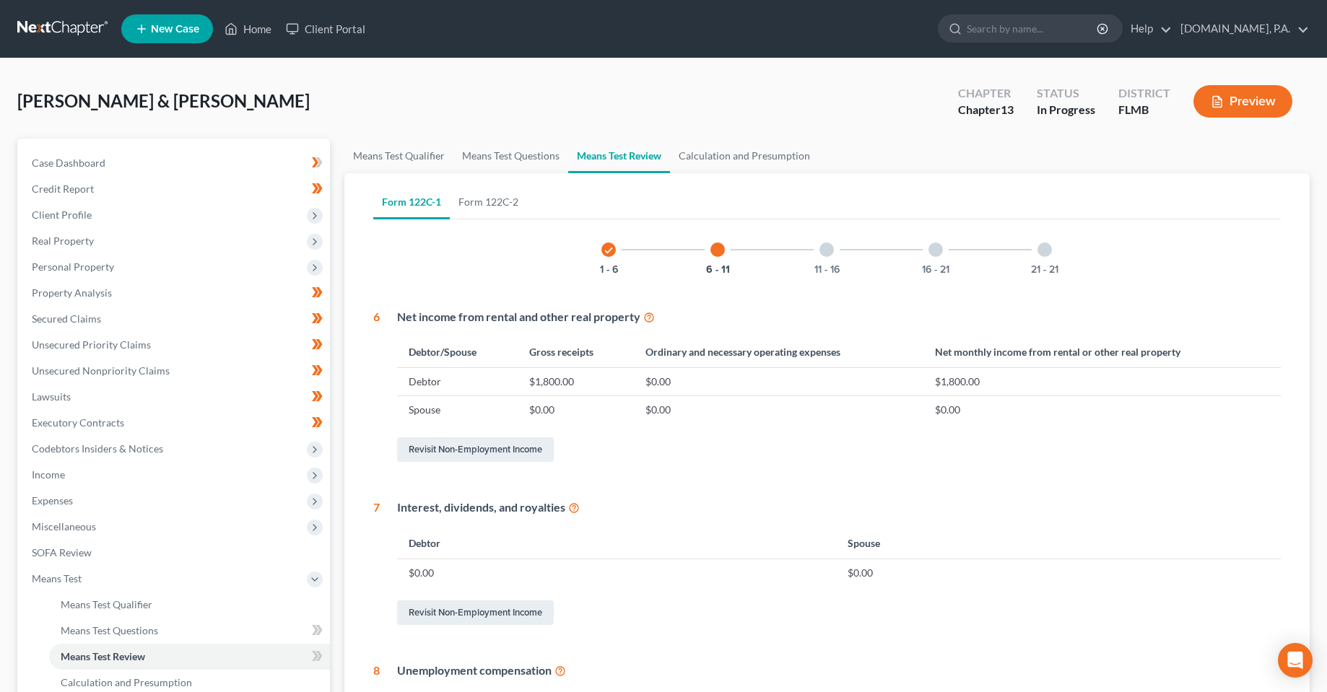
click at [821, 243] on div "11 - 16" at bounding box center [826, 249] width 49 height 49
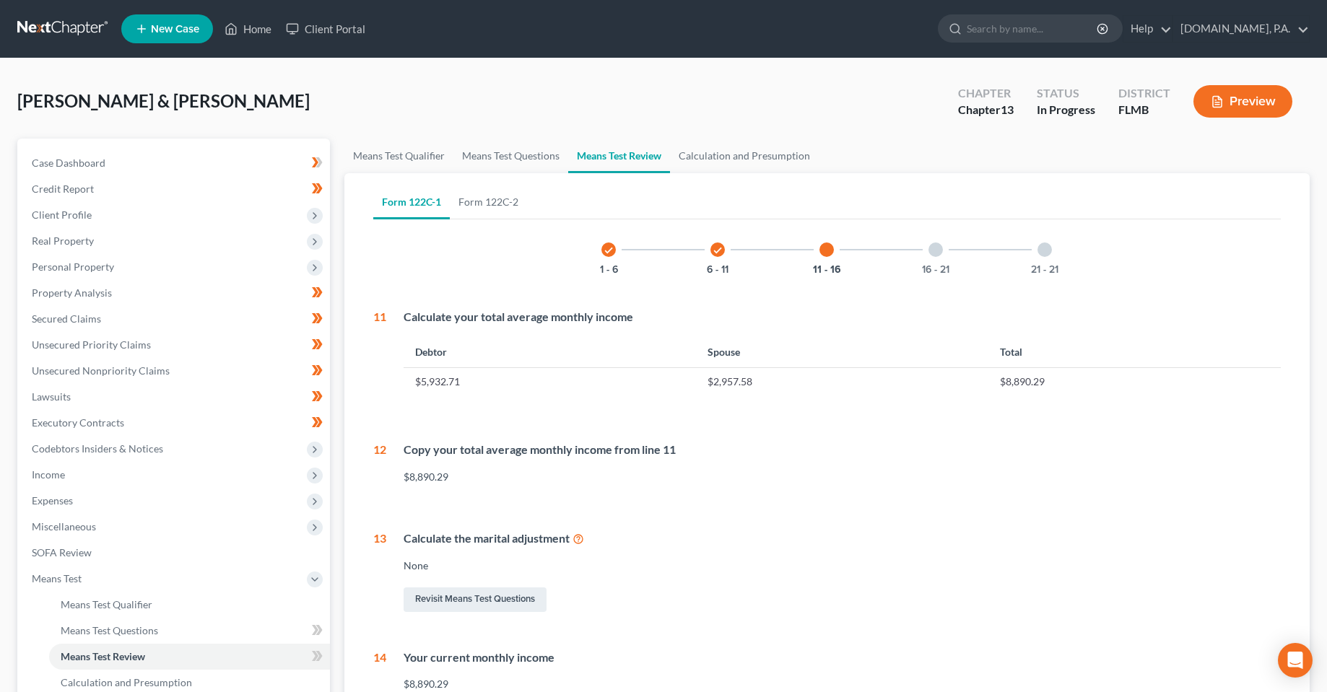
click at [938, 251] on div at bounding box center [935, 250] width 14 height 14
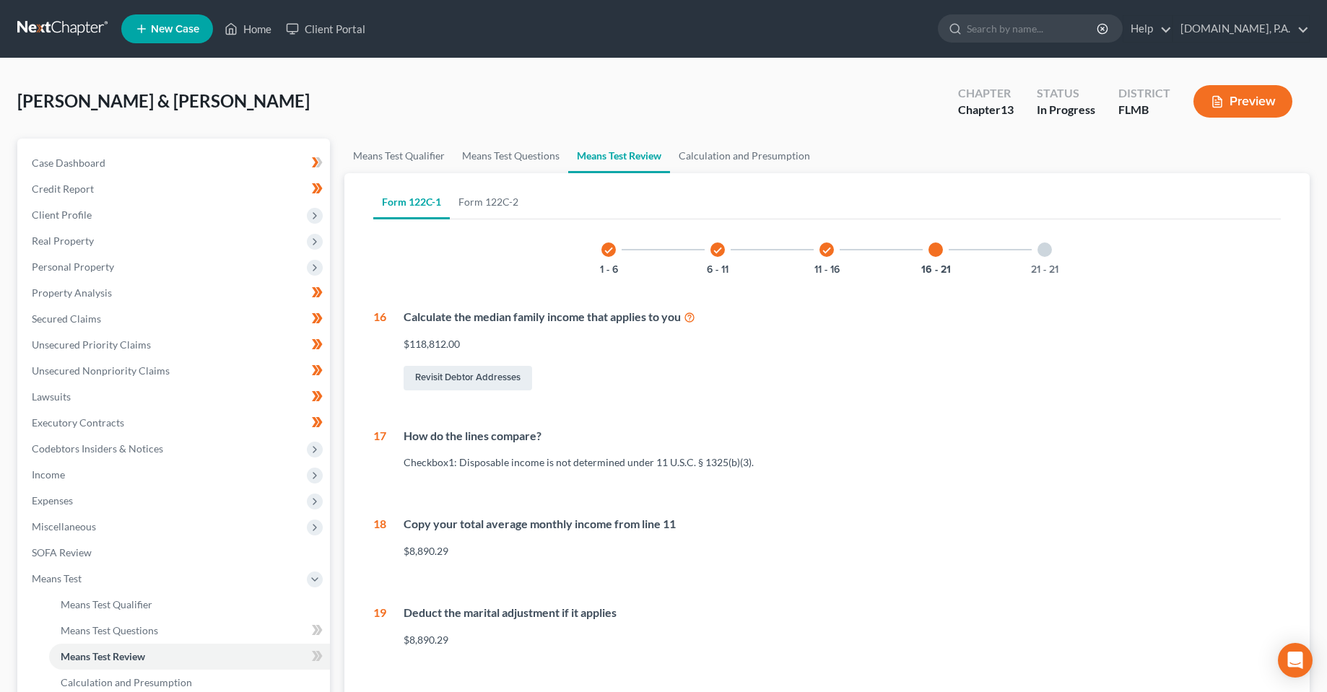
click at [1042, 250] on div at bounding box center [1044, 250] width 14 height 14
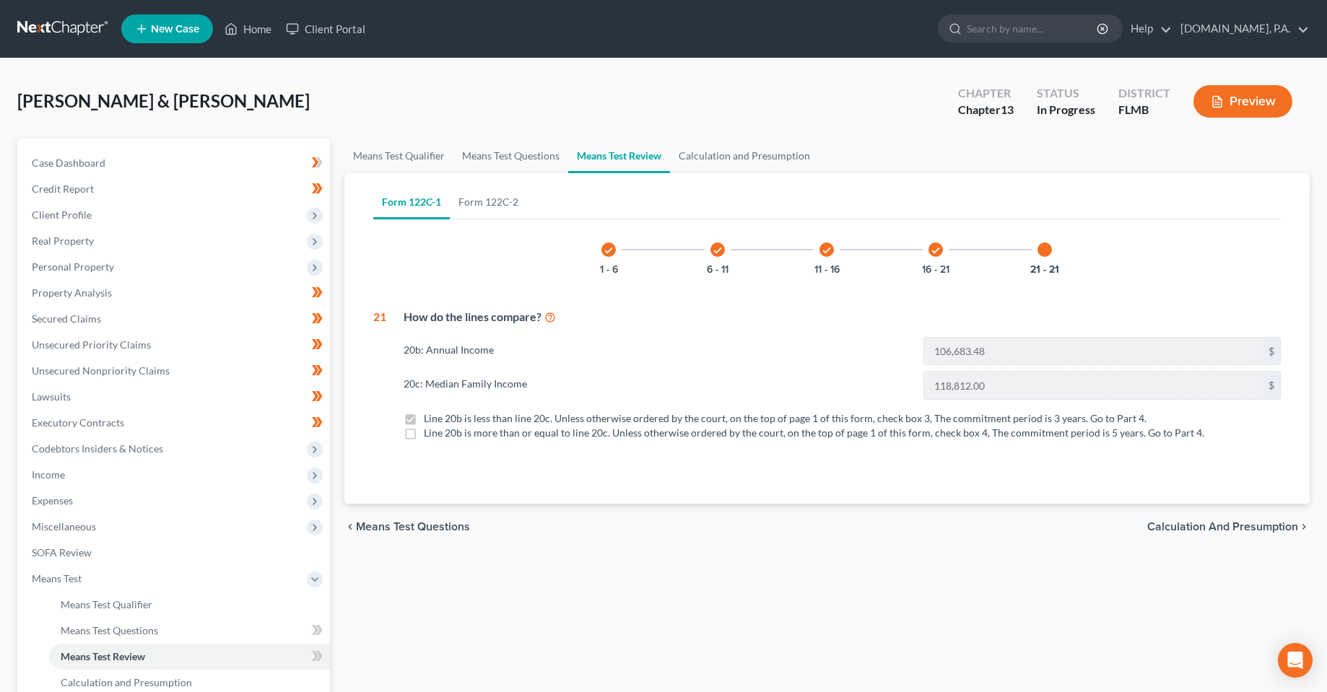
click at [745, 601] on div "Means Test Qualifier Means Test Questions Means Test Review Calculation and Pre…" at bounding box center [827, 491] width 980 height 704
click at [1205, 531] on span "Calculation and Presumption" at bounding box center [1222, 527] width 151 height 12
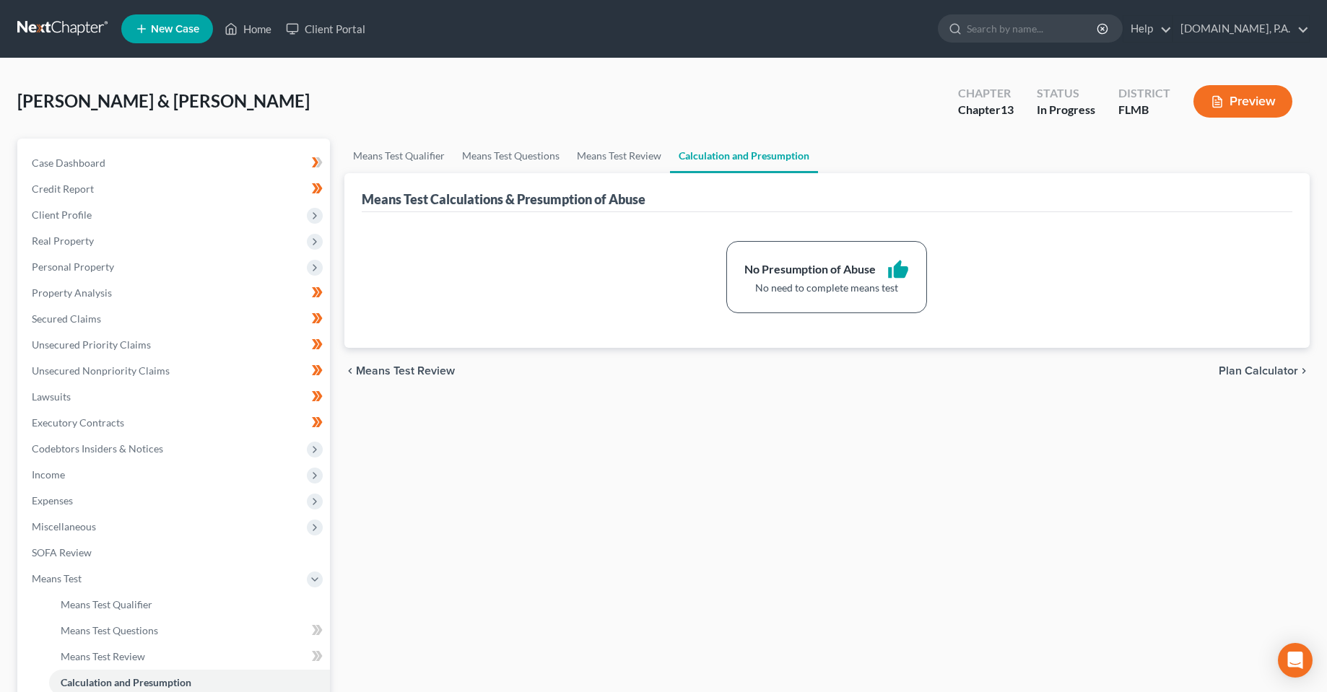
click at [1265, 374] on span "Plan Calculator" at bounding box center [1257, 371] width 79 height 12
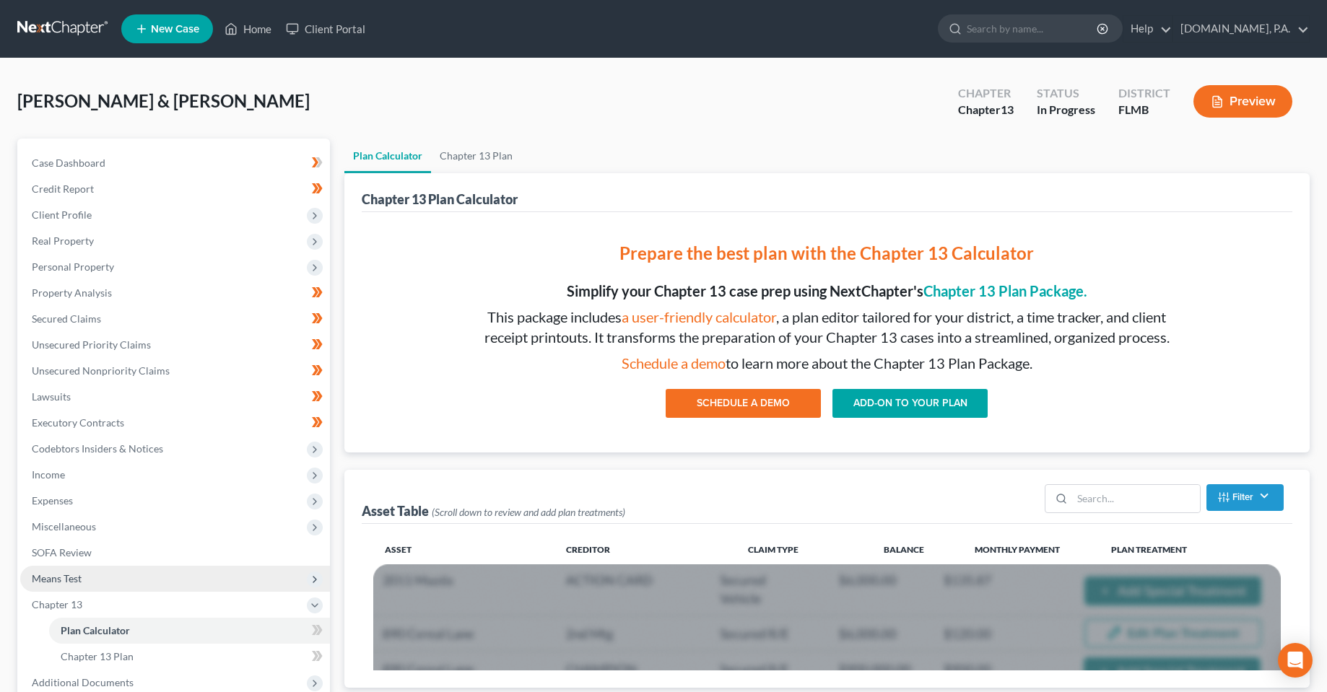
click at [65, 581] on span "Means Test" at bounding box center [57, 578] width 50 height 12
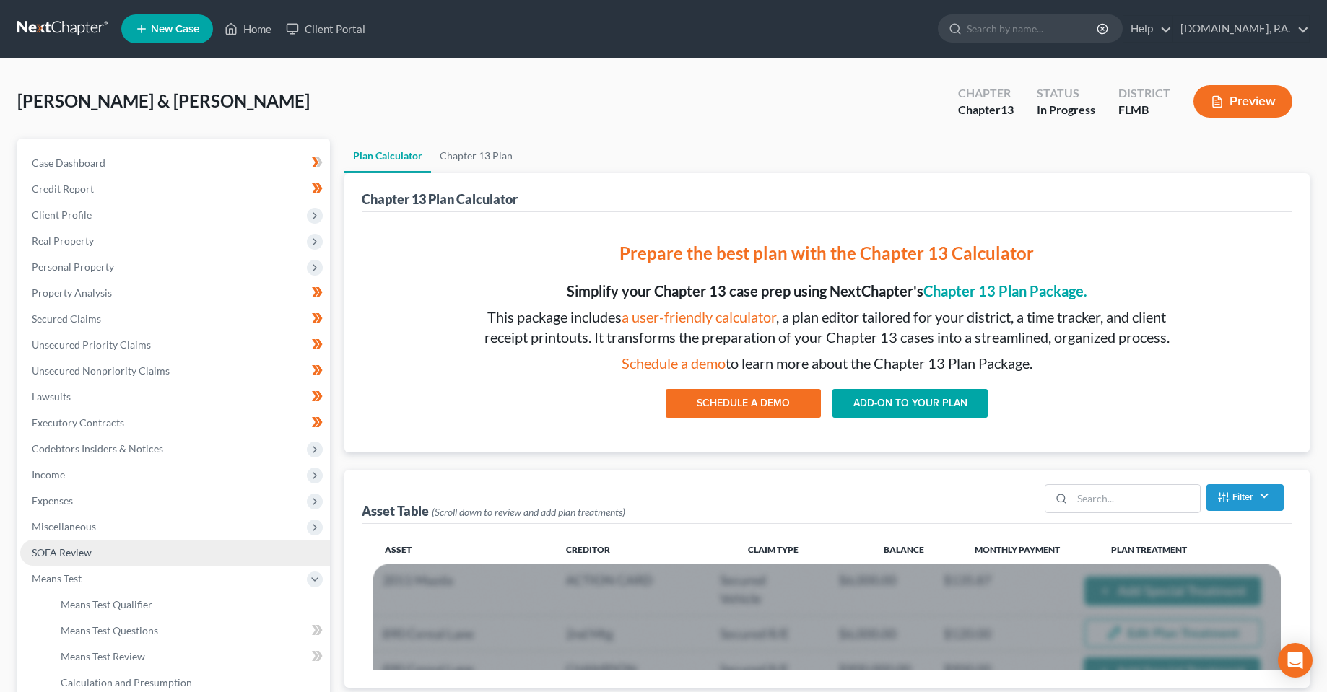
click at [71, 547] on span "SOFA Review" at bounding box center [62, 552] width 60 height 12
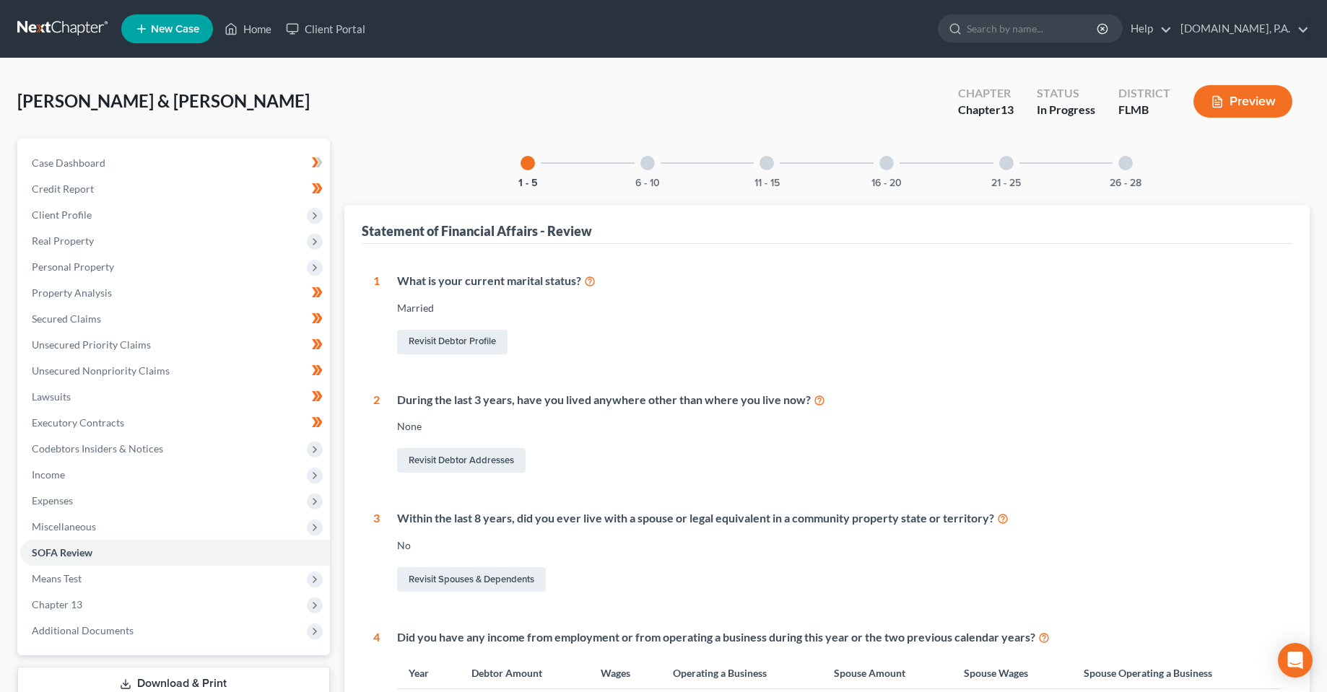
drag, startPoint x: 643, startPoint y: 165, endPoint x: 735, endPoint y: 168, distance: 92.4
click at [643, 167] on div at bounding box center [647, 163] width 14 height 14
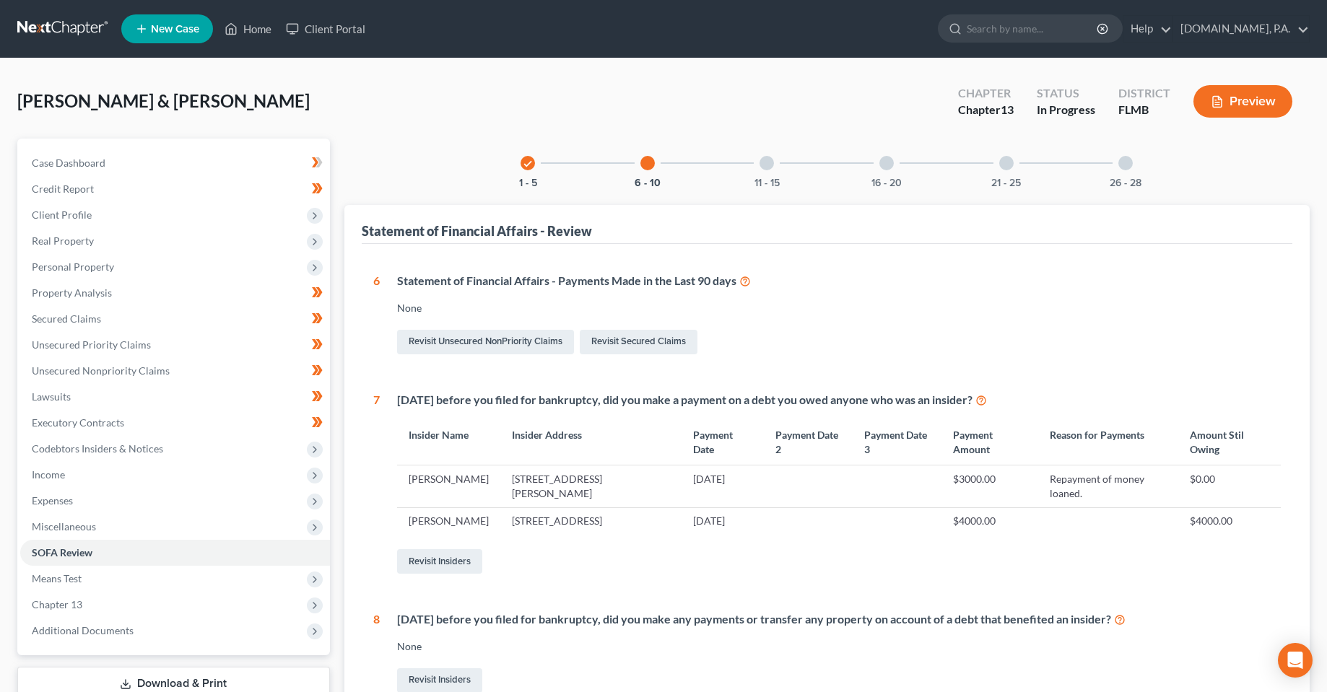
click at [766, 170] on div at bounding box center [766, 163] width 14 height 14
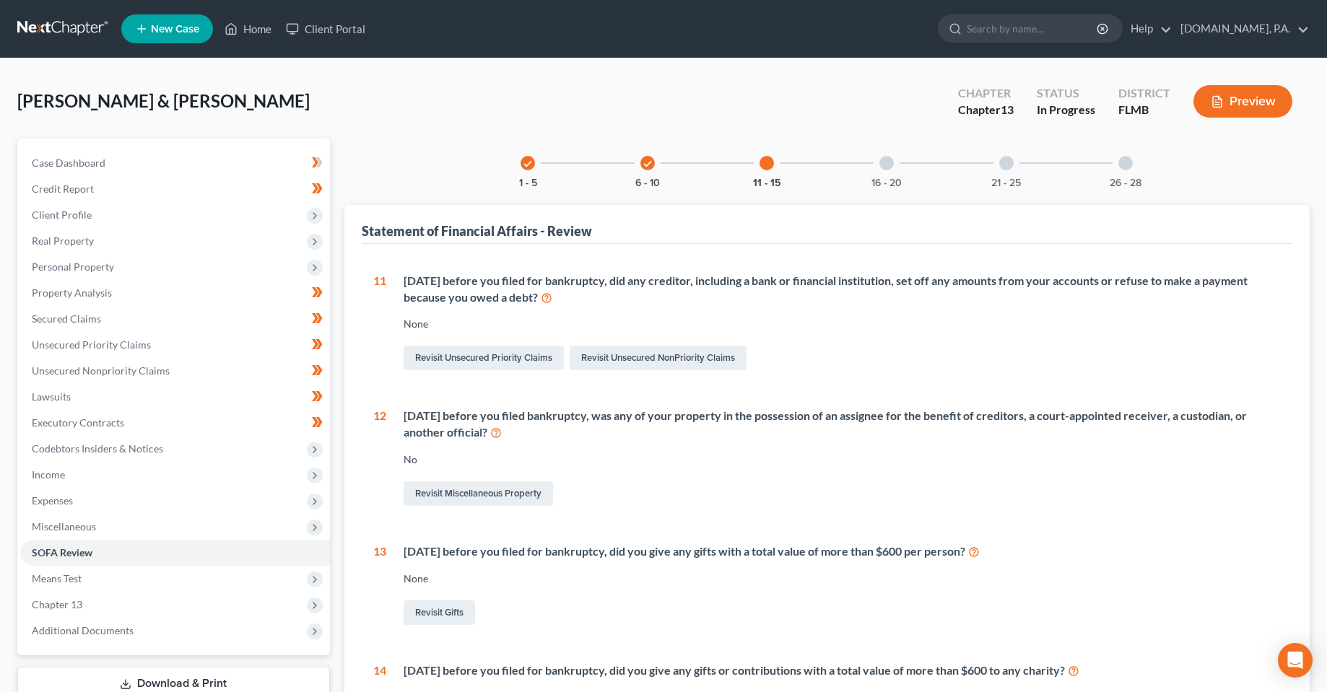
click at [906, 152] on div "16 - 20" at bounding box center [886, 163] width 49 height 49
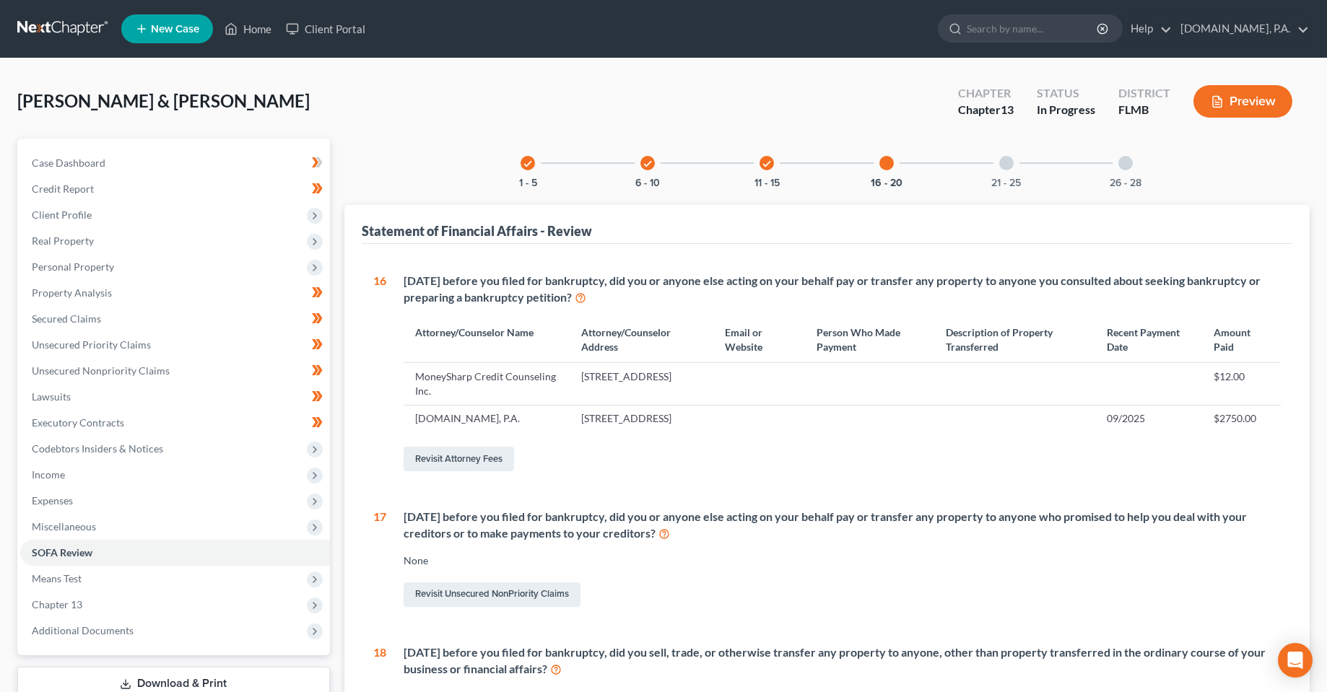
click at [1026, 169] on div "21 - 25" at bounding box center [1006, 163] width 49 height 49
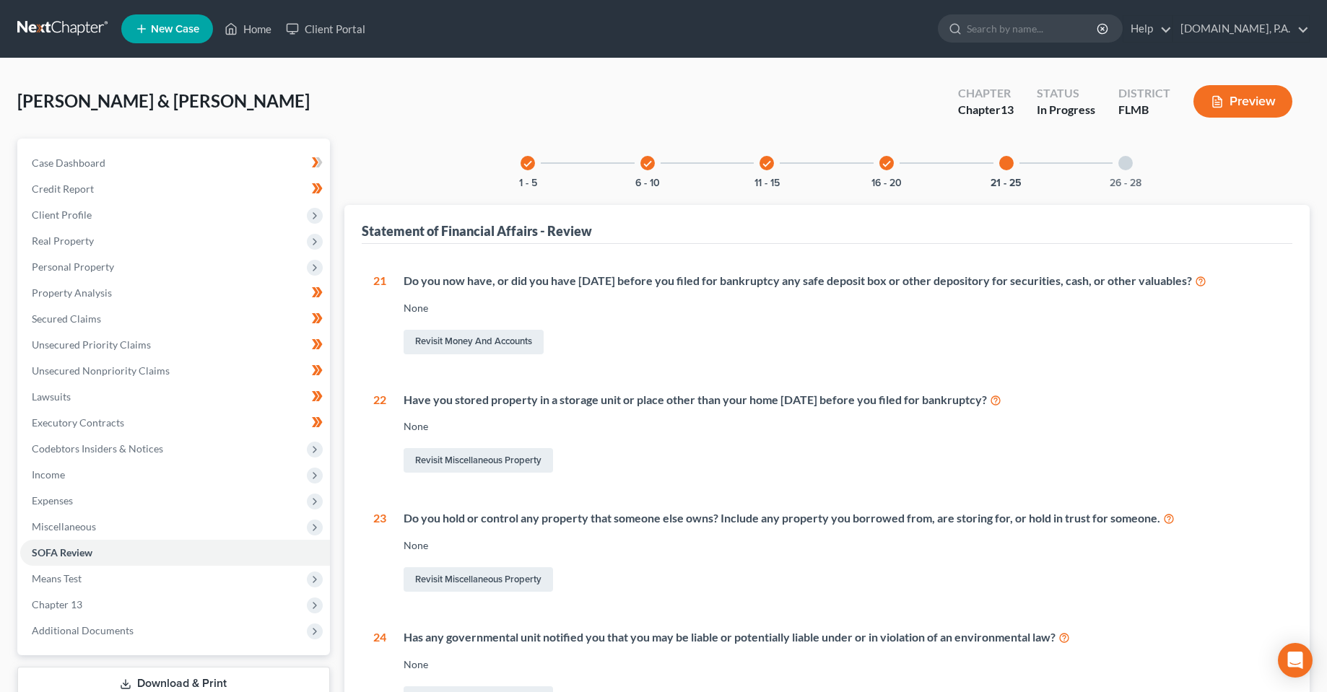
click at [1125, 169] on div at bounding box center [1125, 163] width 14 height 14
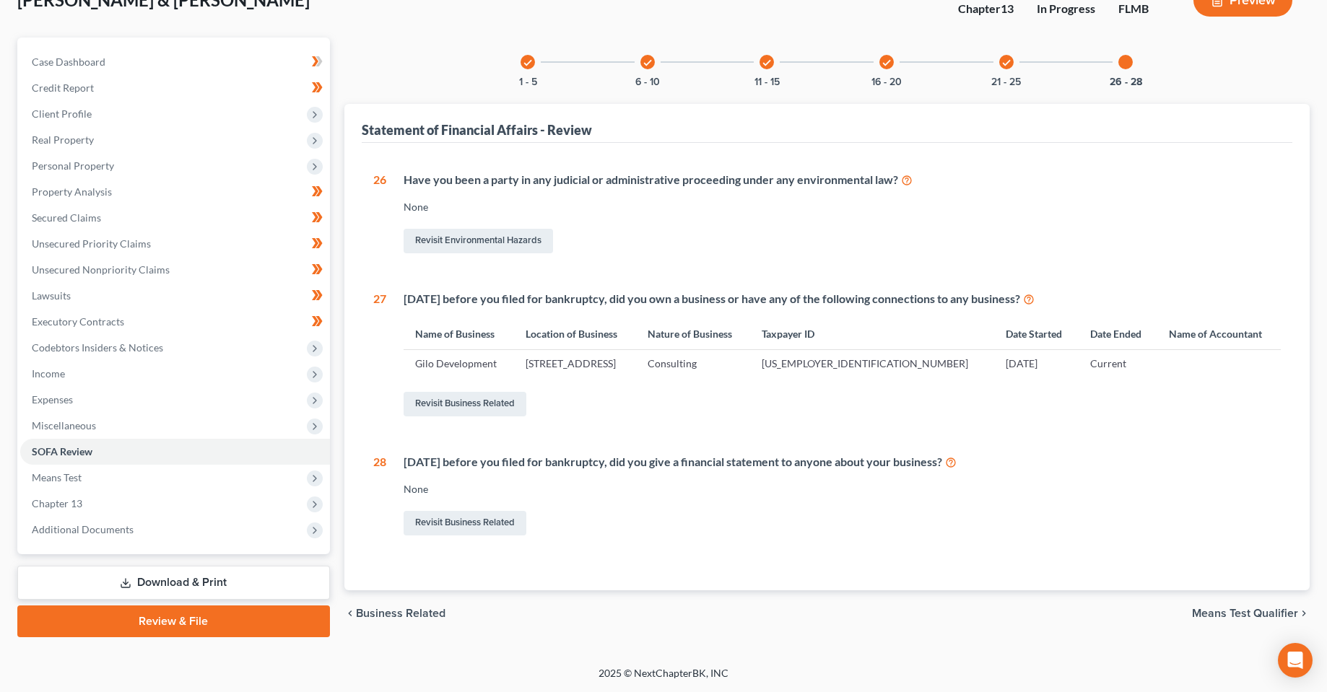
click at [1254, 617] on span "Means Test Qualifier" at bounding box center [1245, 614] width 106 height 12
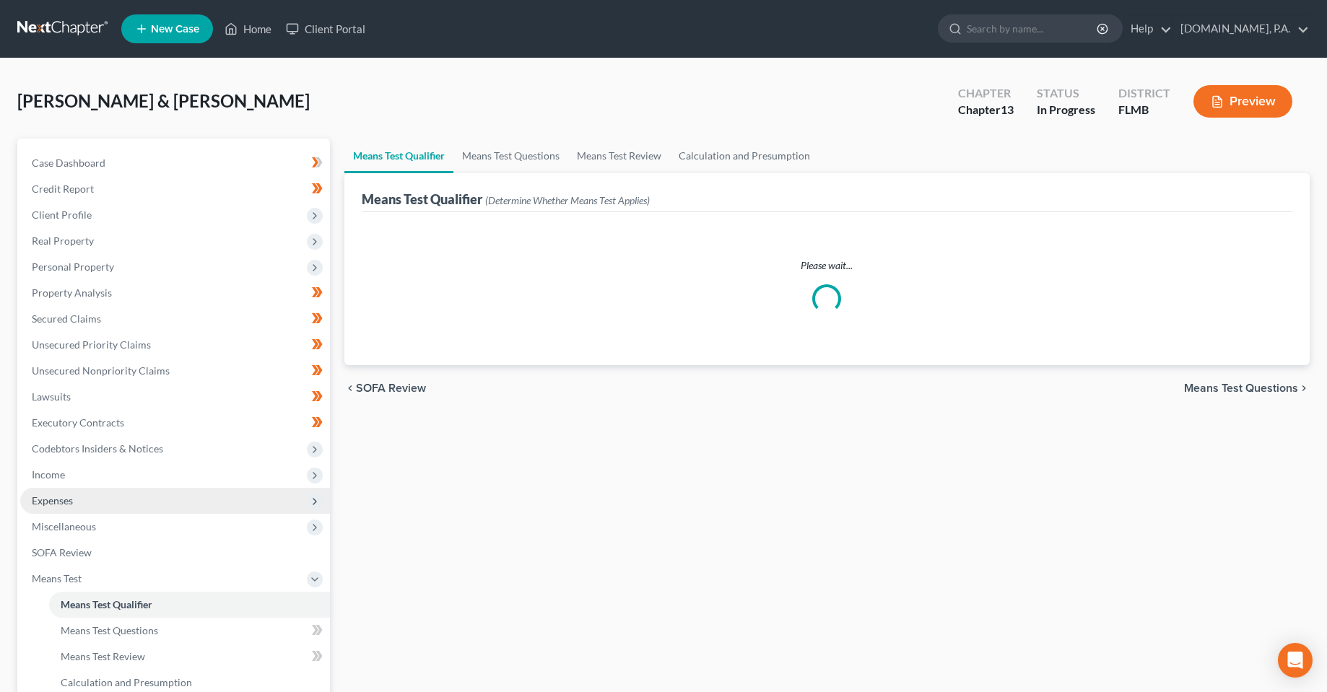
click at [77, 494] on span "Expenses" at bounding box center [175, 501] width 310 height 26
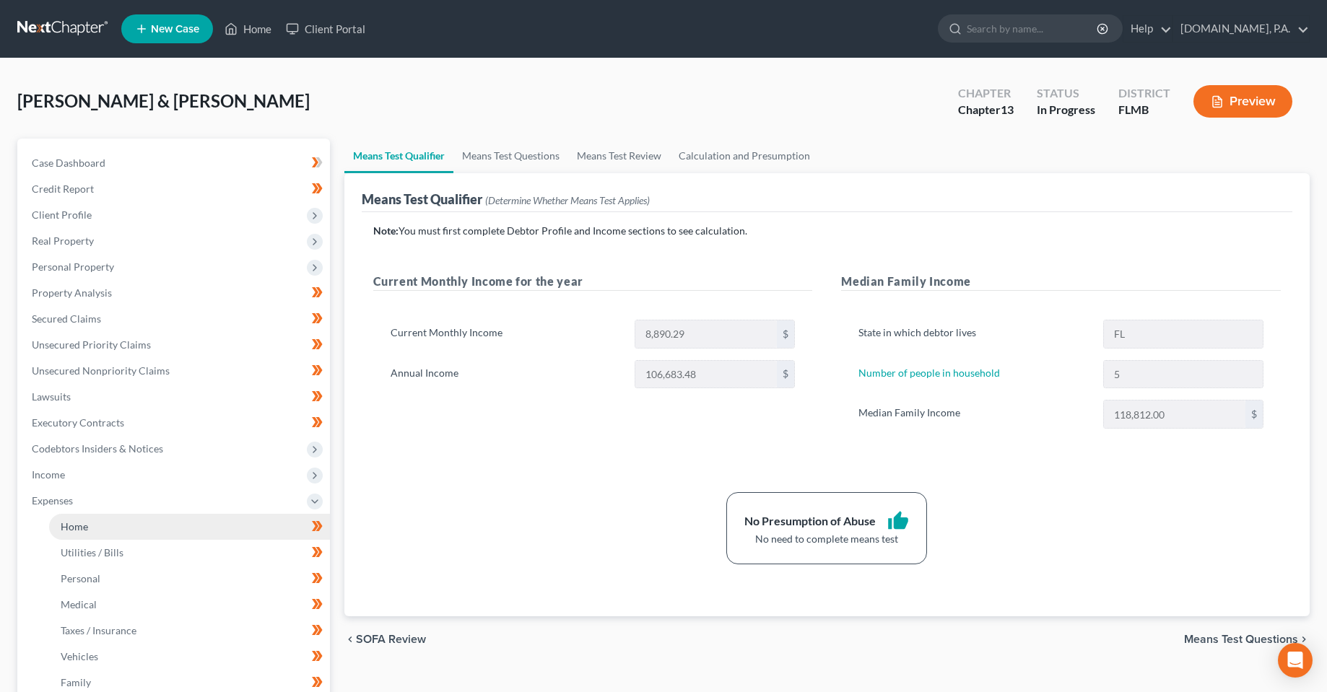
click at [113, 518] on link "Home" at bounding box center [189, 527] width 281 height 26
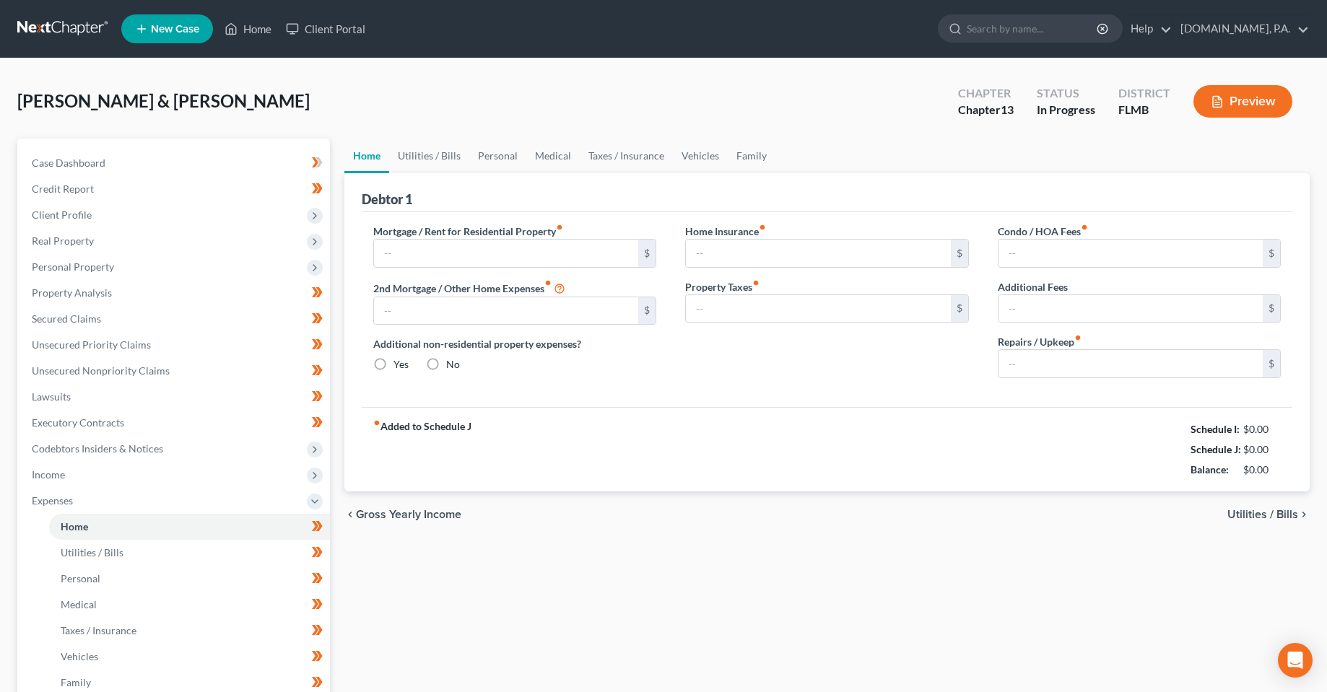
type input "3,388.77"
radio input "true"
click at [544, 606] on div "Home Utilities / Bills Personal Medical Taxes / Insurance Vehicles Family Debto…" at bounding box center [827, 530] width 980 height 782
click at [1067, 353] on input "text" at bounding box center [1130, 363] width 265 height 27
click at [444, 165] on link "Utilities / Bills" at bounding box center [429, 156] width 80 height 35
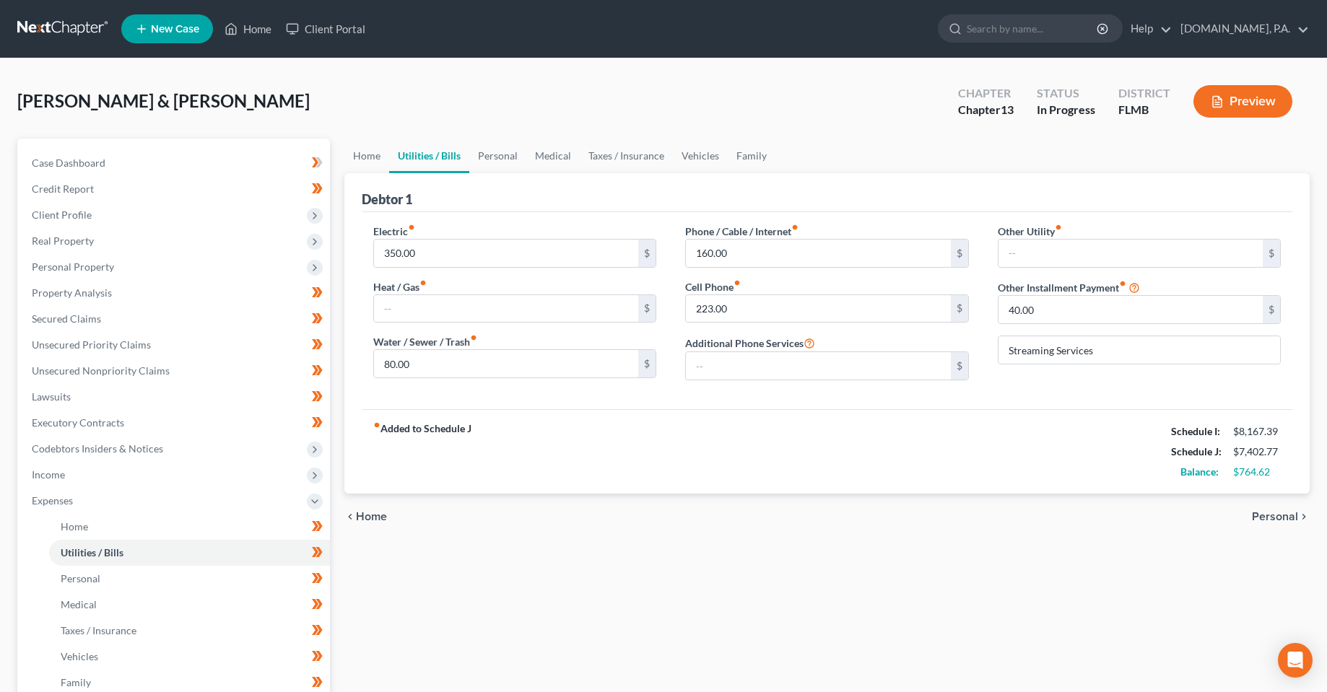
click at [629, 468] on div "fiber_manual_record Added to Schedule J Schedule I: $8,167.39 Schedule J: $7,40…" at bounding box center [827, 451] width 931 height 84
click at [1000, 35] on input "search" at bounding box center [1032, 28] width 132 height 27
click at [245, 22] on link "Home" at bounding box center [247, 29] width 61 height 26
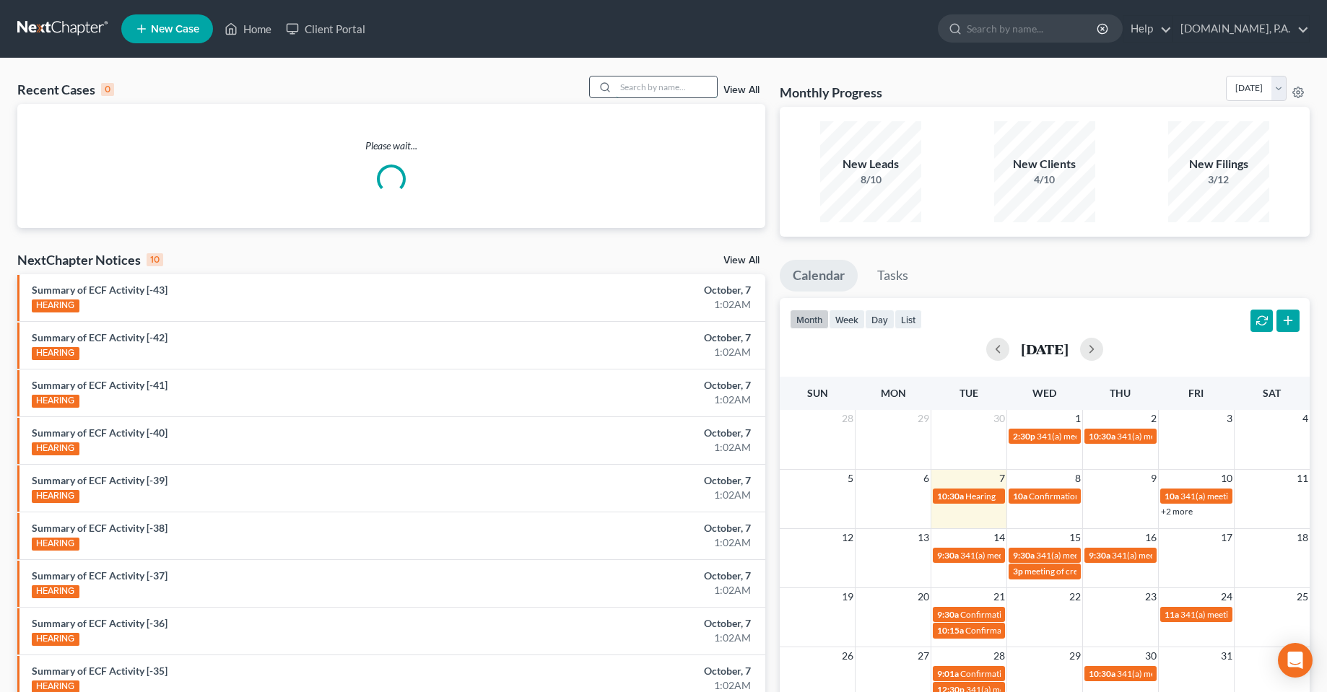
click at [649, 92] on input "search" at bounding box center [666, 87] width 101 height 21
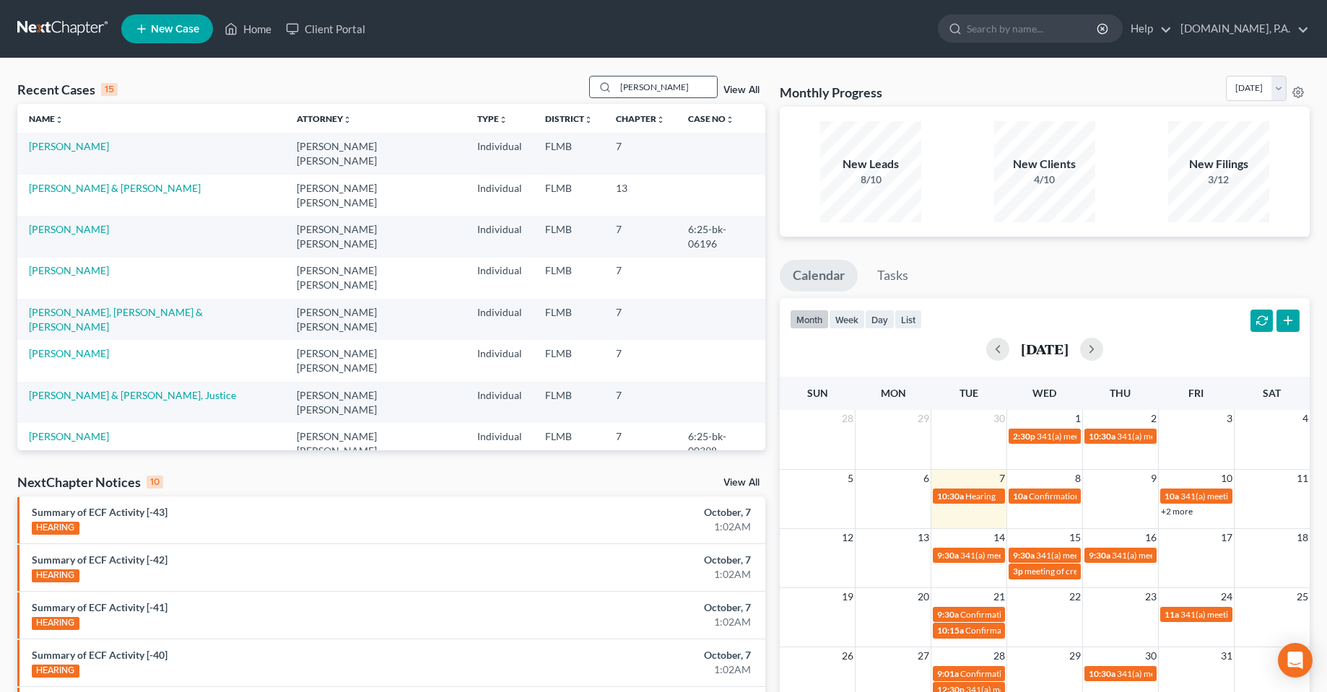
type input "[PERSON_NAME]"
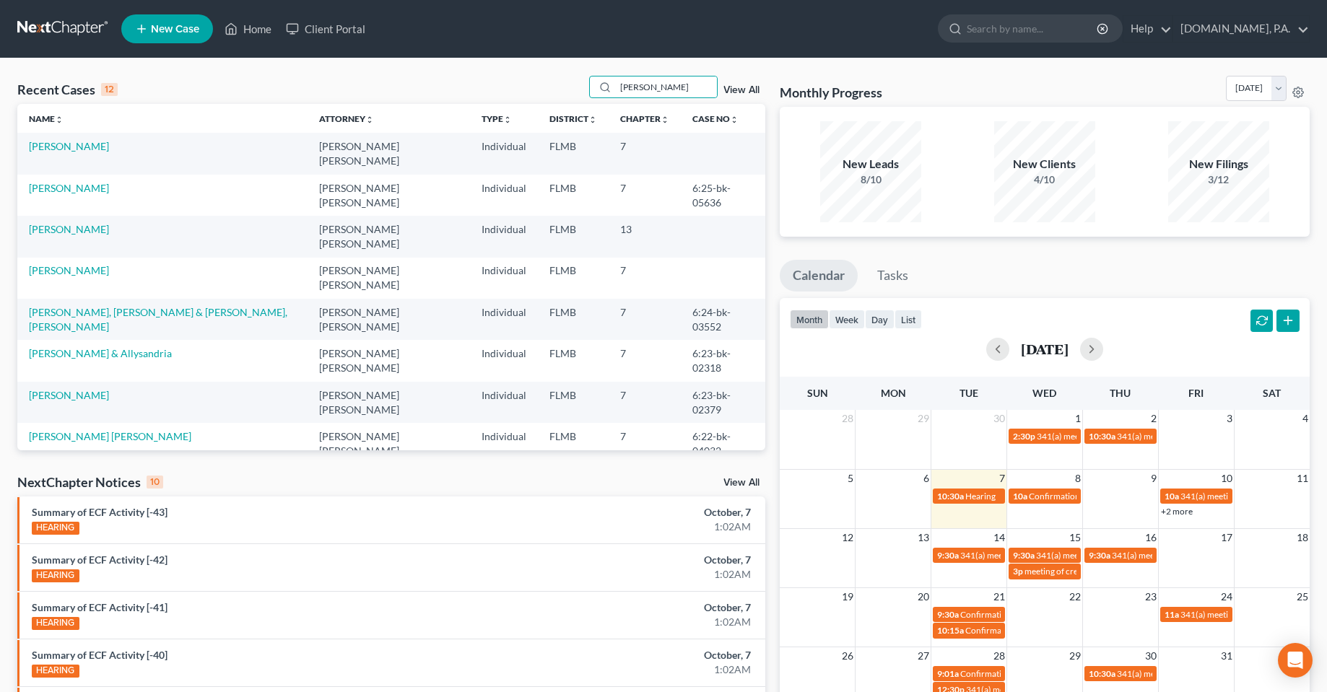
click at [64, 139] on td "[PERSON_NAME]" at bounding box center [162, 153] width 290 height 41
click at [64, 144] on link "[PERSON_NAME]" at bounding box center [69, 146] width 80 height 12
select select "4"
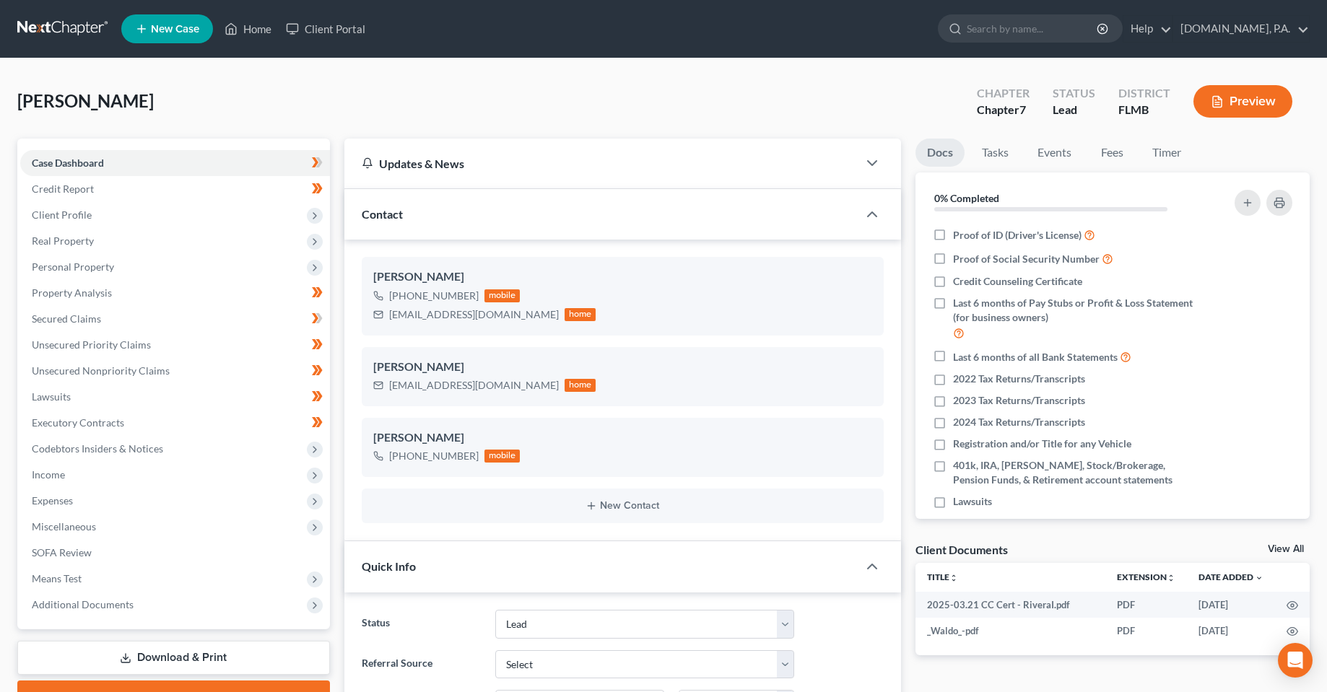
drag, startPoint x: 254, startPoint y: 175, endPoint x: 191, endPoint y: 149, distance: 68.6
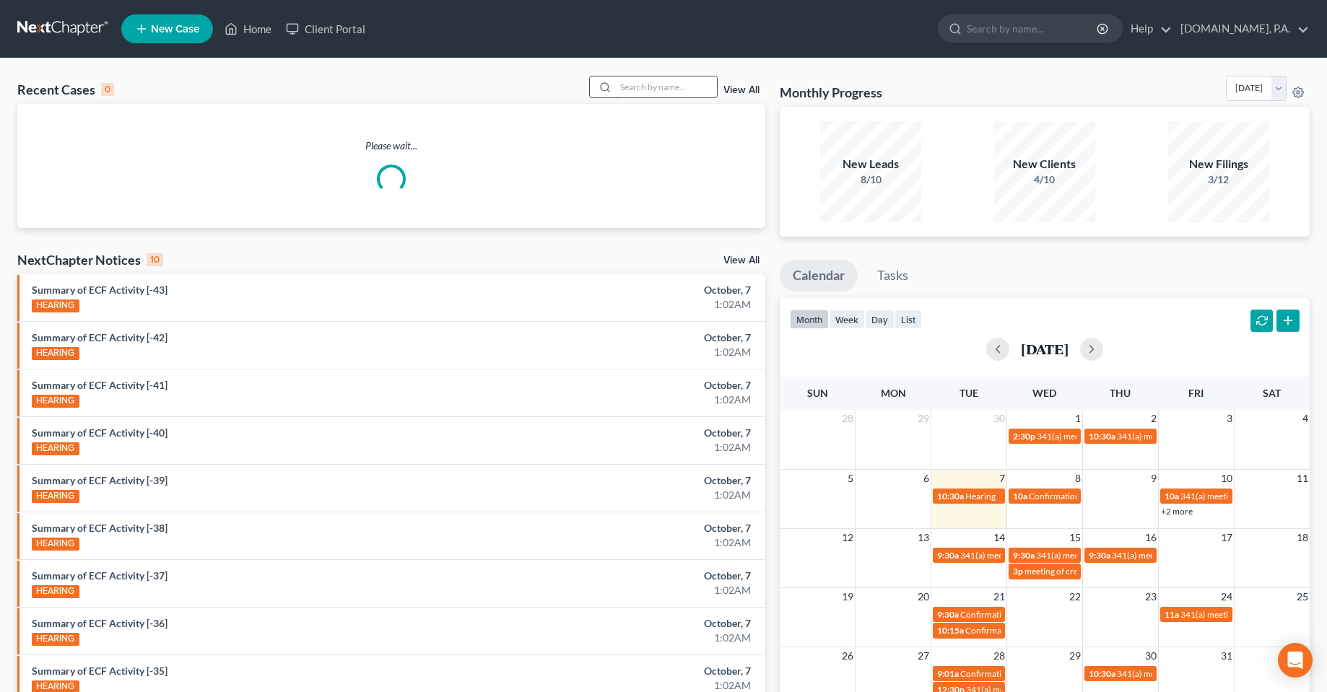
click at [668, 95] on input "search" at bounding box center [666, 87] width 101 height 21
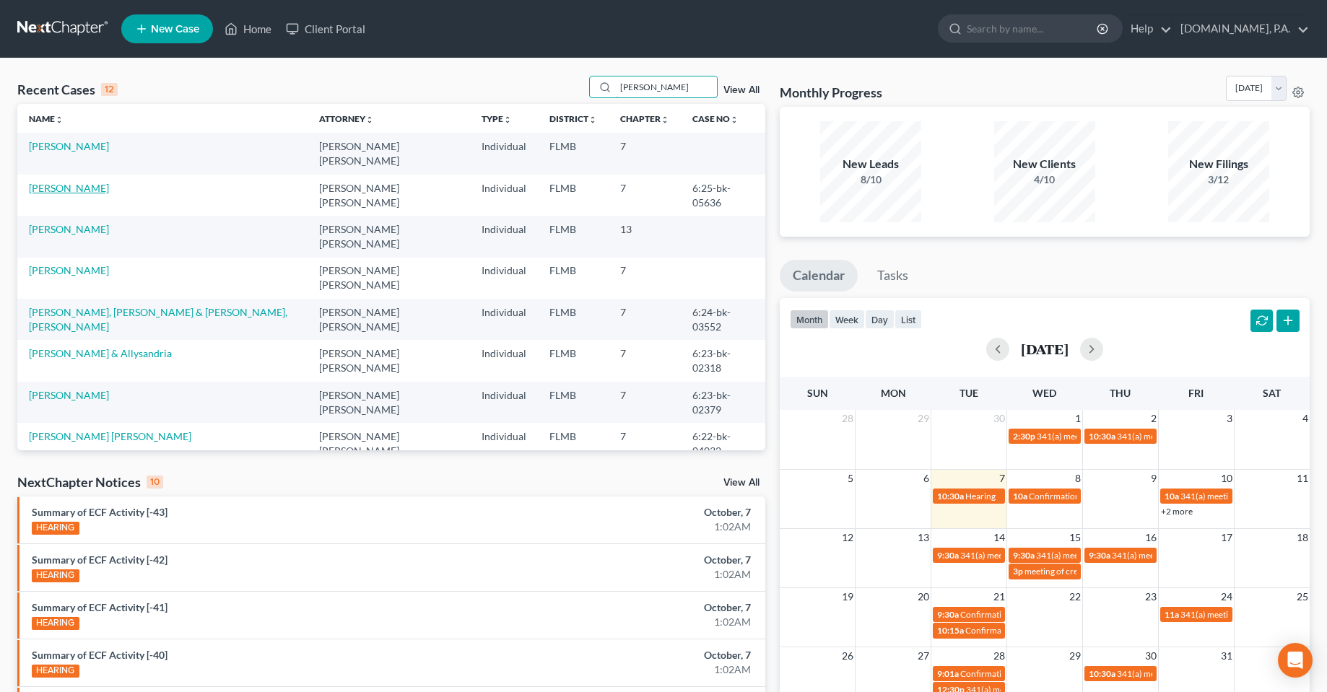
type input "[PERSON_NAME]"
click at [75, 182] on link "[PERSON_NAME]" at bounding box center [69, 188] width 80 height 12
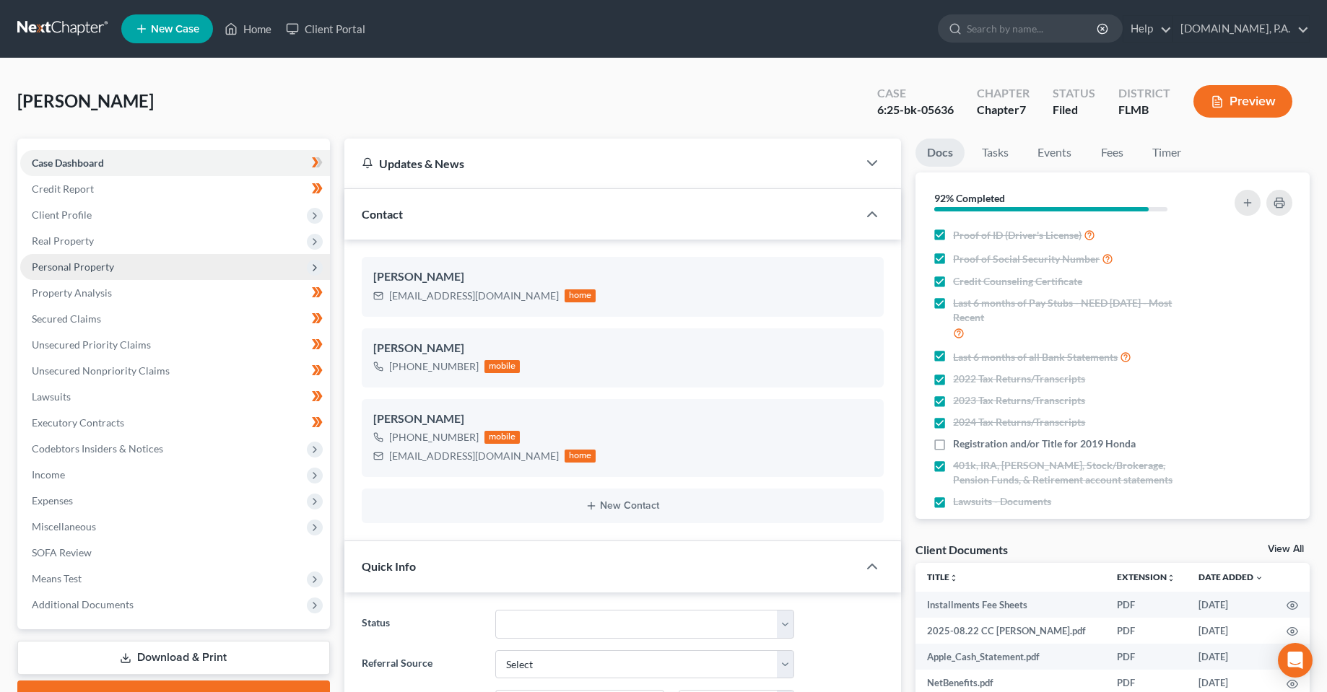
click at [84, 265] on span "Personal Property" at bounding box center [73, 267] width 82 height 12
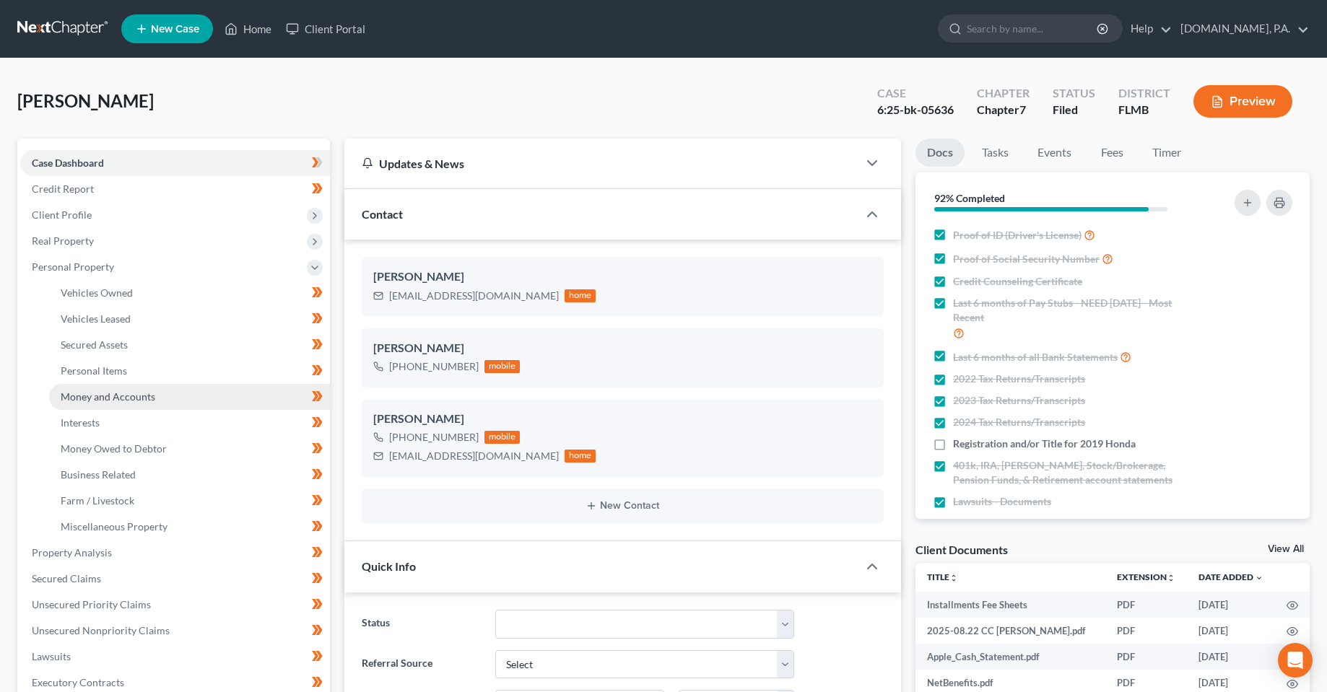
click at [109, 397] on span "Money and Accounts" at bounding box center [108, 396] width 95 height 12
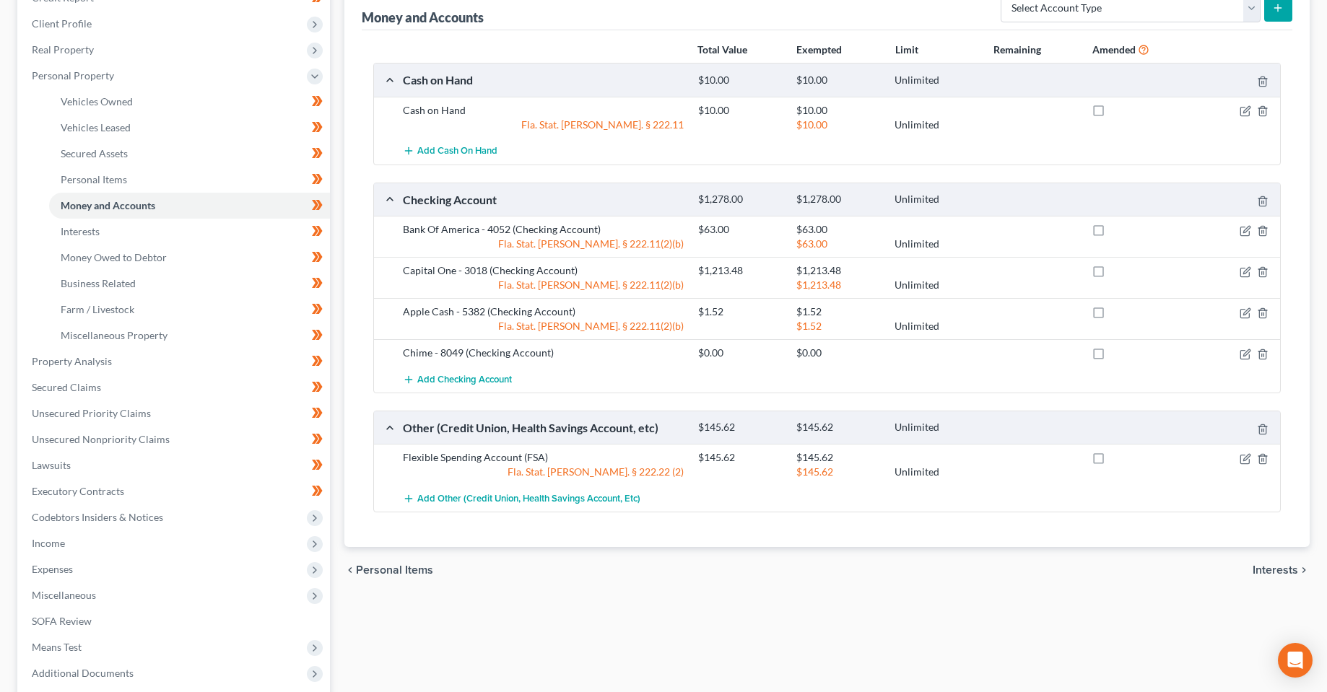
scroll to position [217, 0]
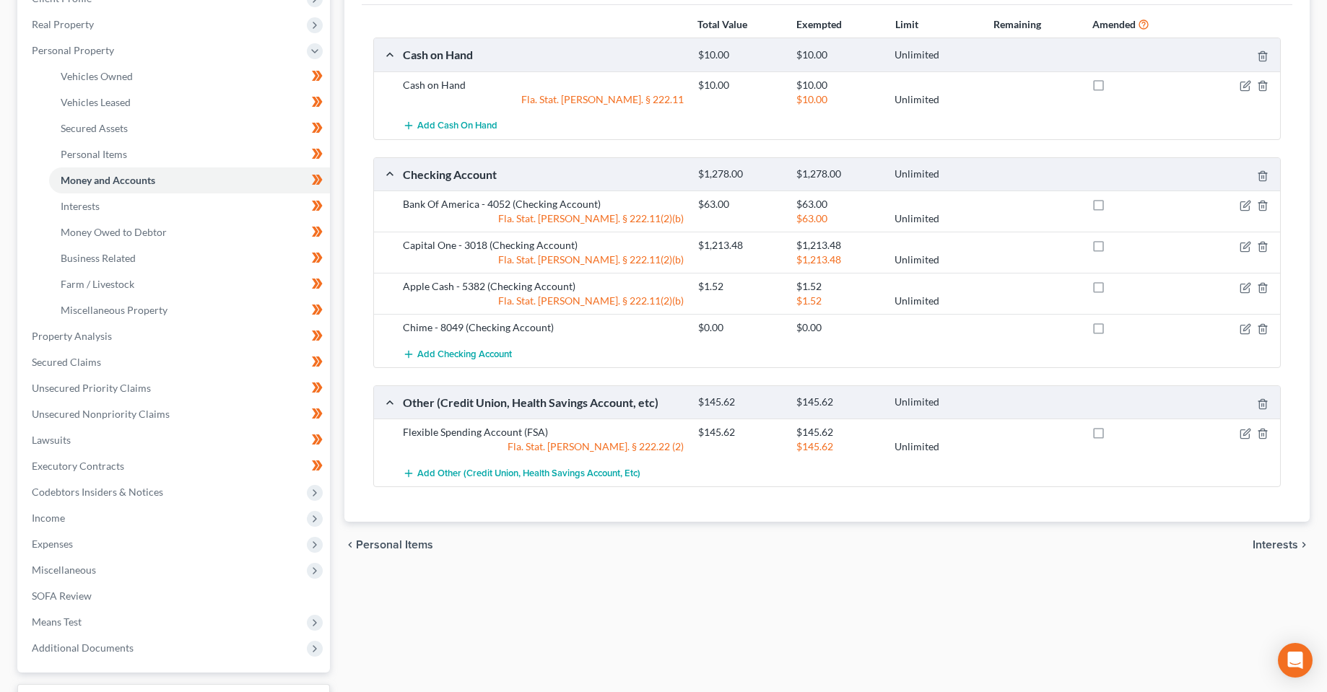
click at [546, 630] on div "Vehicles Owned Vehicles Leased Secured Assets Personal Items Money and Accounts…" at bounding box center [827, 339] width 980 height 834
click at [519, 619] on div "Vehicles Owned Vehicles Leased Secured Assets Personal Items Money and Accounts…" at bounding box center [827, 339] width 980 height 834
click at [548, 621] on div "Vehicles Owned Vehicles Leased Secured Assets Personal Items Money and Accounts…" at bounding box center [827, 339] width 980 height 834
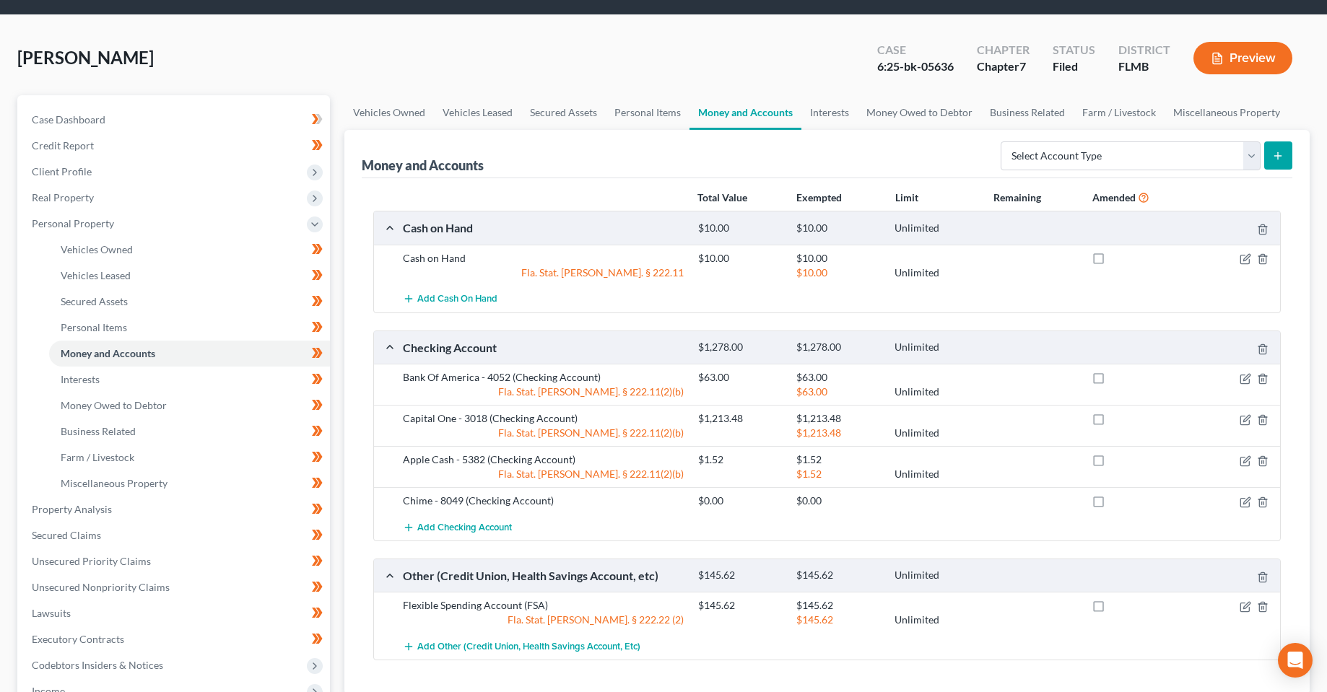
scroll to position [0, 0]
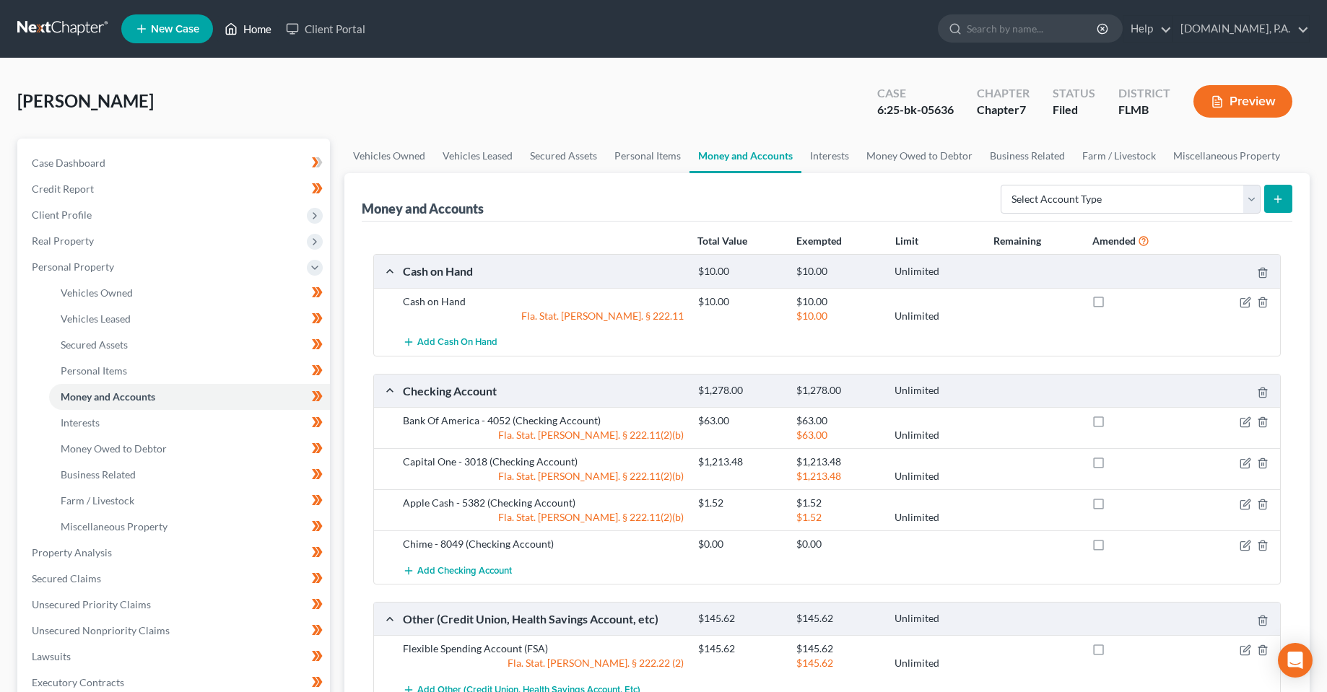
click at [237, 27] on icon at bounding box center [230, 28] width 13 height 17
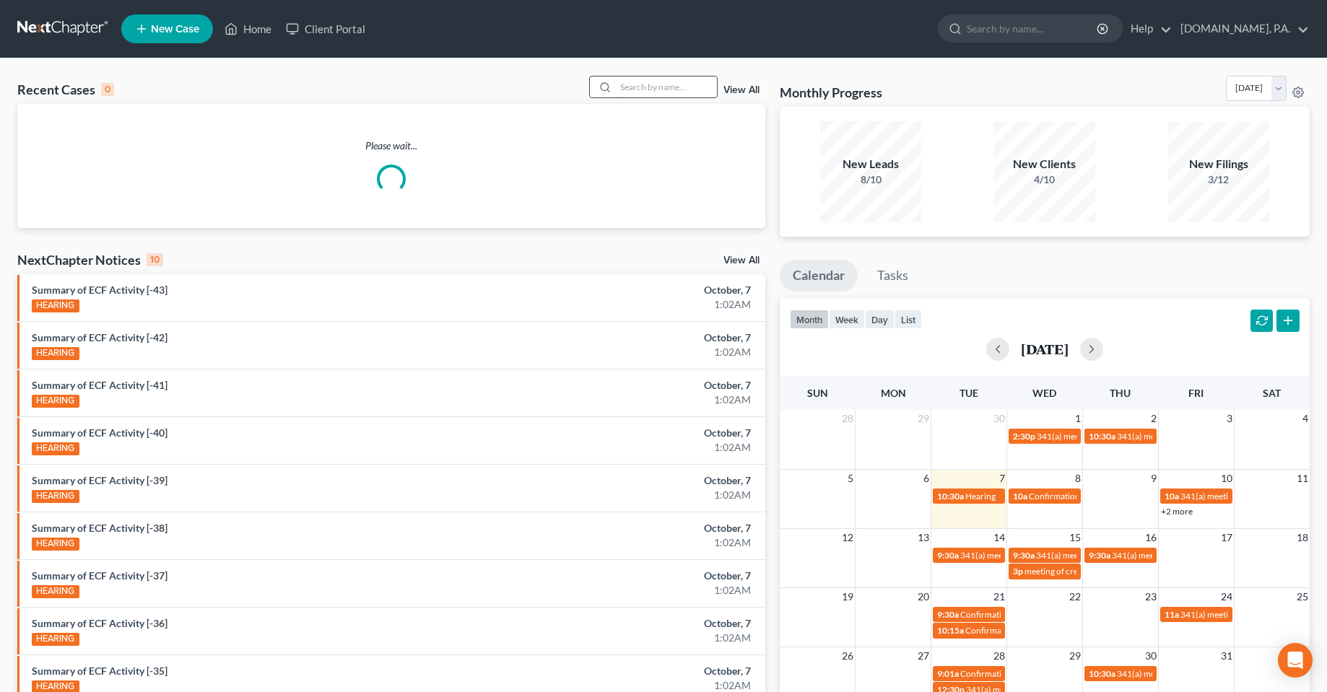
click at [658, 93] on input "search" at bounding box center [666, 87] width 101 height 21
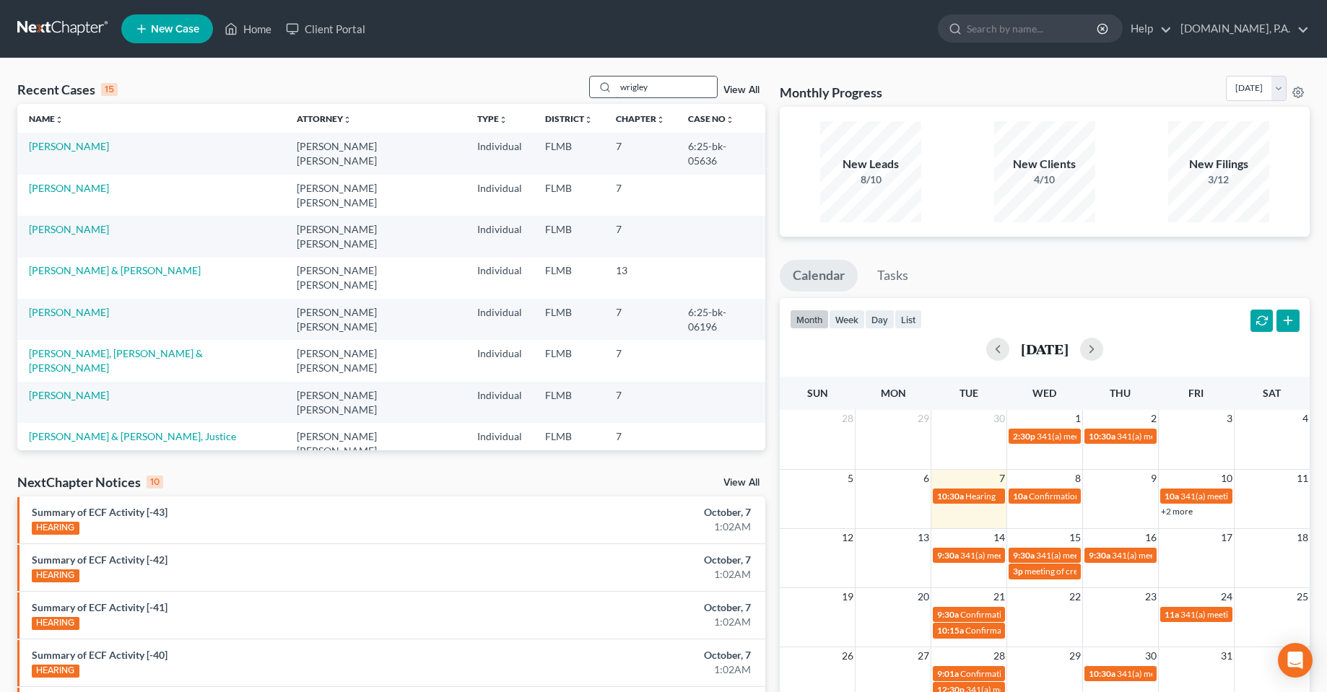
type input "wrigley"
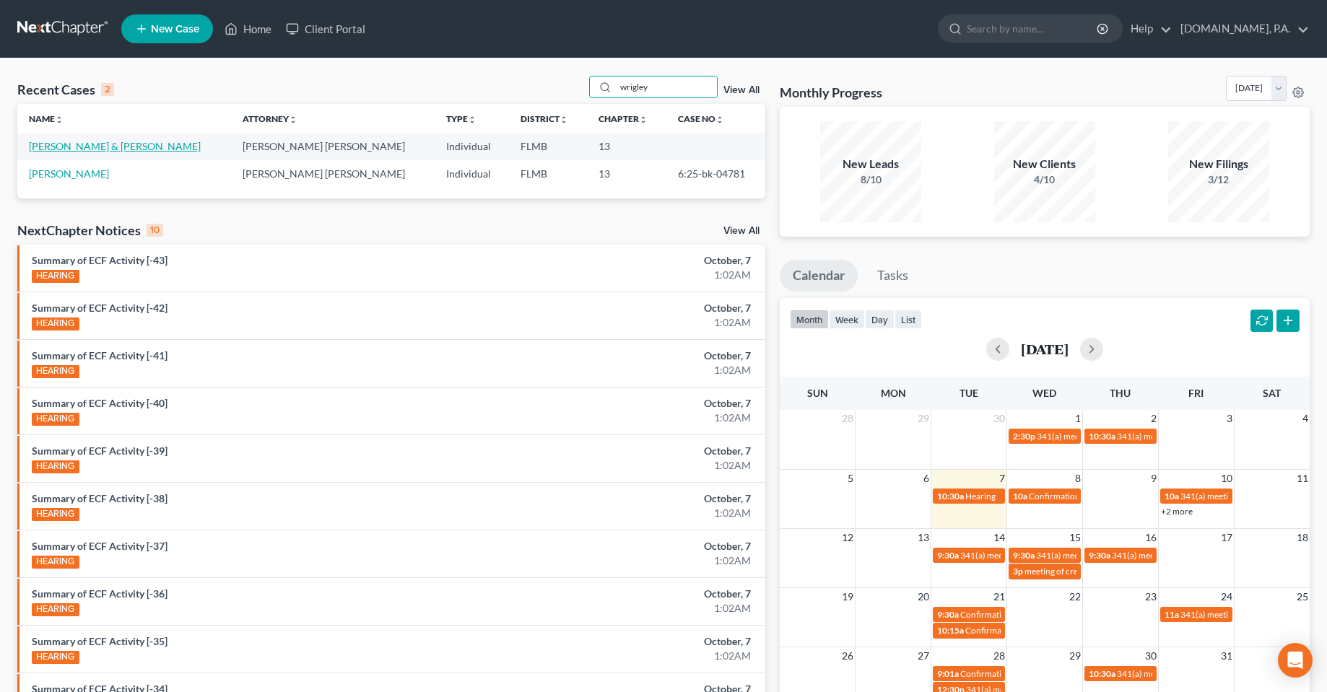
click at [93, 146] on link "[PERSON_NAME] & [PERSON_NAME]" at bounding box center [115, 146] width 172 height 12
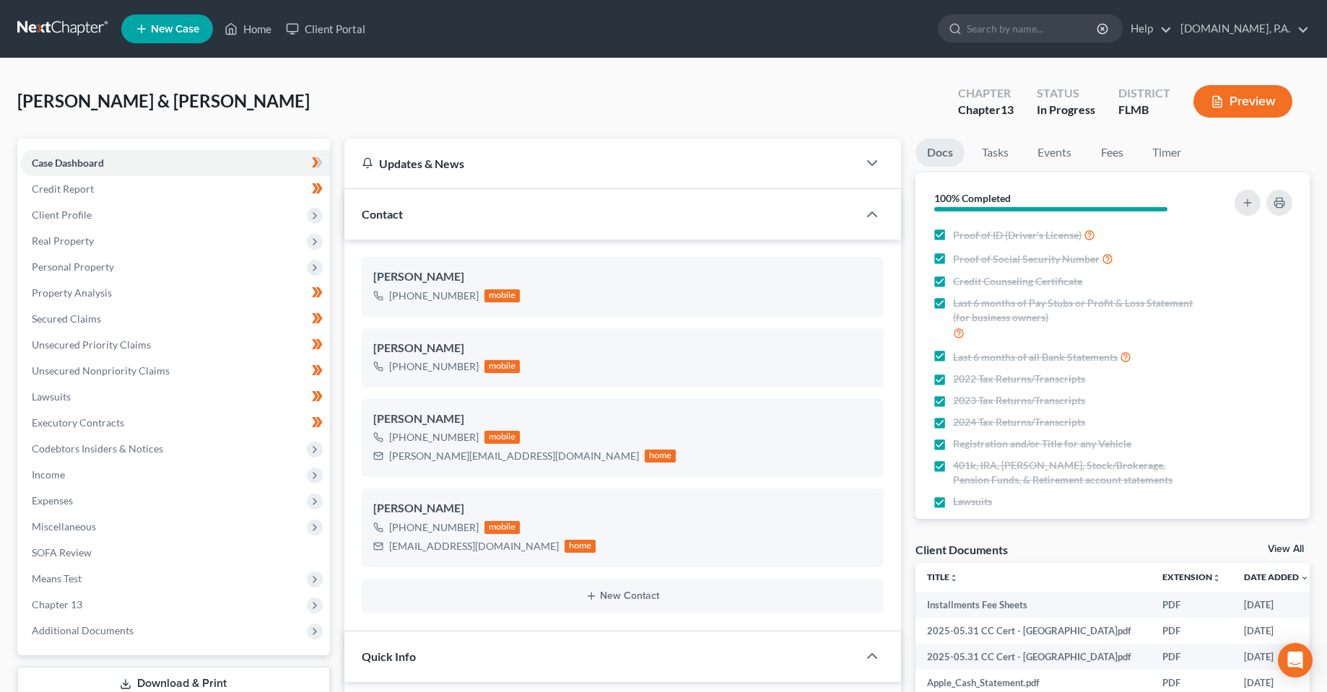
scroll to position [361, 0]
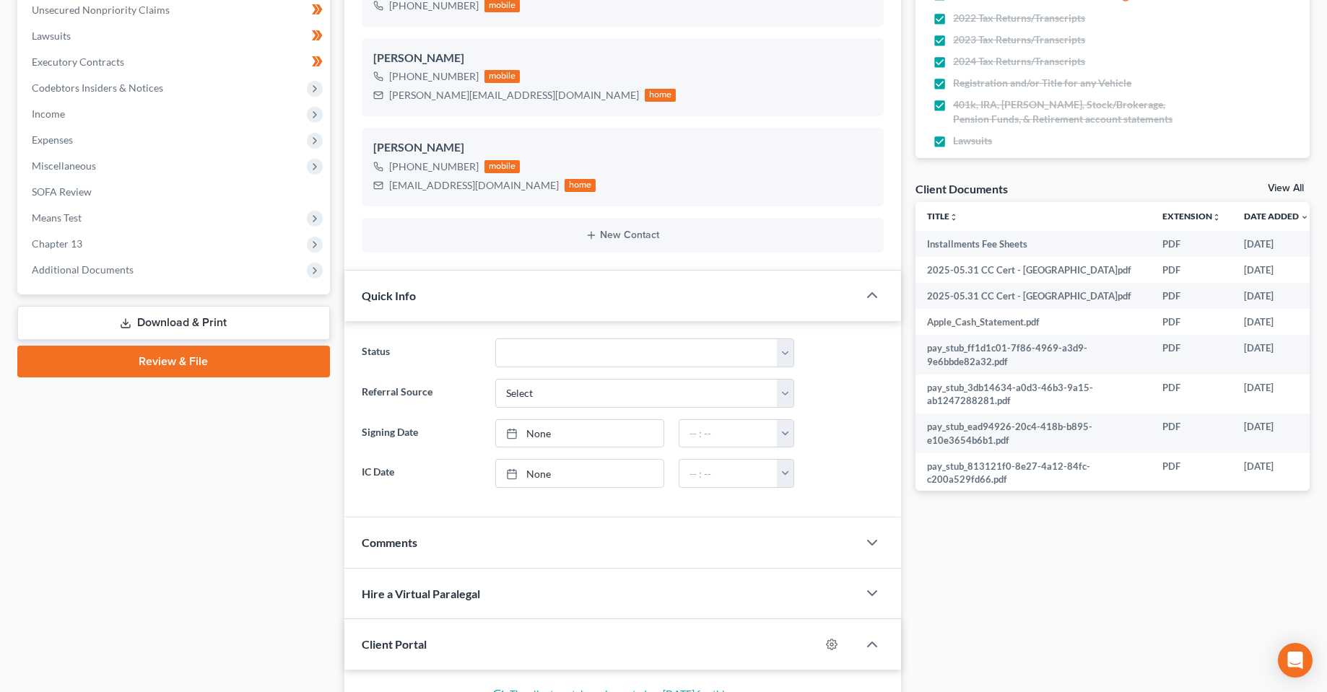
click at [215, 318] on link "Download & Print" at bounding box center [173, 323] width 313 height 34
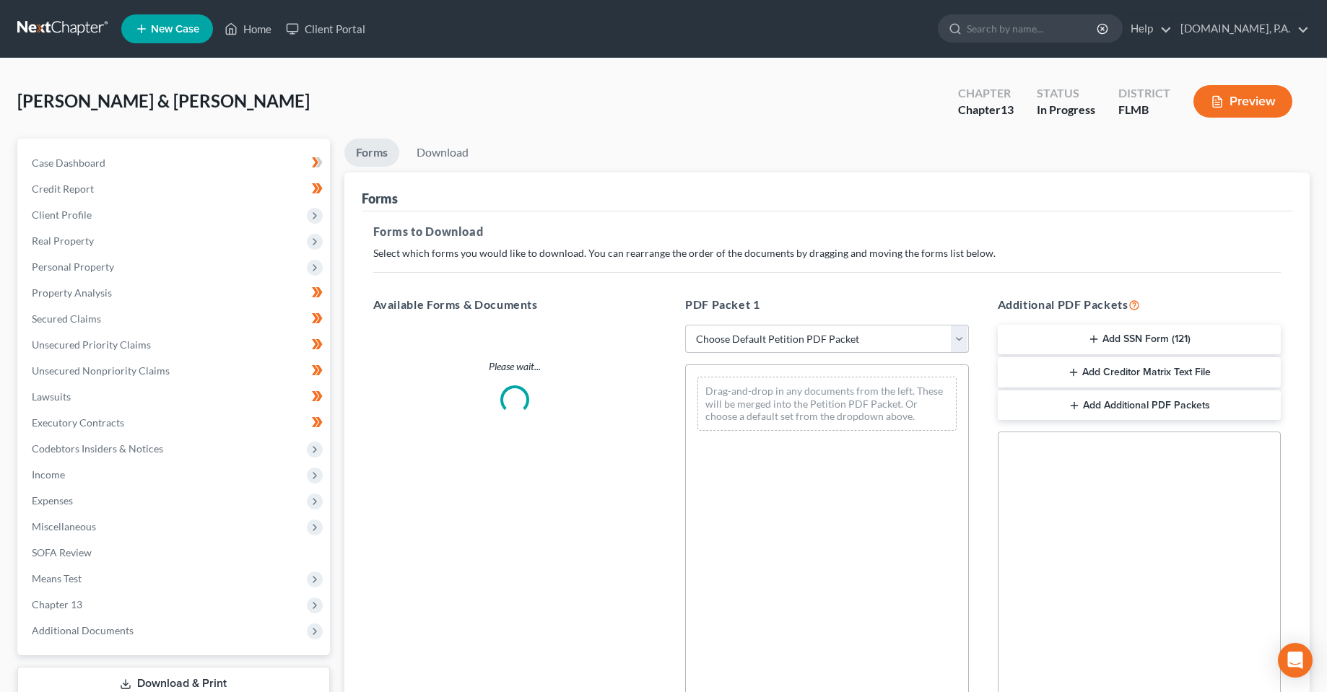
drag, startPoint x: 748, startPoint y: 339, endPoint x: 772, endPoint y: 339, distance: 23.8
click at [748, 339] on select "Choose Default Petition PDF Packet Complete Bankruptcy Petition (all forms and …" at bounding box center [827, 339] width 284 height 29
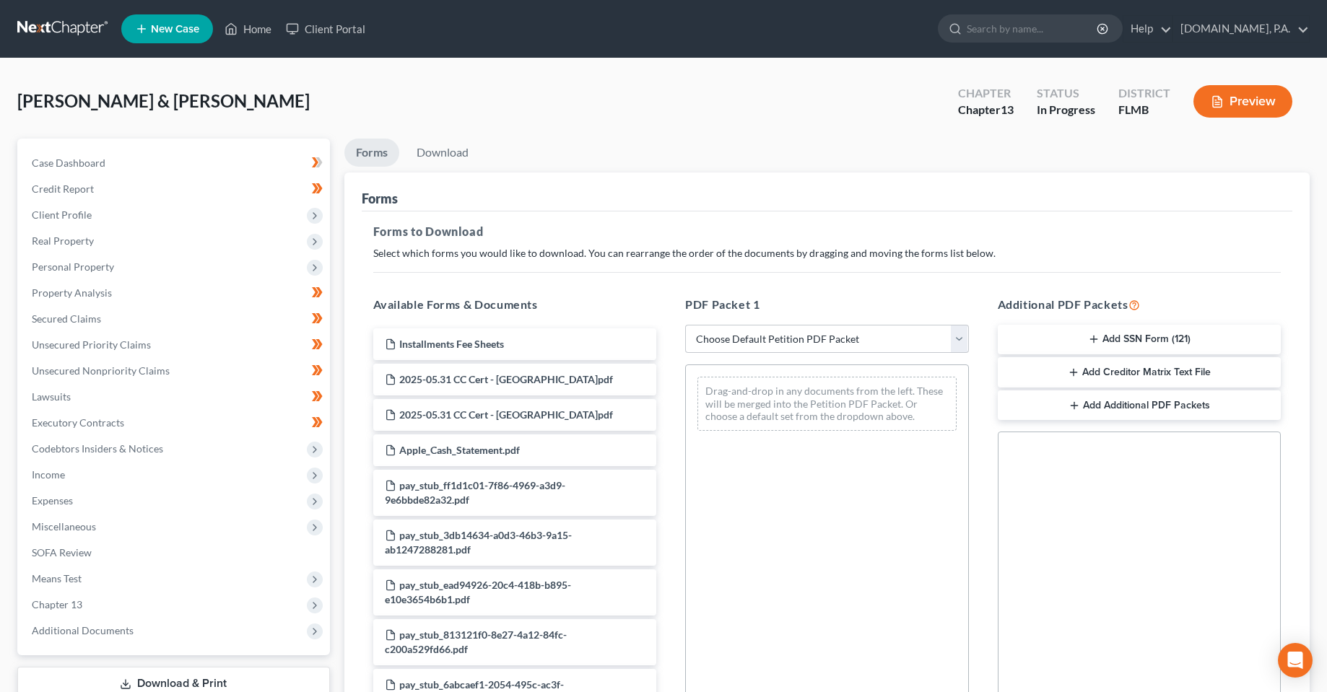
click at [837, 247] on p "Select which forms you would like to download. You can rearrange the order of t…" at bounding box center [827, 253] width 908 height 14
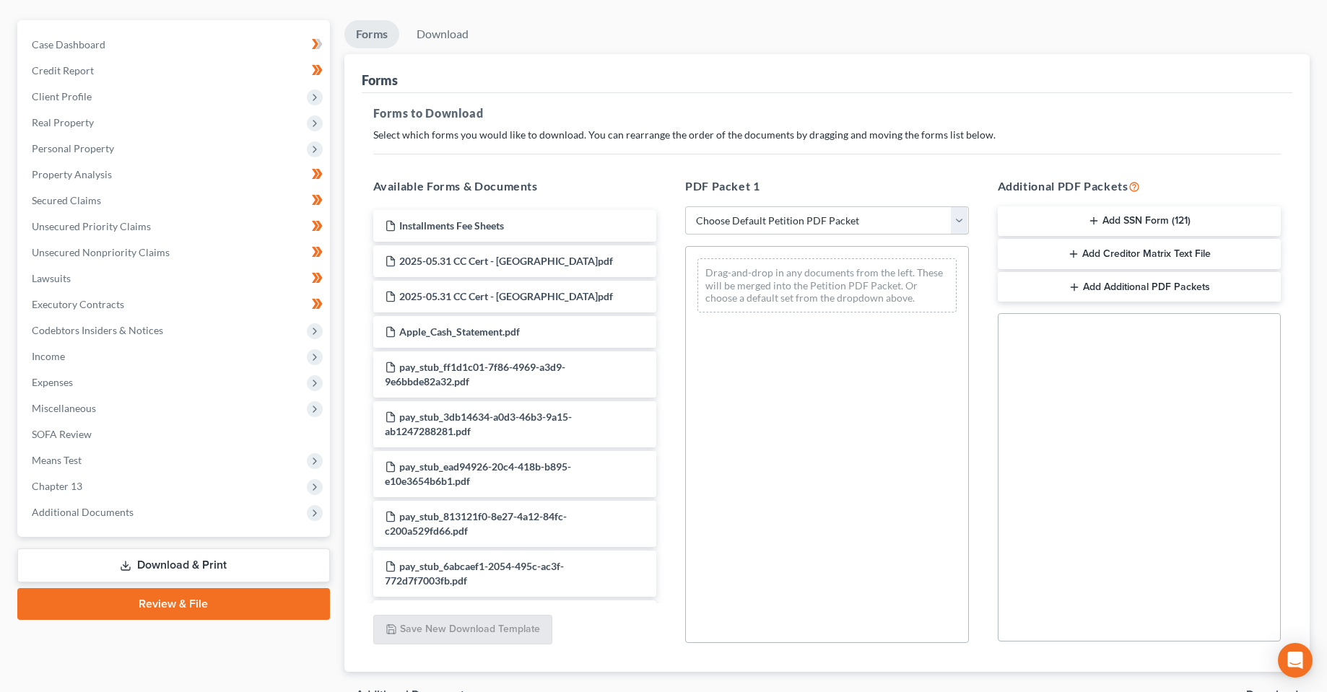
scroll to position [199, 0]
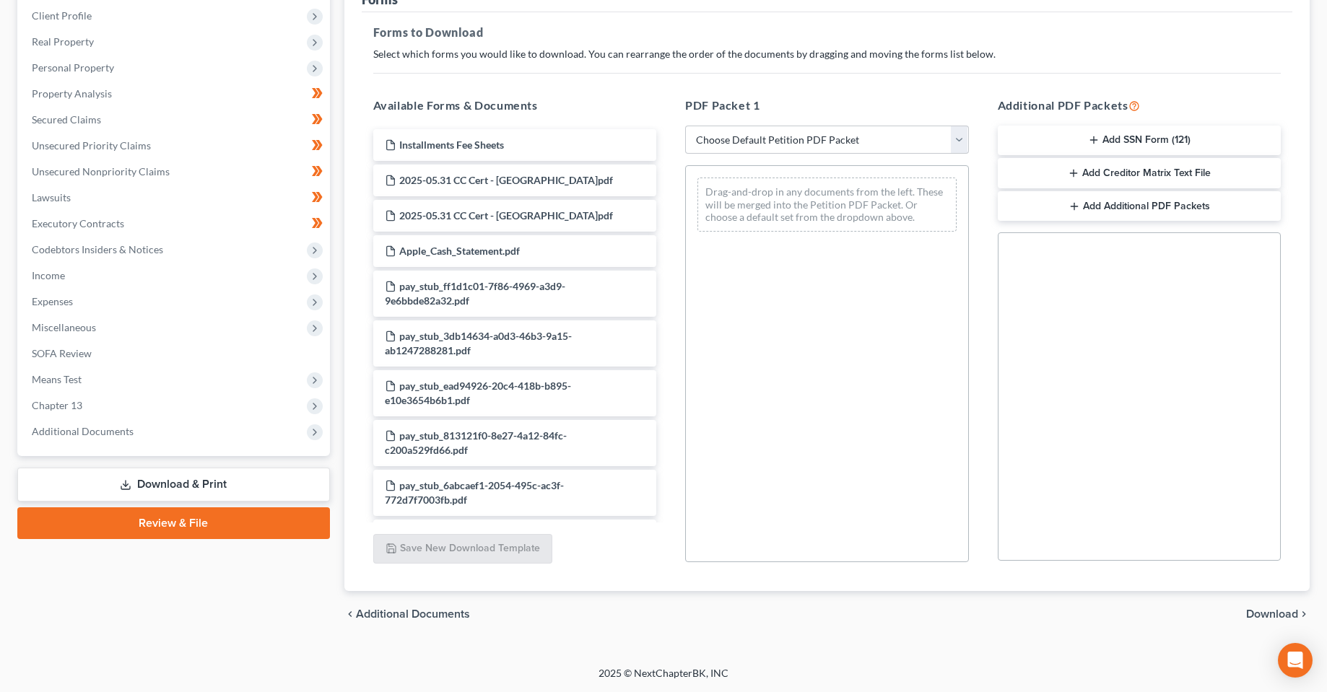
click at [179, 486] on link "Download & Print" at bounding box center [173, 485] width 313 height 34
click at [761, 139] on select "Choose Default Petition PDF Packet Complete Bankruptcy Petition (all forms and …" at bounding box center [827, 140] width 284 height 29
select select "0"
click at [685, 126] on select "Choose Default Petition PDF Packet Complete Bankruptcy Petition (all forms and …" at bounding box center [827, 140] width 284 height 29
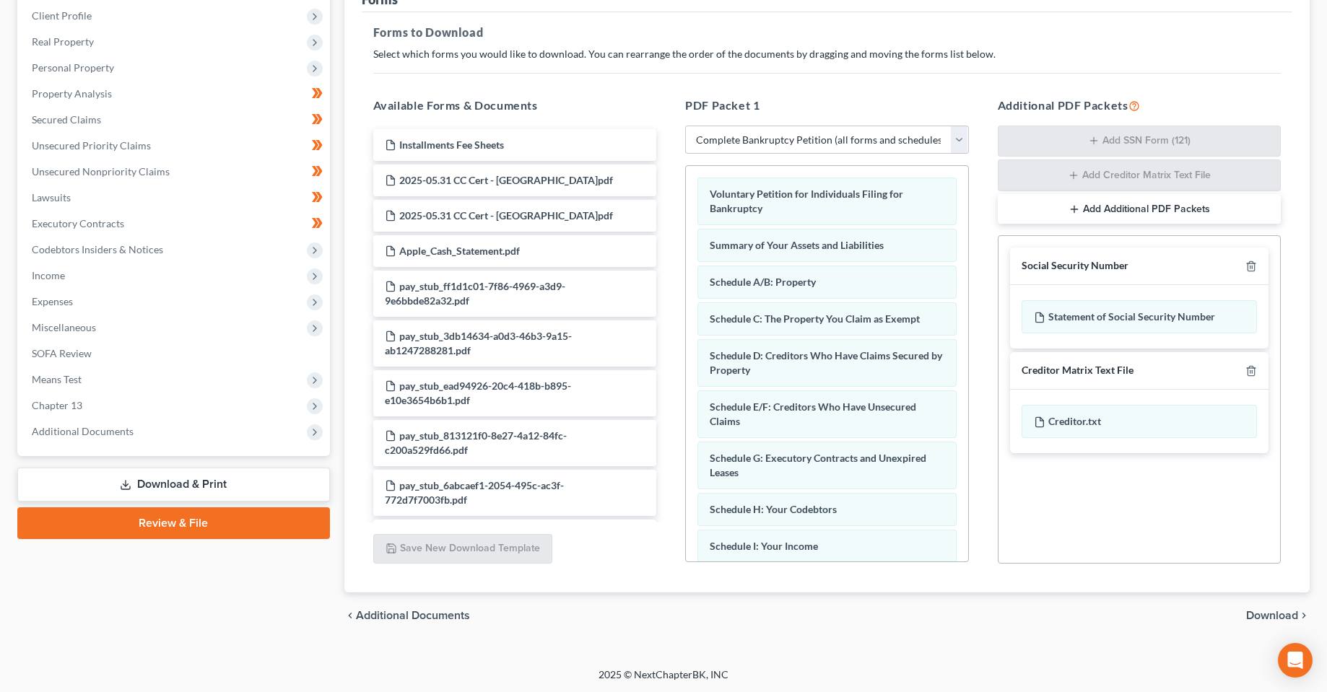
click at [1111, 518] on div "Social Security Number Statement of Social Security Number Creditor Matrix Text…" at bounding box center [1140, 399] width 284 height 328
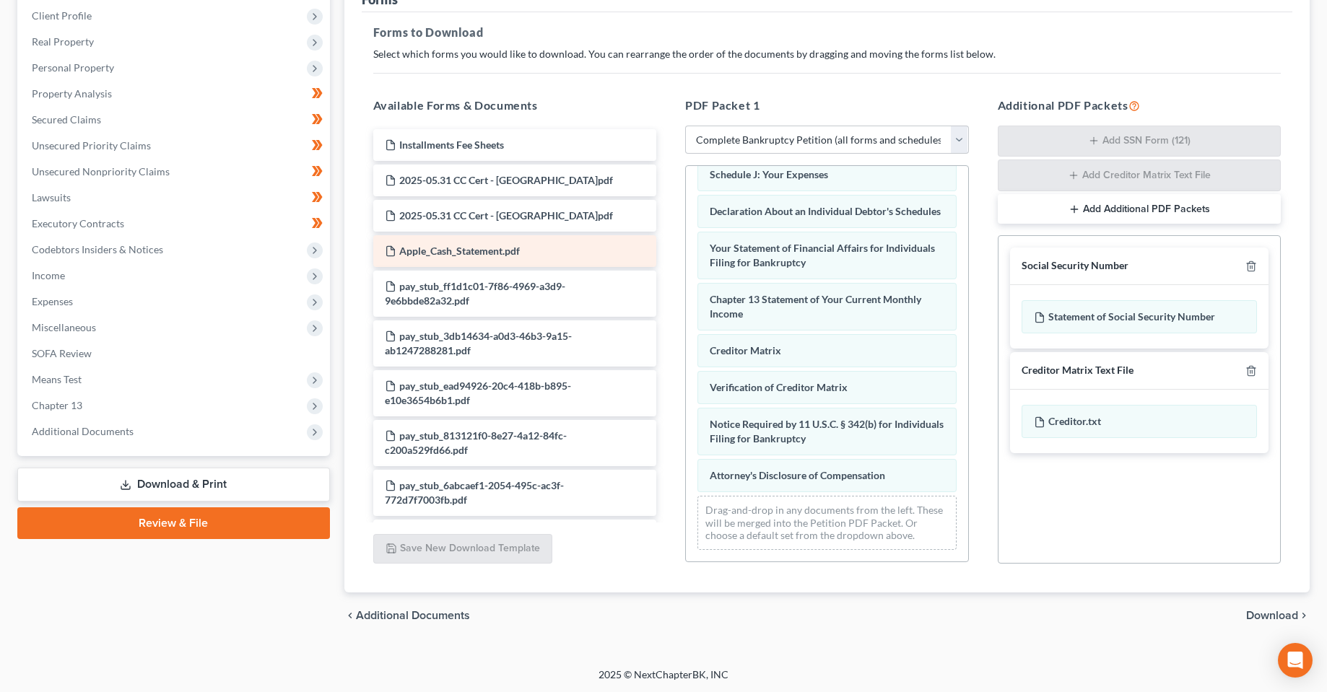
scroll to position [201, 0]
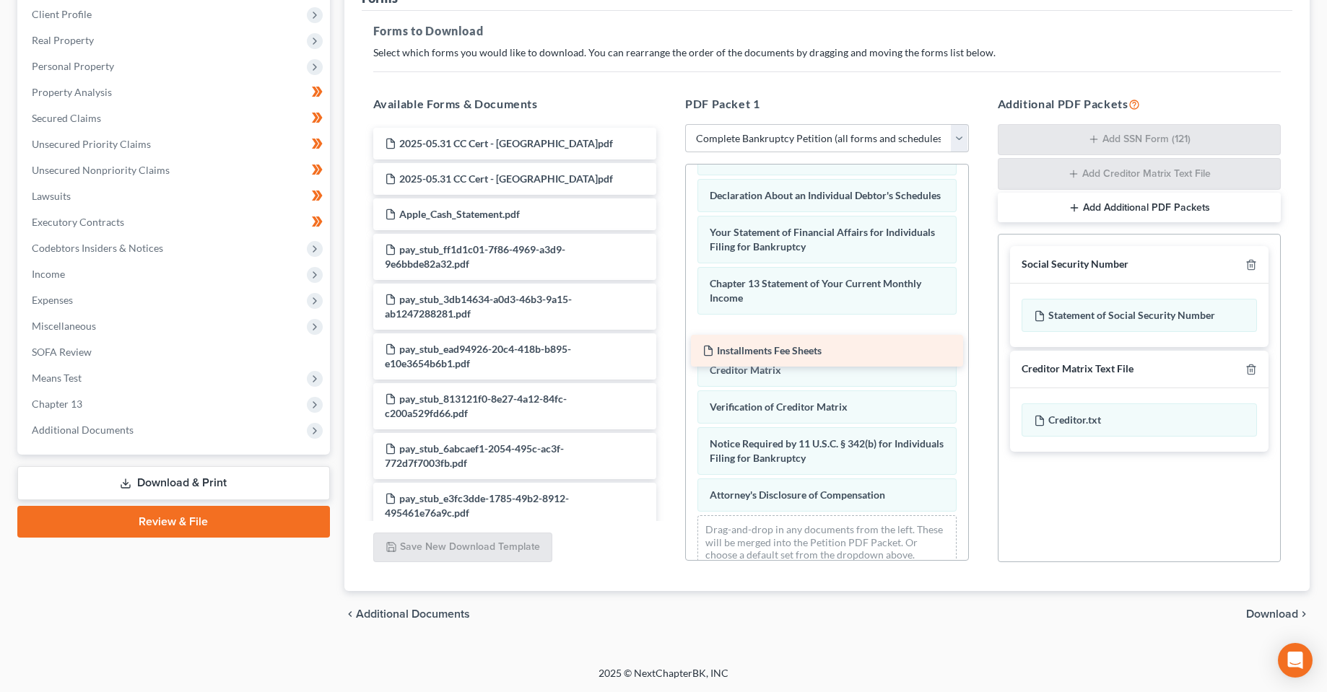
drag, startPoint x: 468, startPoint y: 141, endPoint x: 785, endPoint y: 348, distance: 379.2
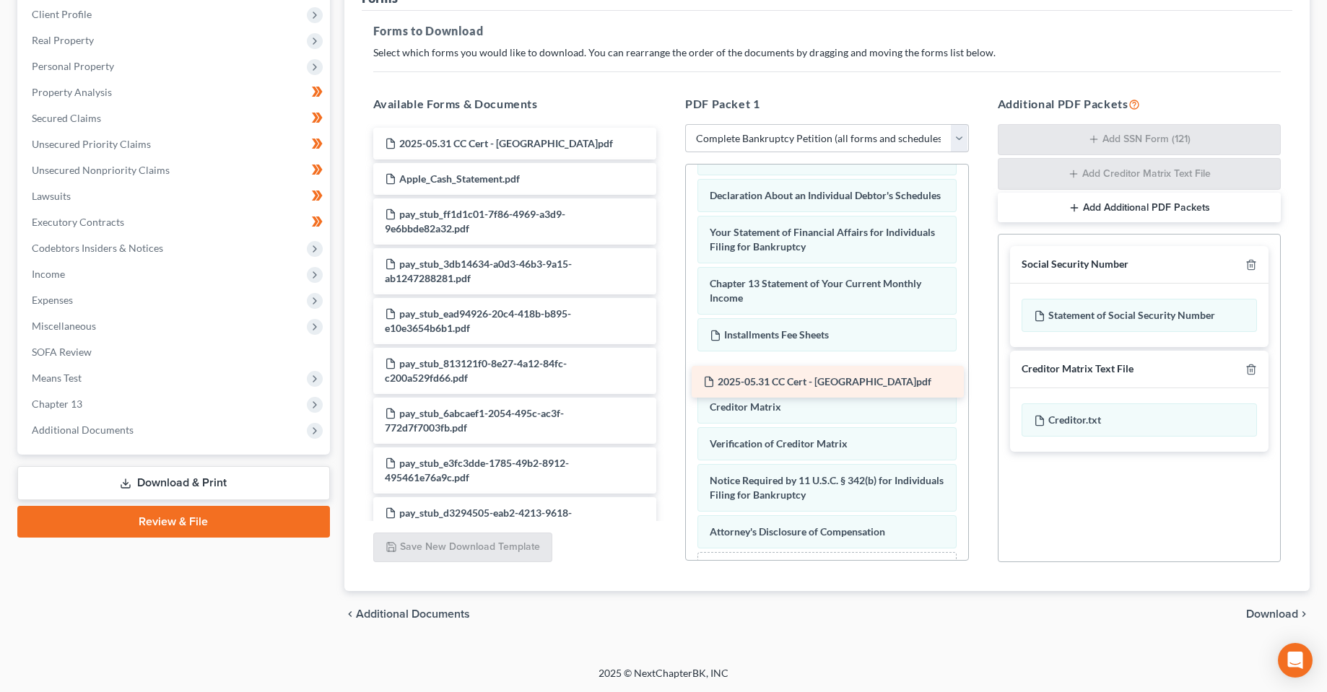
drag, startPoint x: 475, startPoint y: 153, endPoint x: 793, endPoint y: 392, distance: 398.0
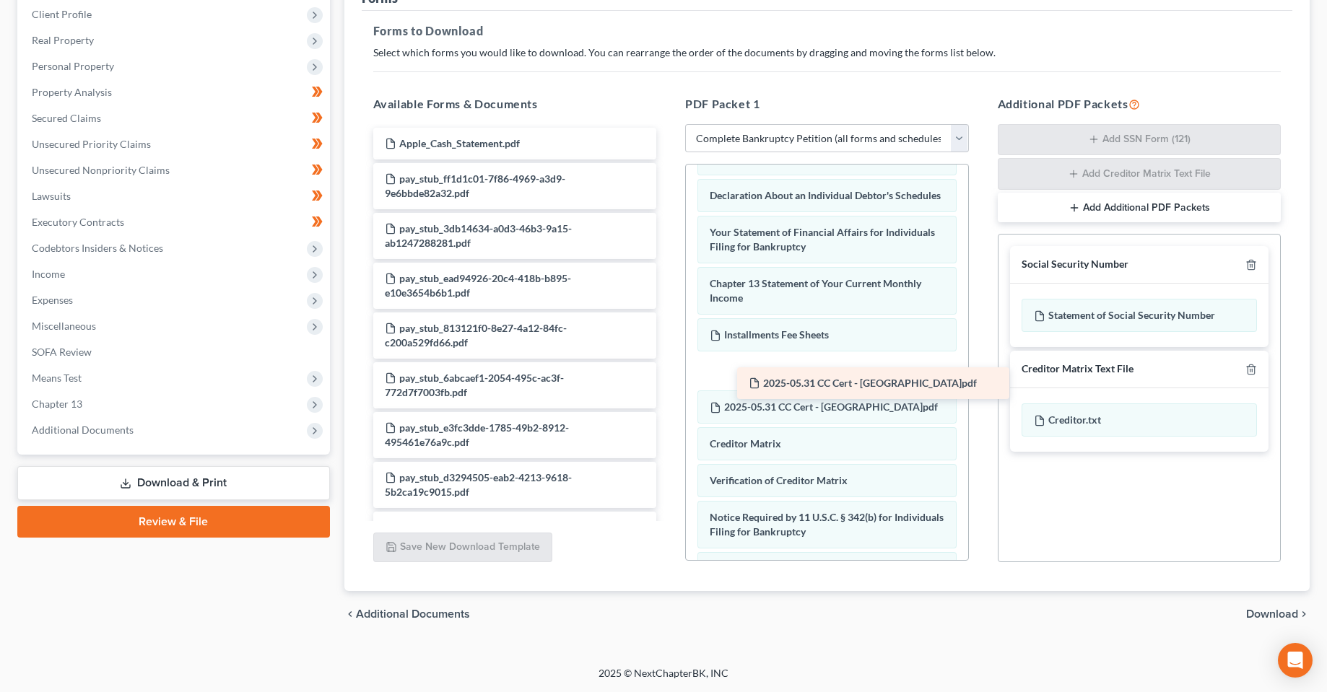
drag, startPoint x: 498, startPoint y: 143, endPoint x: 855, endPoint y: 383, distance: 429.6
click at [1262, 613] on span "Download" at bounding box center [1272, 614] width 52 height 12
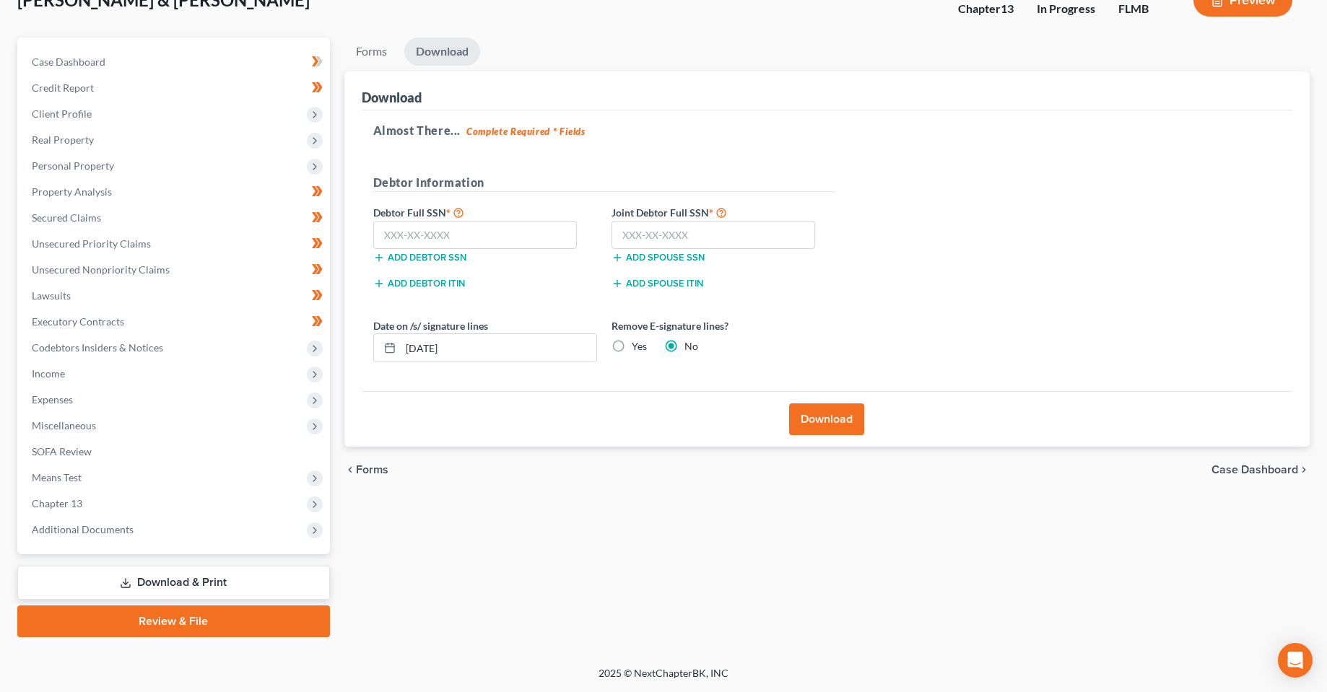
scroll to position [101, 0]
click at [458, 233] on input "text" at bounding box center [475, 235] width 204 height 29
click at [460, 222] on input "text" at bounding box center [475, 235] width 204 height 29
type input "594-50-4498"
click at [715, 243] on input "text" at bounding box center [713, 235] width 204 height 29
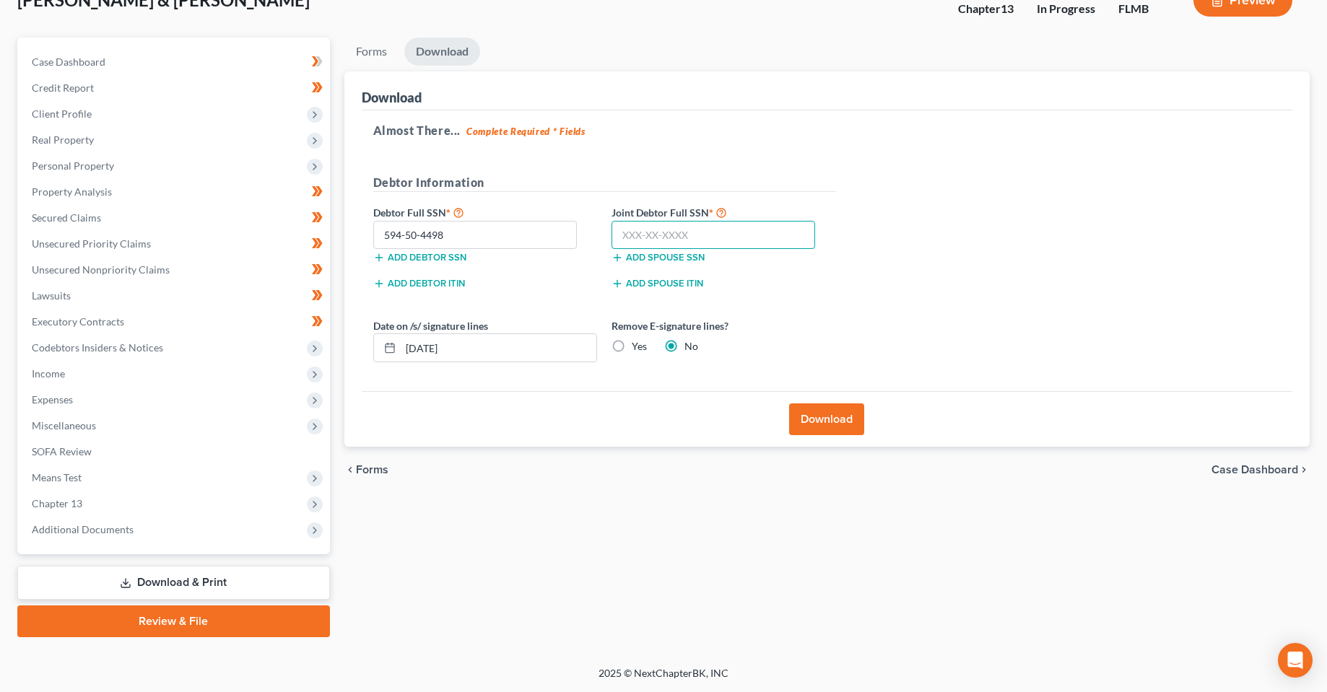
click at [728, 235] on input "text" at bounding box center [713, 235] width 204 height 29
click at [638, 419] on div "Download" at bounding box center [827, 419] width 931 height 56
drag, startPoint x: 672, startPoint y: 235, endPoint x: 718, endPoint y: 237, distance: 46.2
click at [716, 237] on input "283-80-5729" at bounding box center [713, 235] width 204 height 29
type input "283-80-5739"
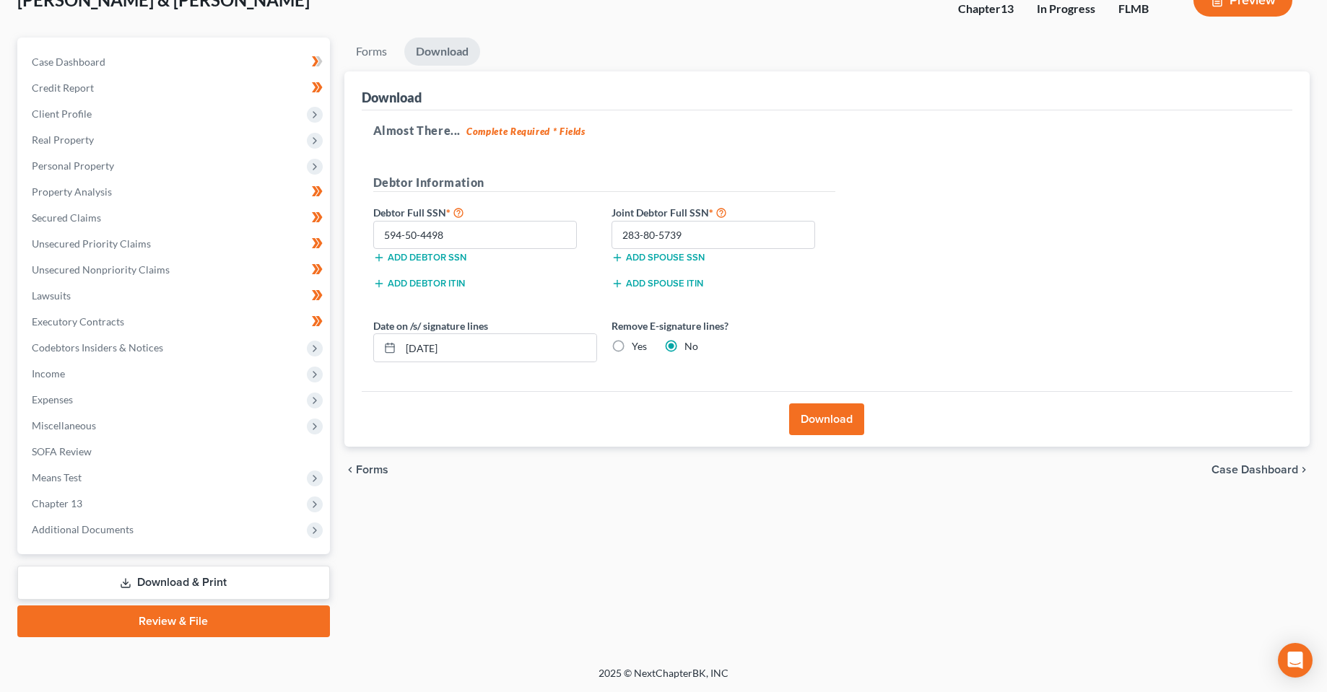
click at [839, 419] on button "Download" at bounding box center [826, 419] width 75 height 32
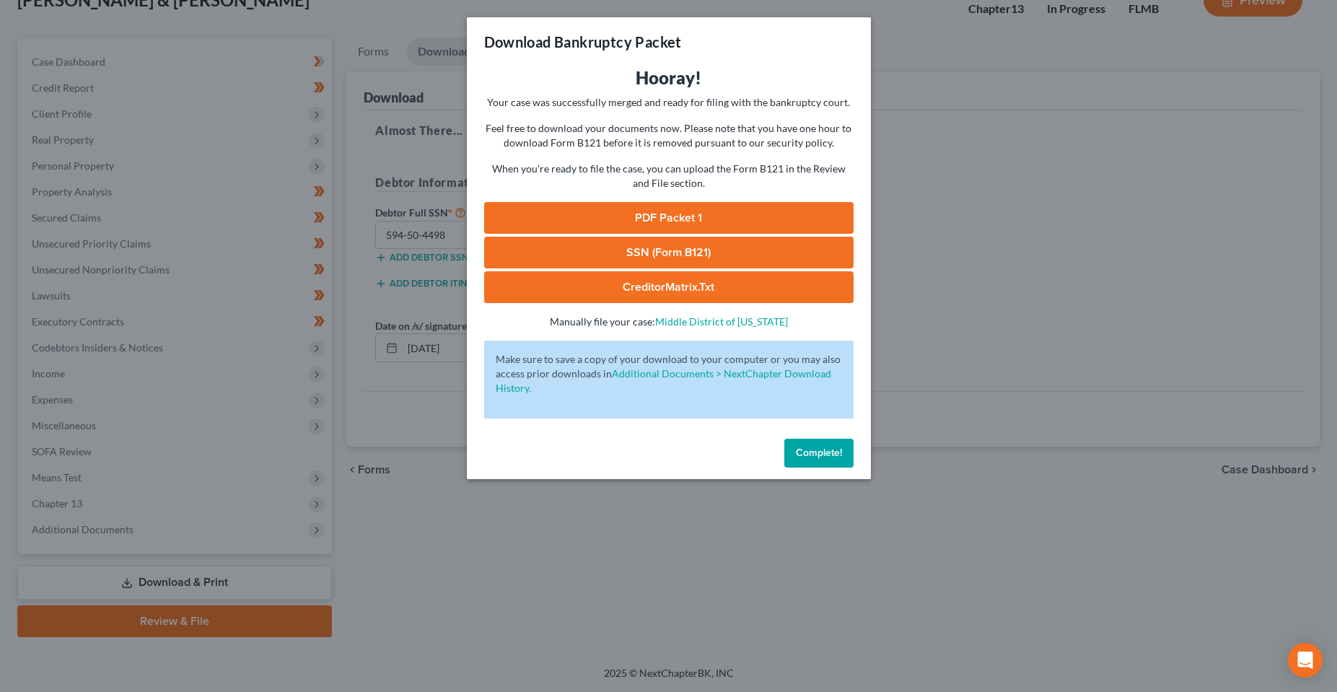
click at [649, 222] on link "PDF Packet 1" at bounding box center [669, 218] width 370 height 32
click at [659, 250] on link "SSN (Form B121)" at bounding box center [669, 253] width 370 height 32
click at [816, 465] on button "Complete!" at bounding box center [819, 453] width 69 height 29
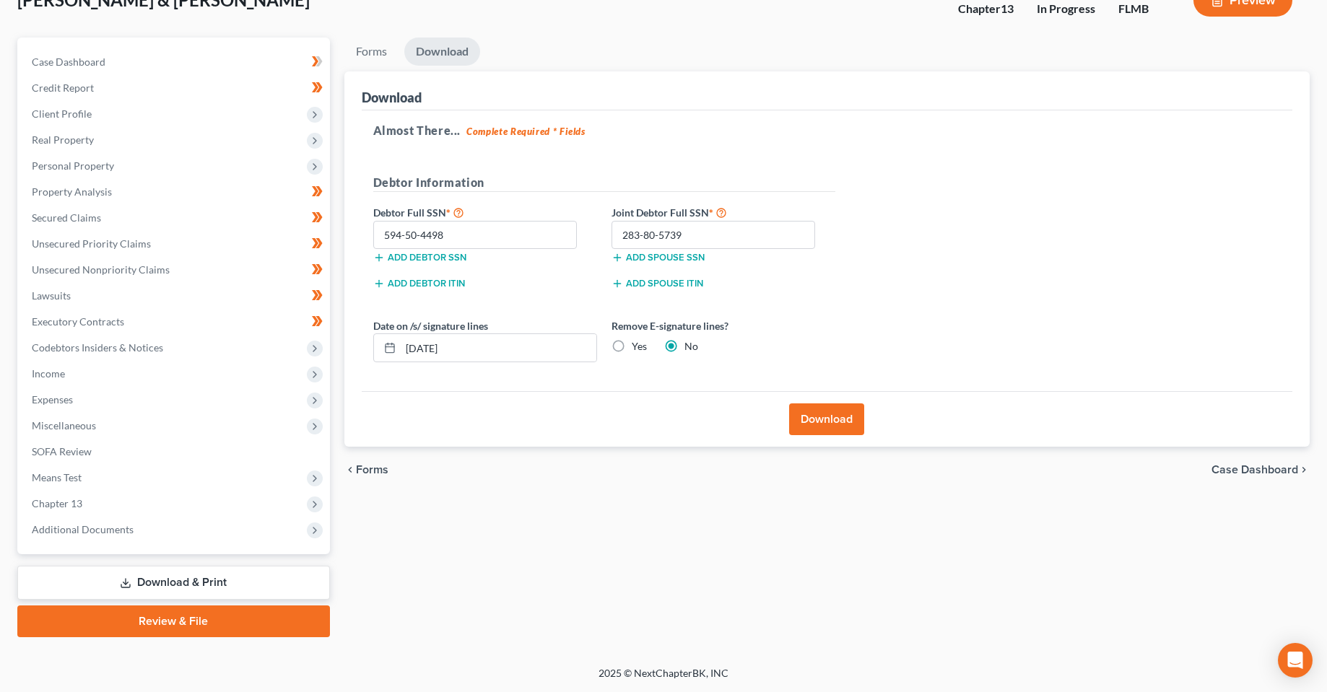
click at [1044, 425] on div "Download" at bounding box center [827, 419] width 931 height 56
